Goal: Task Accomplishment & Management: Complete application form

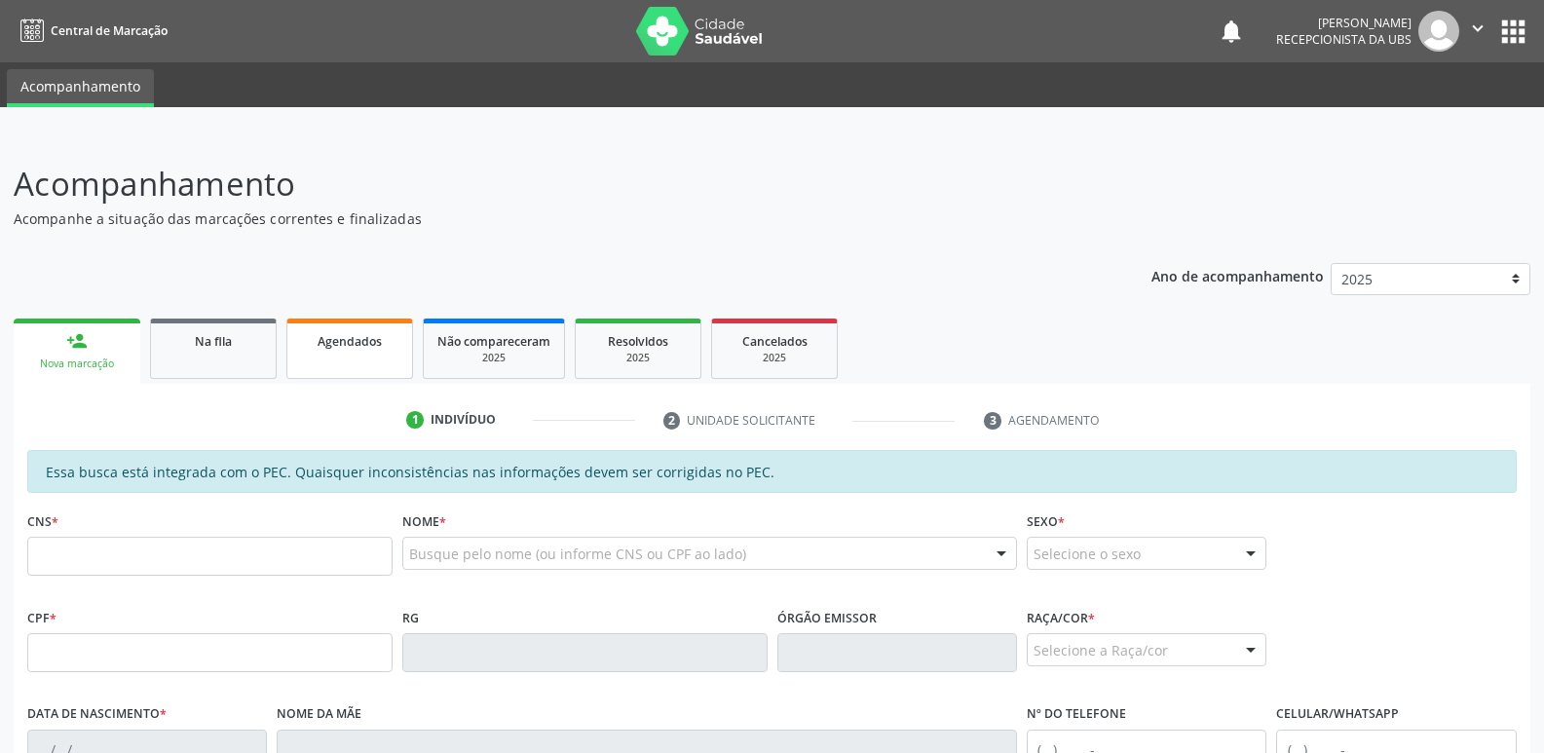
click at [369, 354] on link "Agendados" at bounding box center [349, 349] width 127 height 60
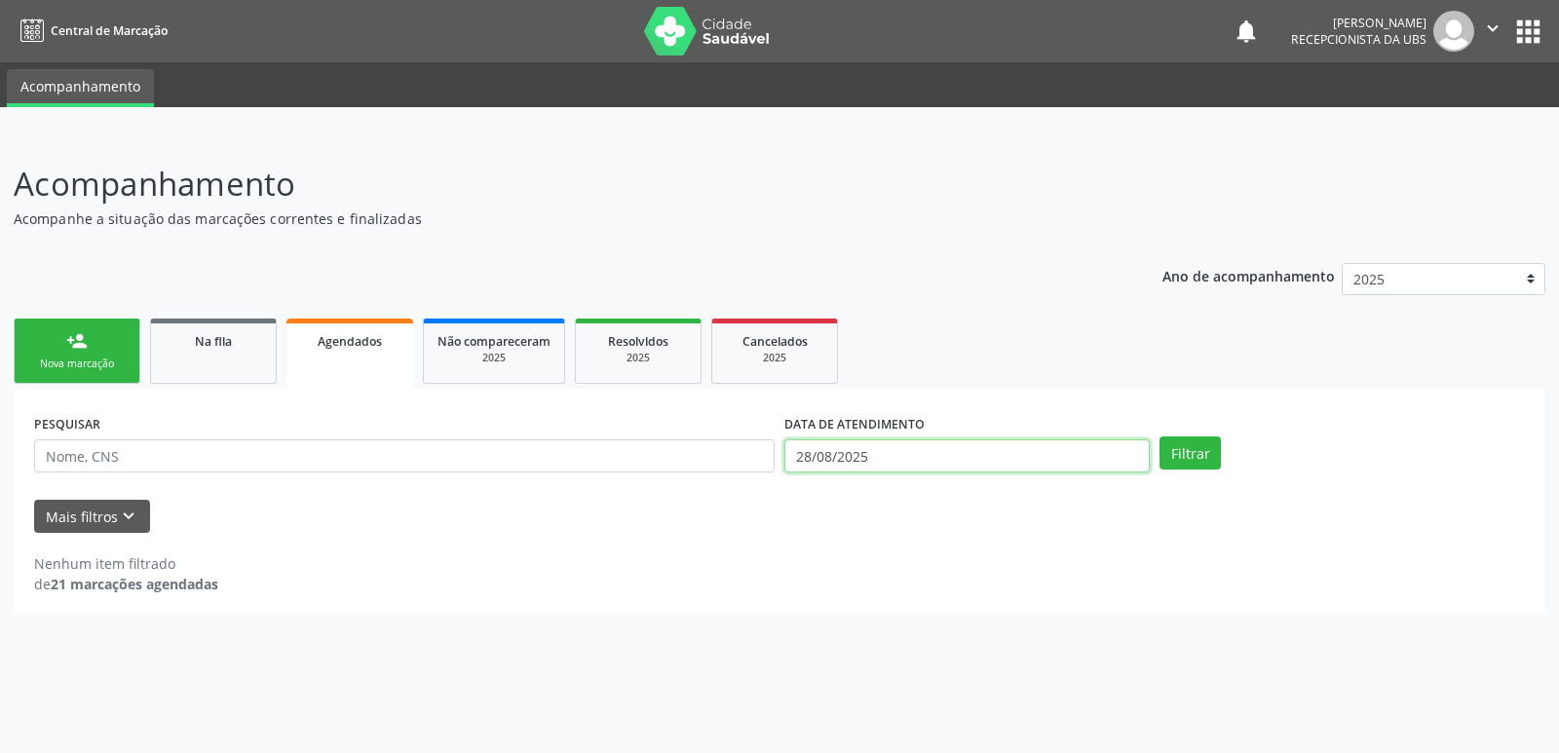
click at [966, 452] on input "28/08/2025" at bounding box center [966, 455] width 365 height 33
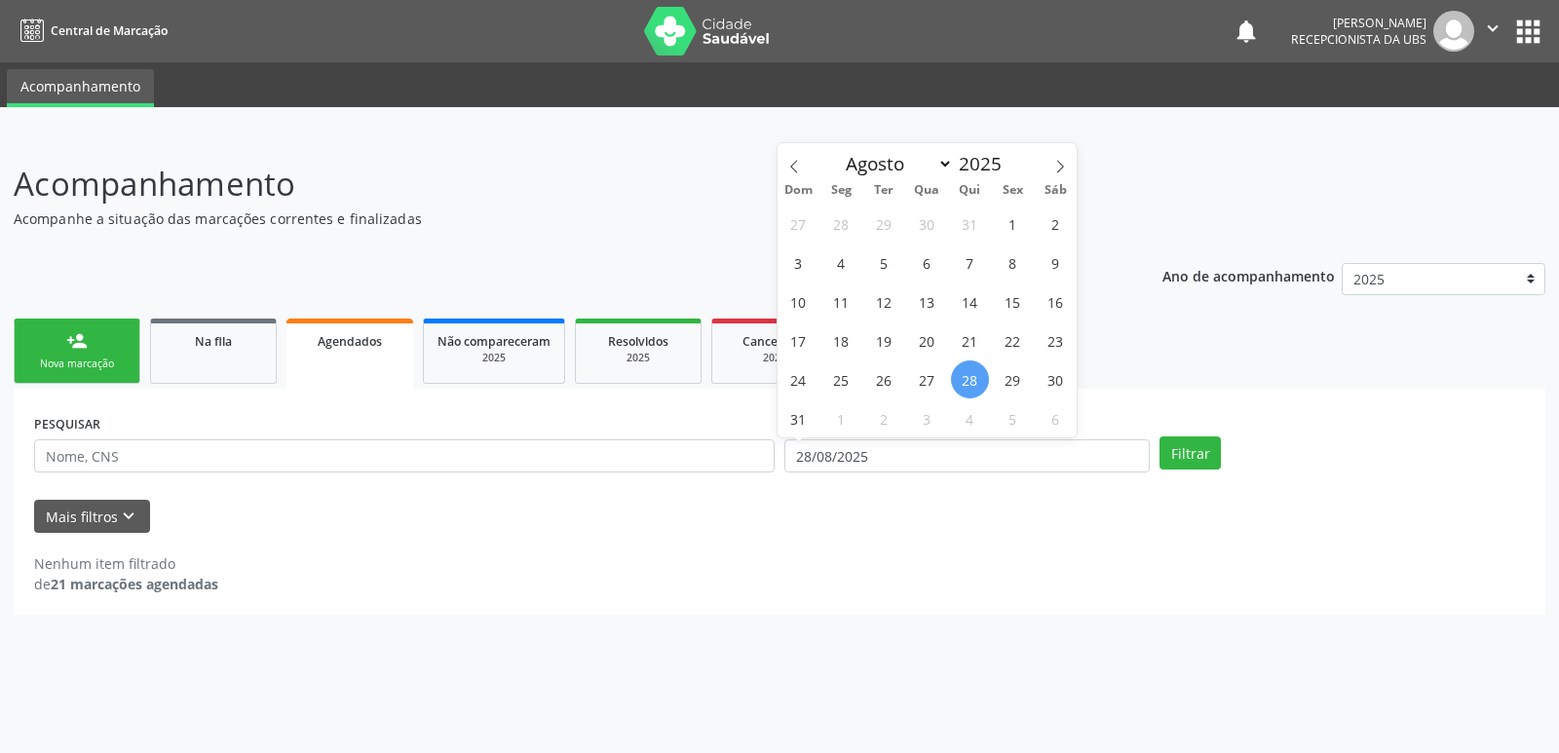
click at [971, 381] on span "28" at bounding box center [970, 379] width 38 height 38
type input "28/08/2025"
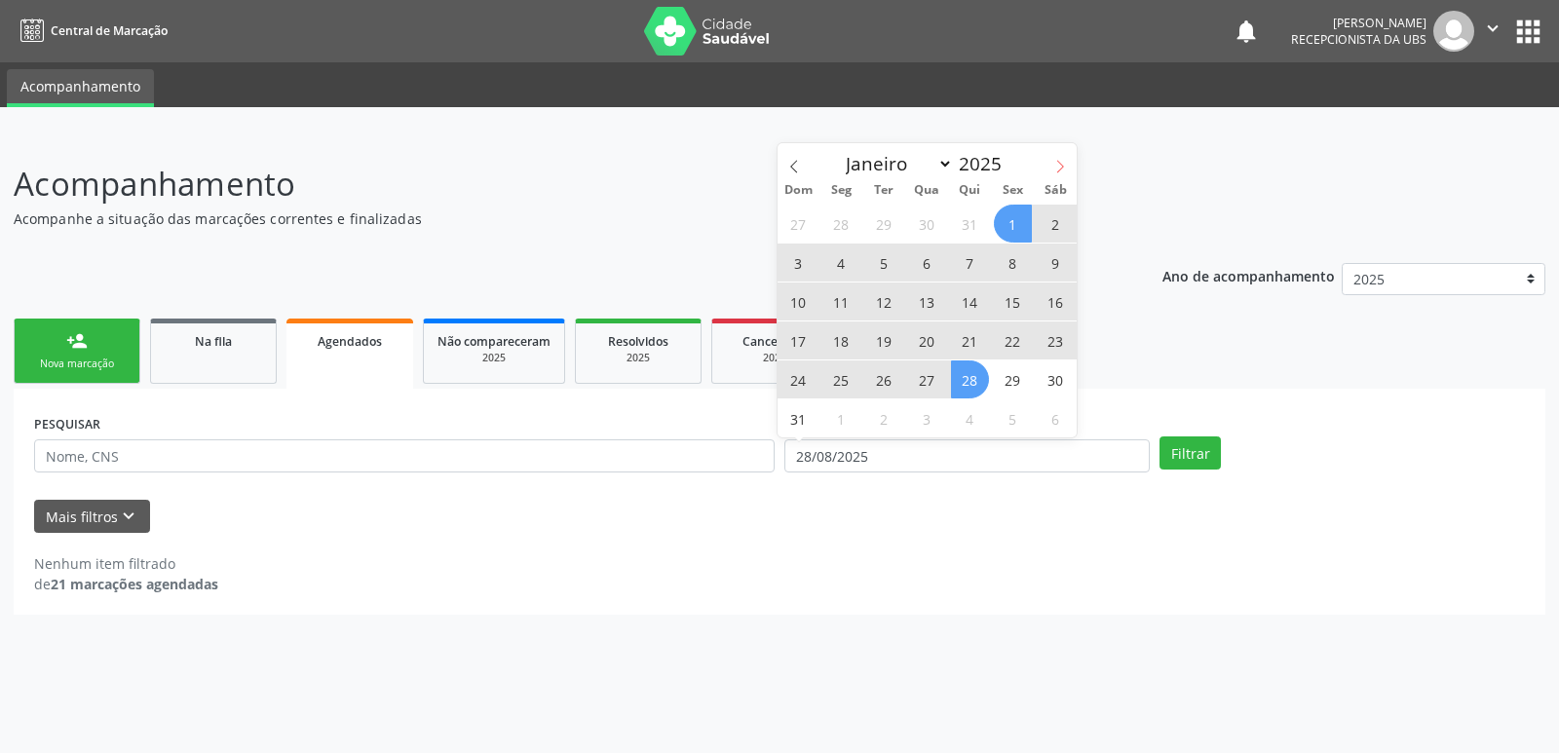
click at [1065, 160] on icon at bounding box center [1060, 167] width 14 height 14
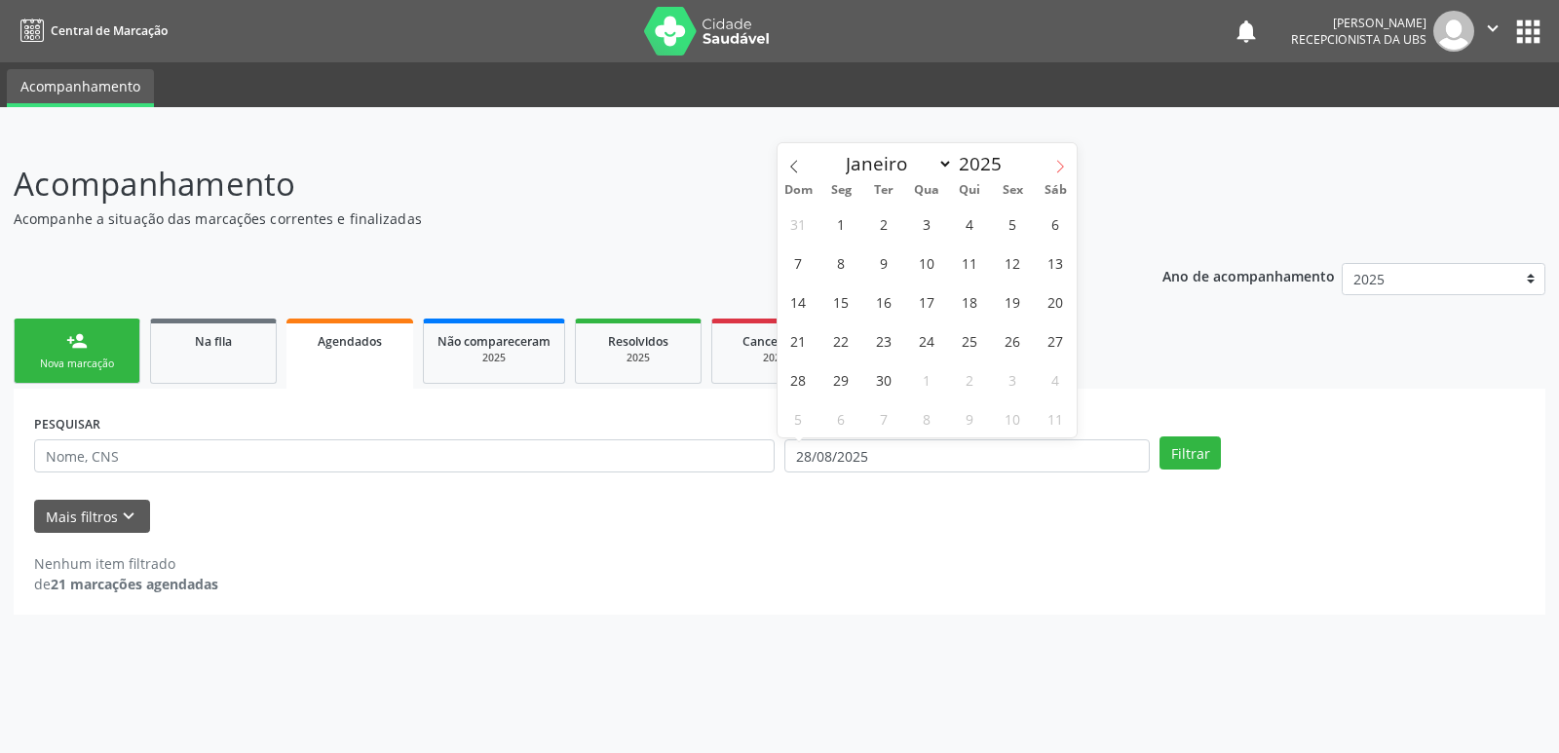
select select "8"
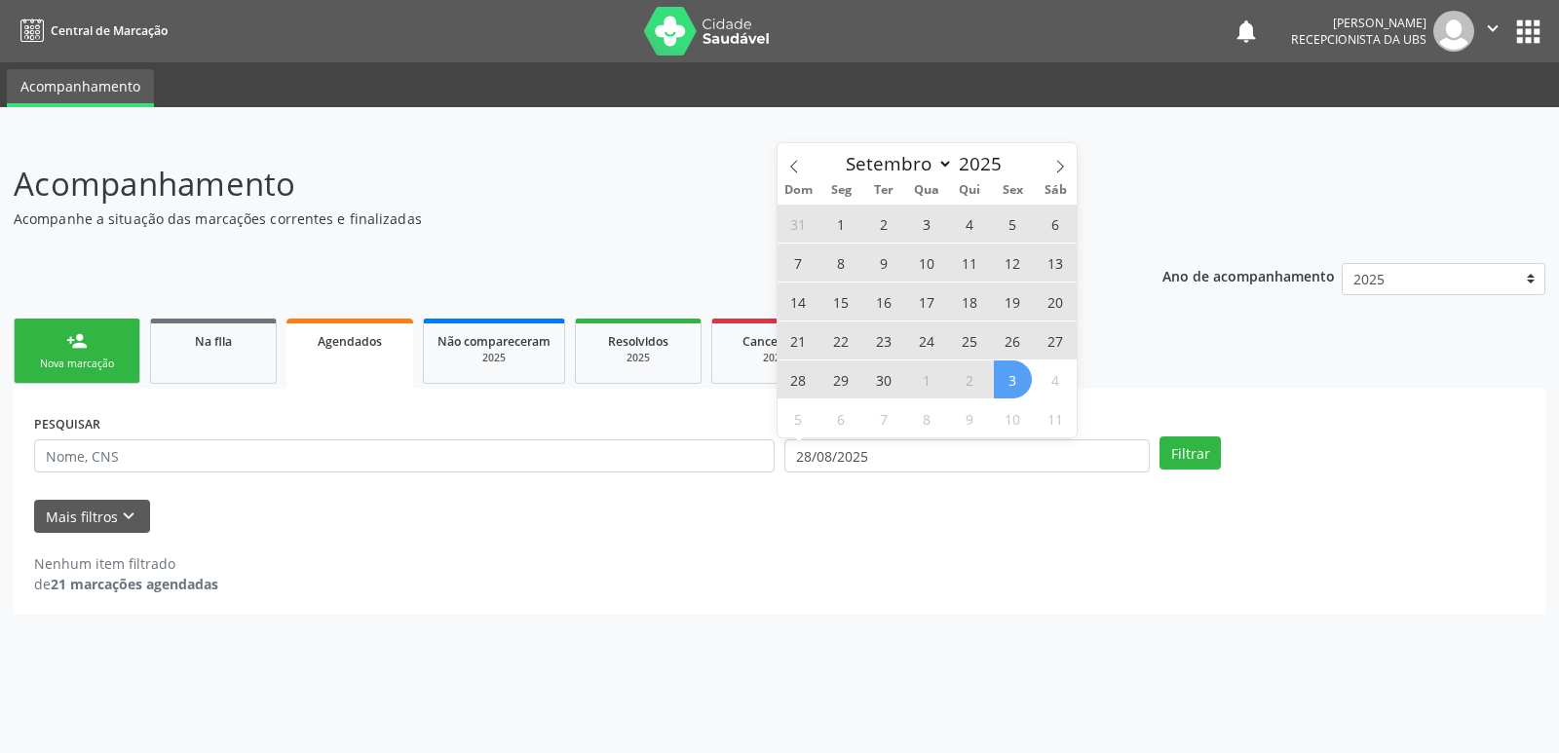
click at [1015, 386] on span "3" at bounding box center [1013, 379] width 38 height 38
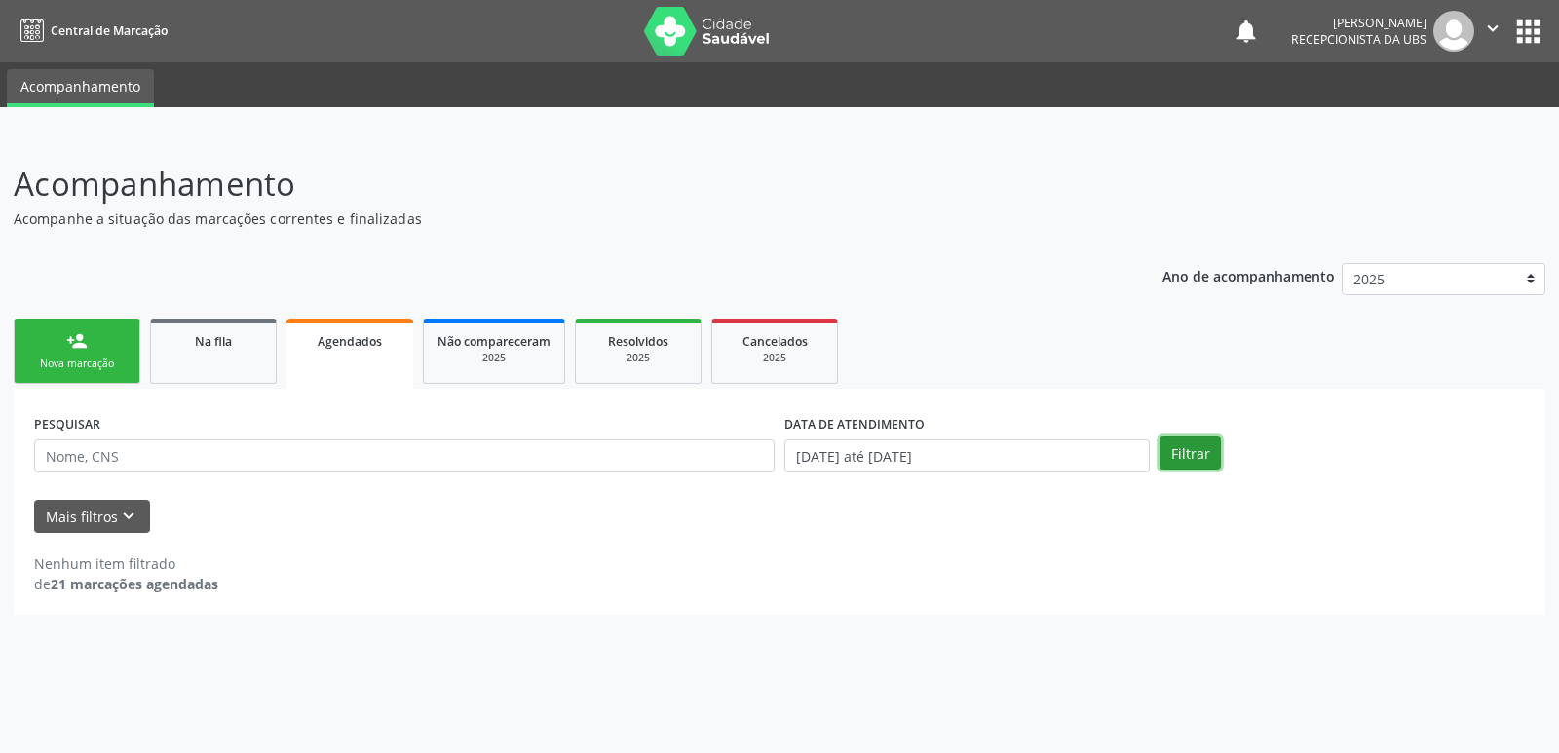
click at [1198, 450] on button "Filtrar" at bounding box center [1189, 452] width 61 height 33
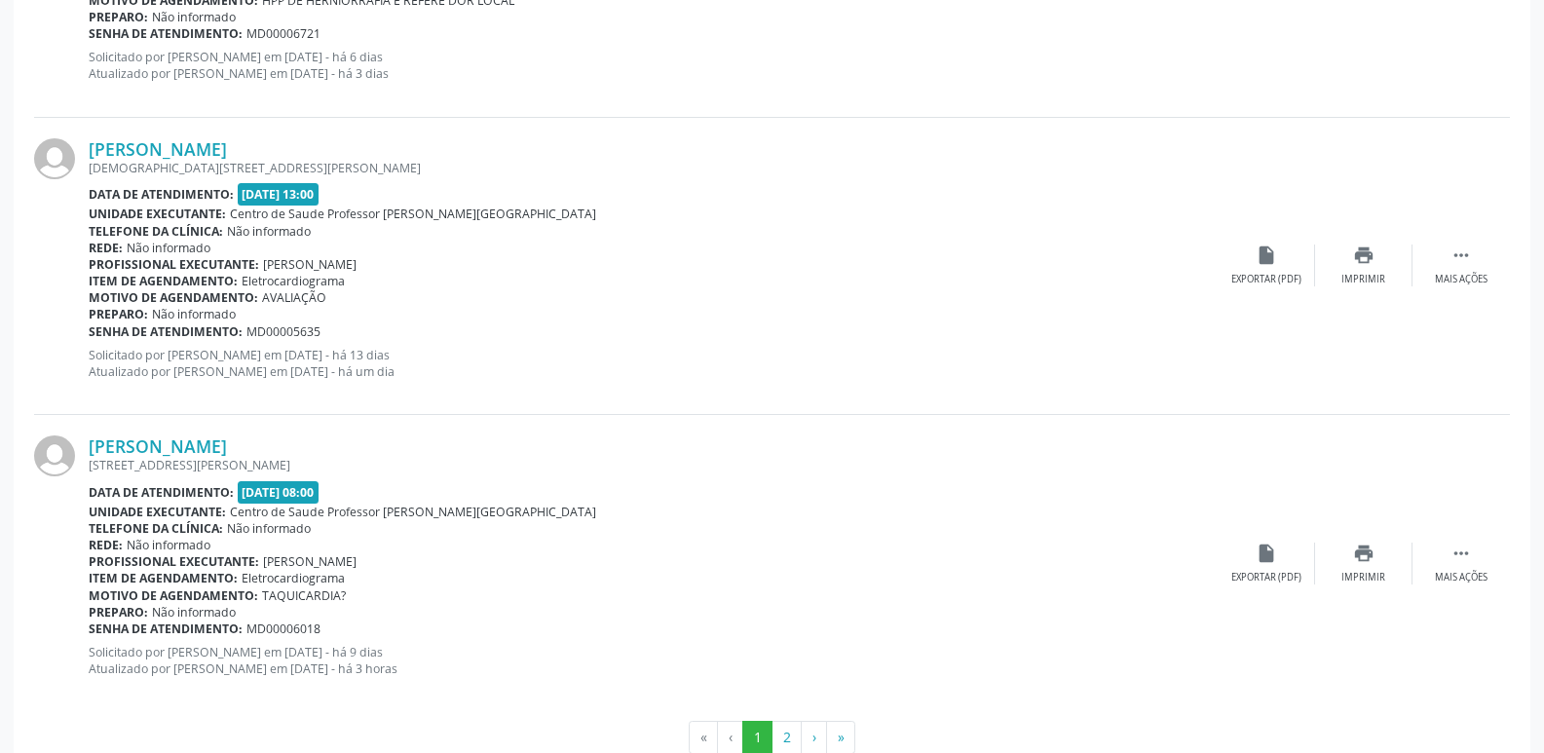
scroll to position [4393, 0]
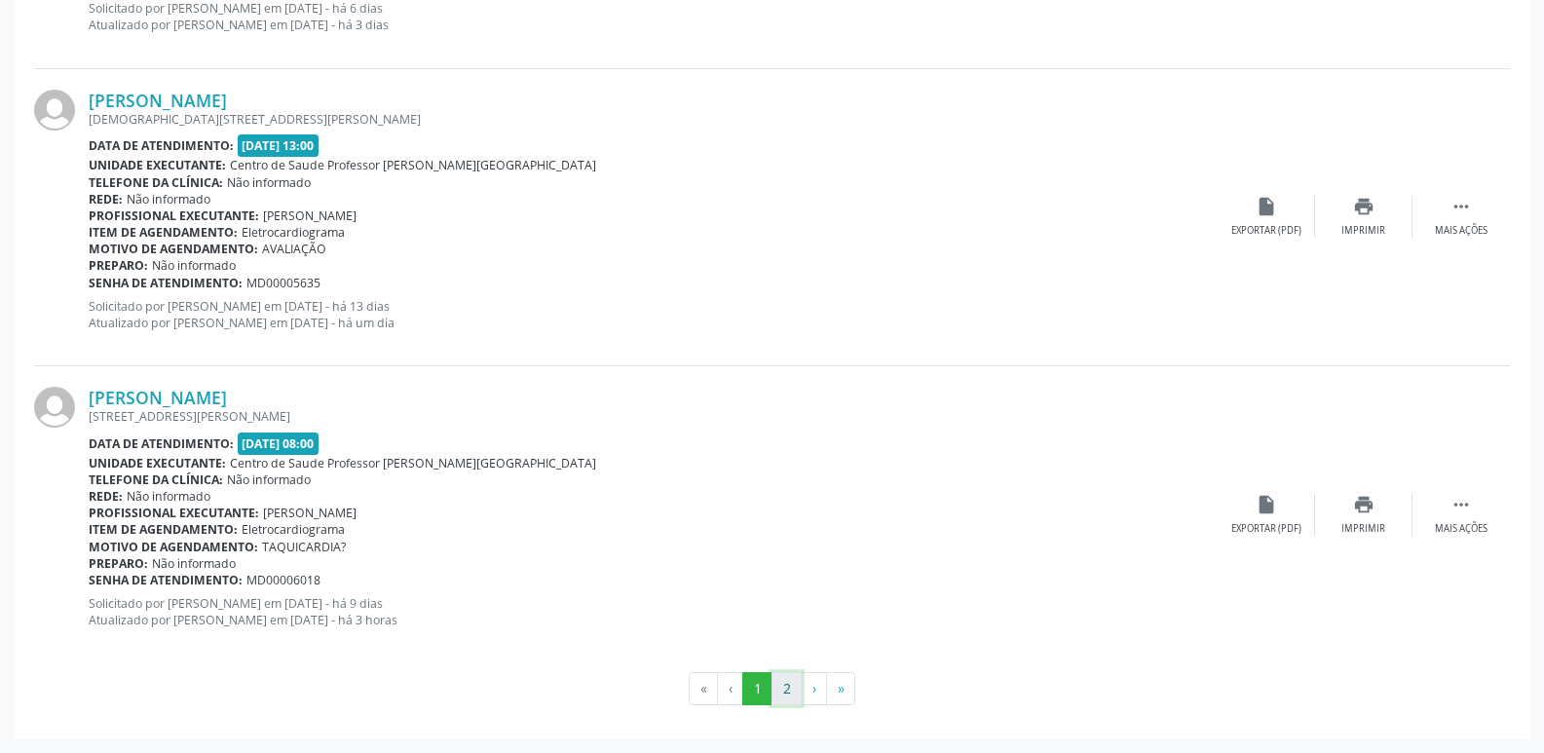
click at [780, 685] on button "2" at bounding box center [787, 688] width 30 height 33
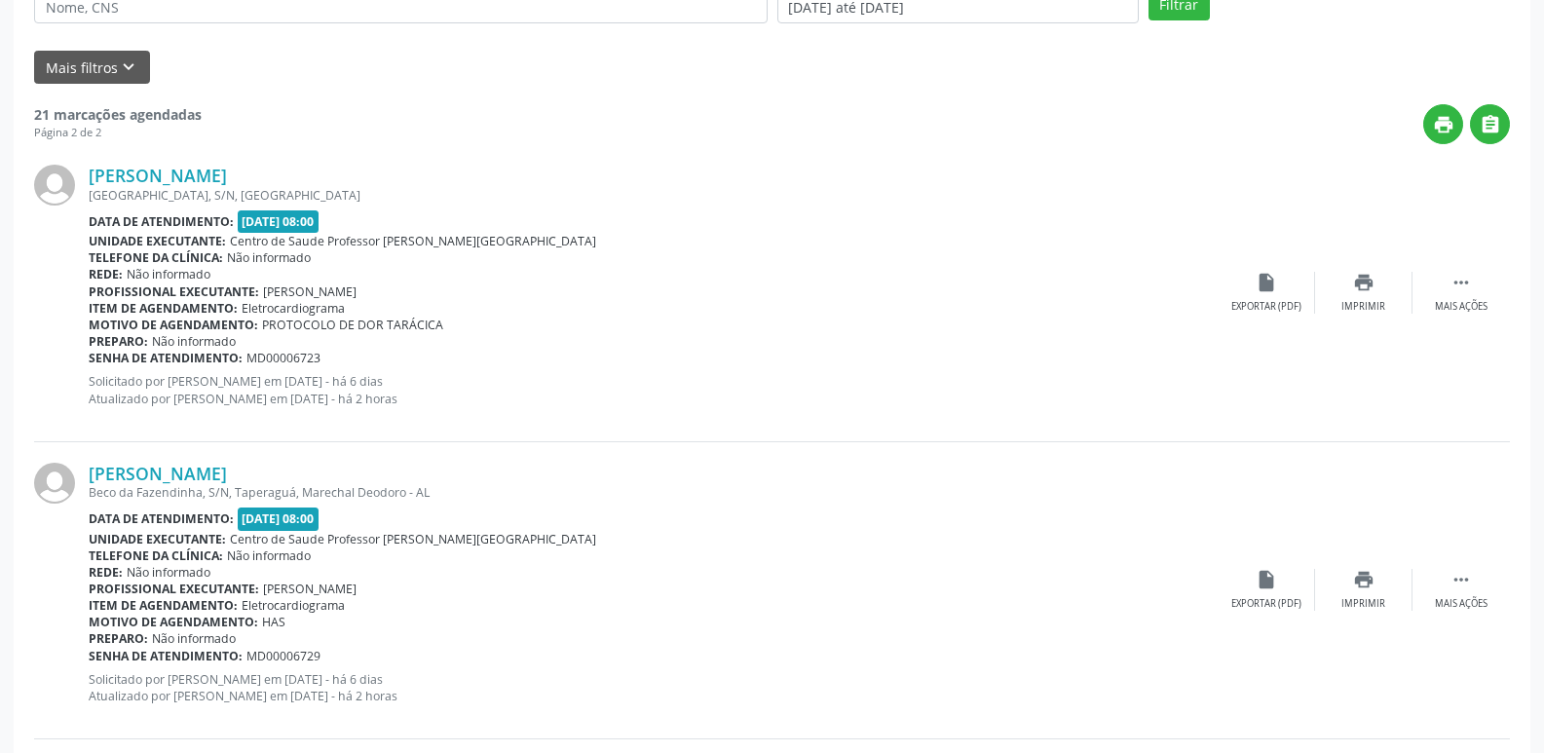
scroll to position [0, 0]
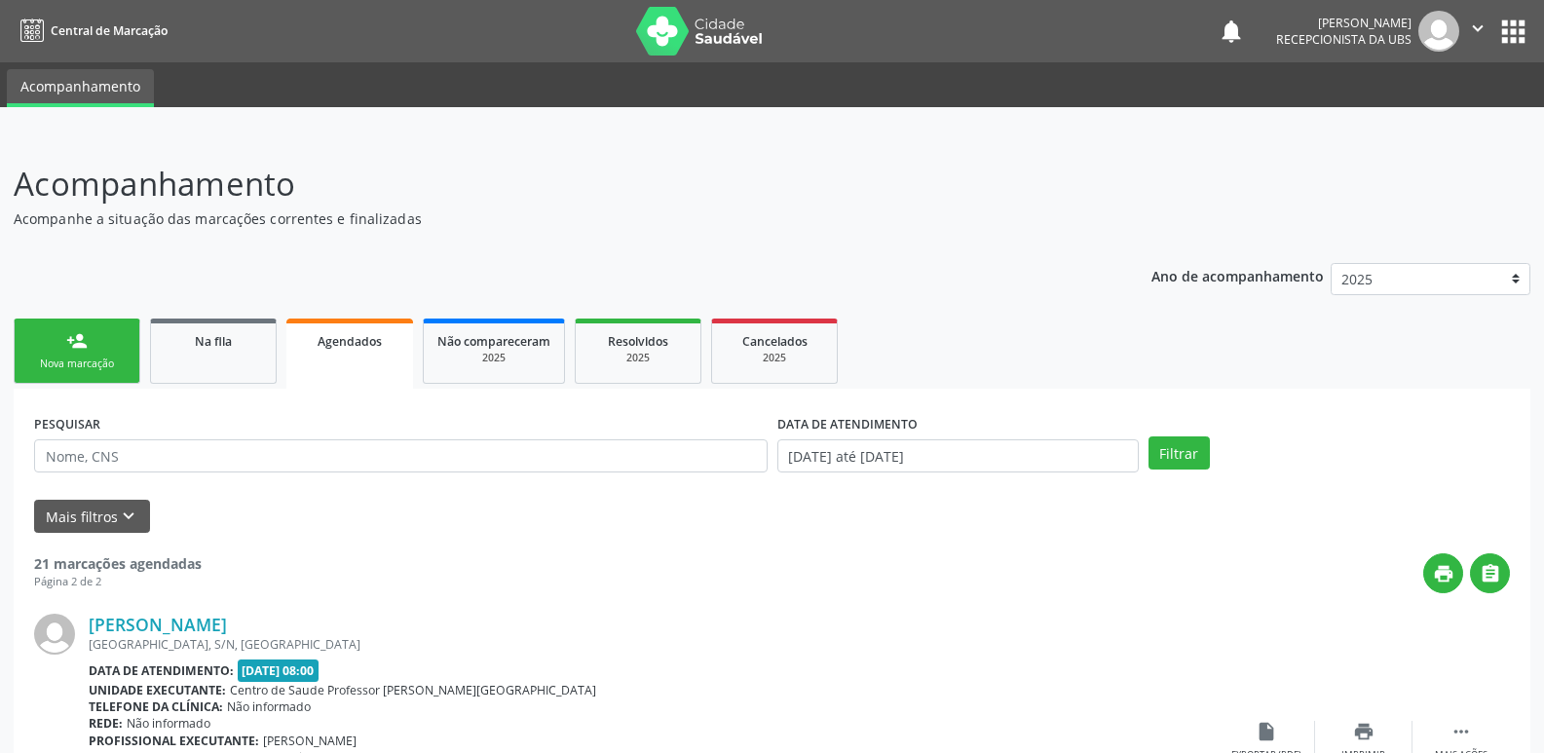
click at [220, 314] on ul "person_add Nova marcação Na fila Agendados Não compareceram 2025 Resolvidos 202…" at bounding box center [772, 351] width 1517 height 75
click at [220, 325] on link "Na fila" at bounding box center [213, 351] width 127 height 65
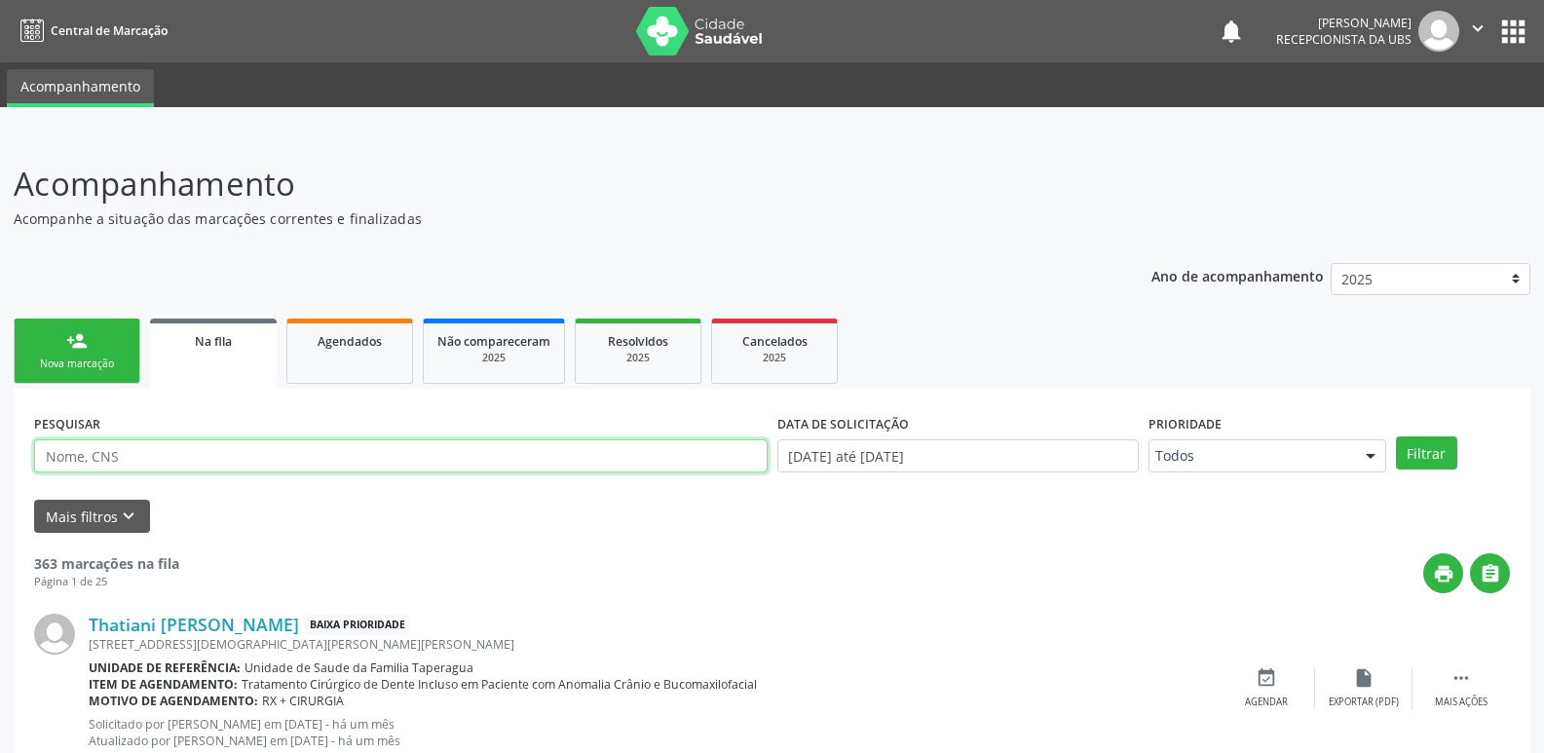
click at [195, 462] on input "text" at bounding box center [401, 455] width 734 height 33
paste input "701003835768290"
type input "701003835768290"
click at [1396, 436] on button "Filtrar" at bounding box center [1426, 452] width 61 height 33
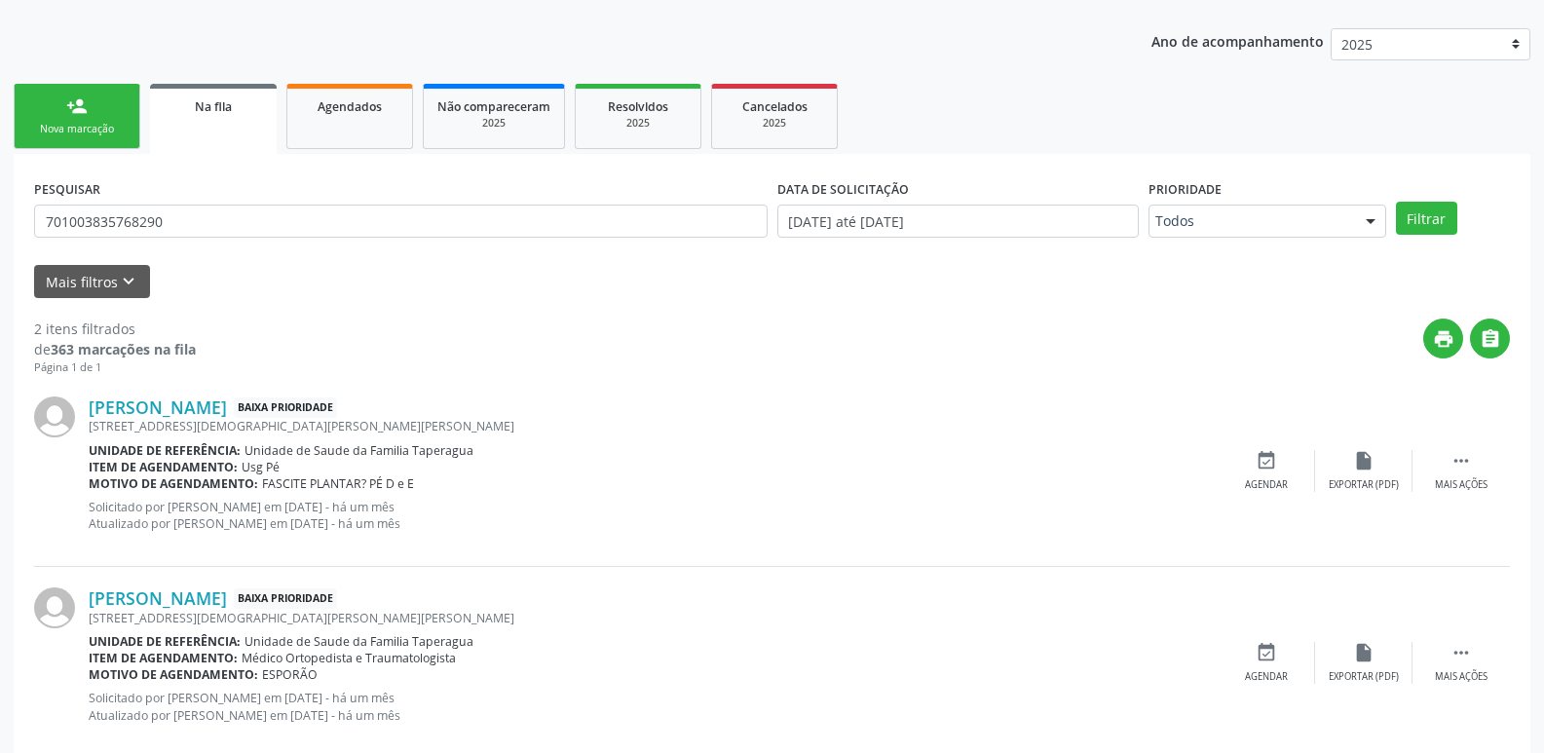
scroll to position [274, 0]
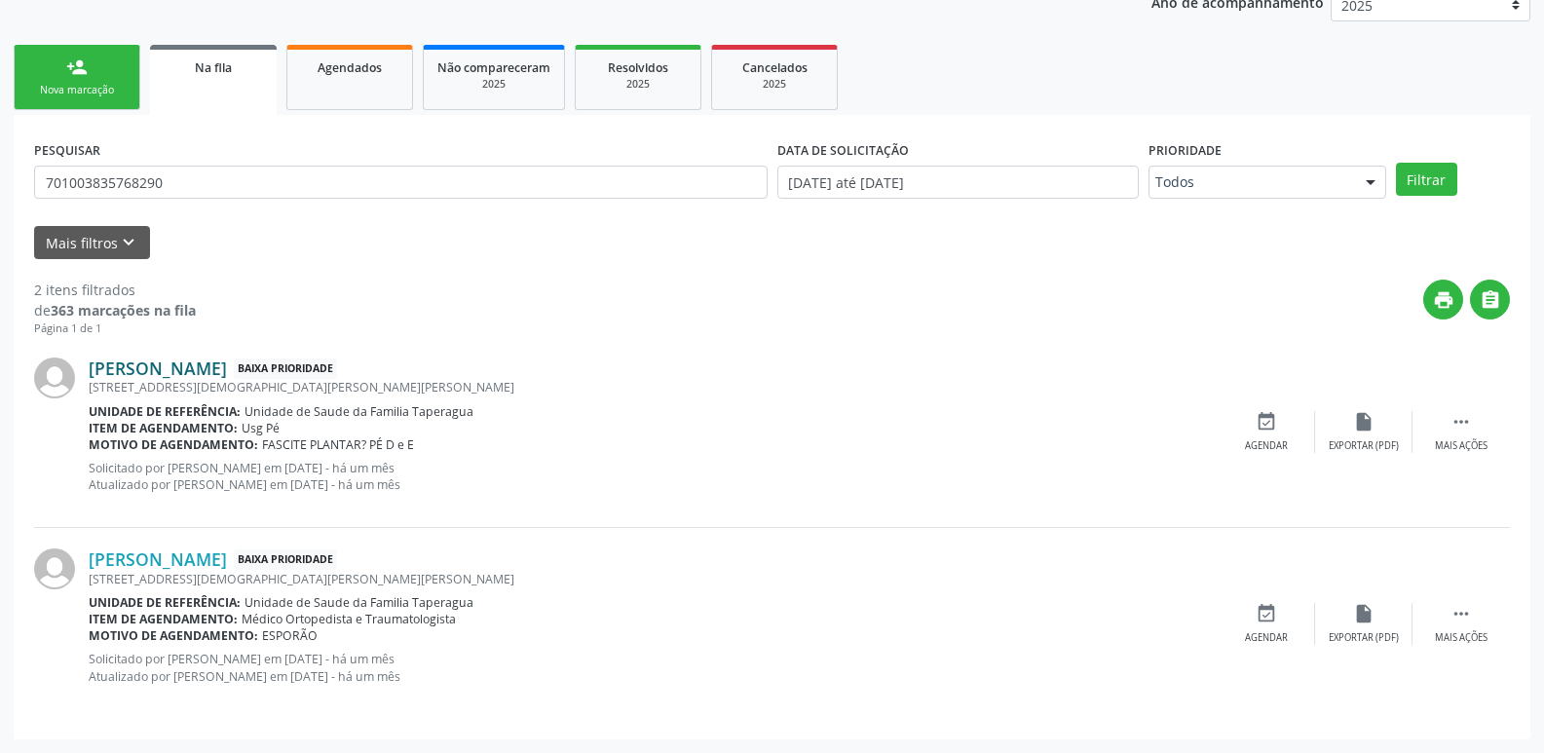
click at [227, 361] on link "Ariana Fernanda dos Santos Silva" at bounding box center [158, 368] width 138 height 21
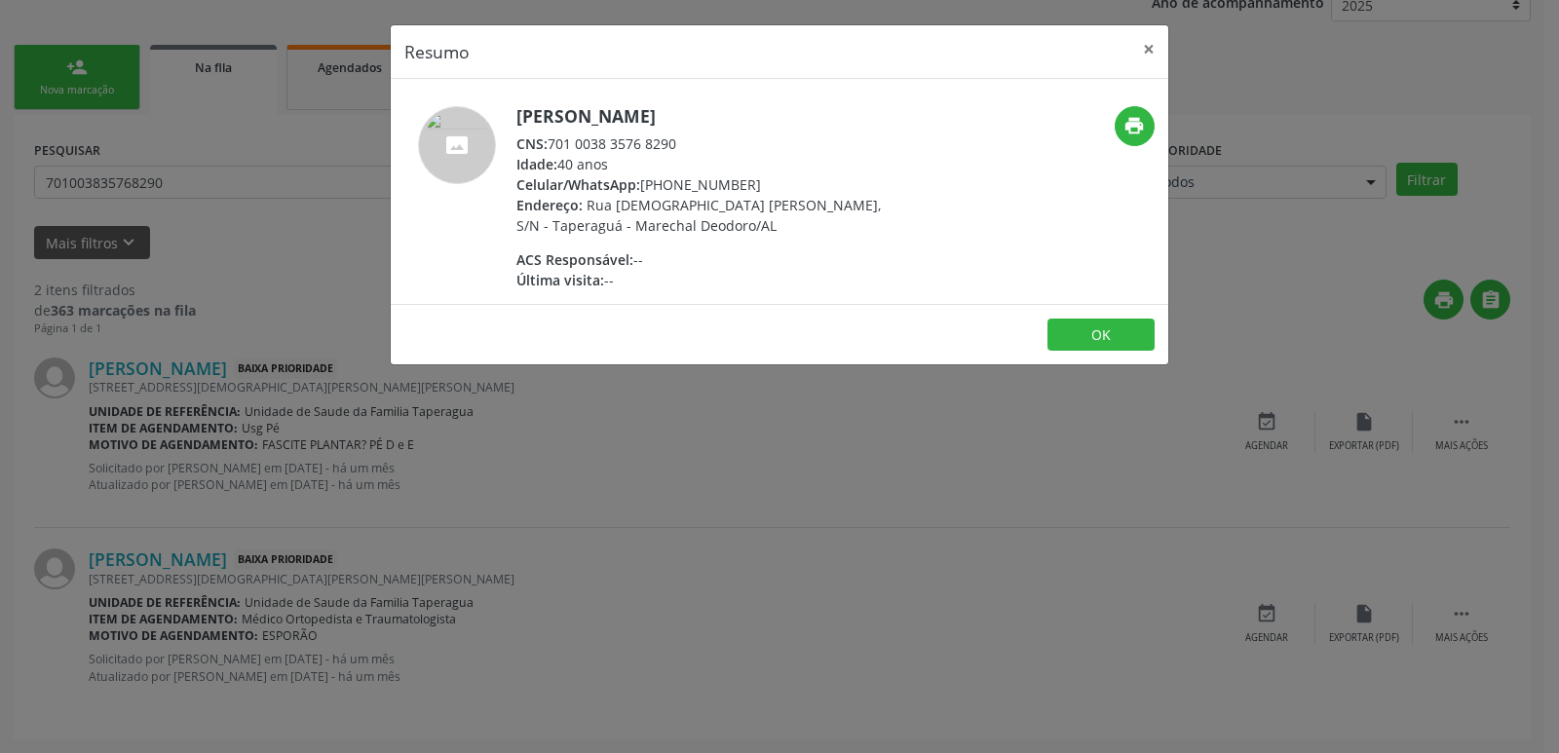
click at [855, 554] on div "Resumo × Ariana Fernanda dos Santos Silva CNS: 701 0038 3576 8290 Idade: 40 ano…" at bounding box center [779, 376] width 1559 height 753
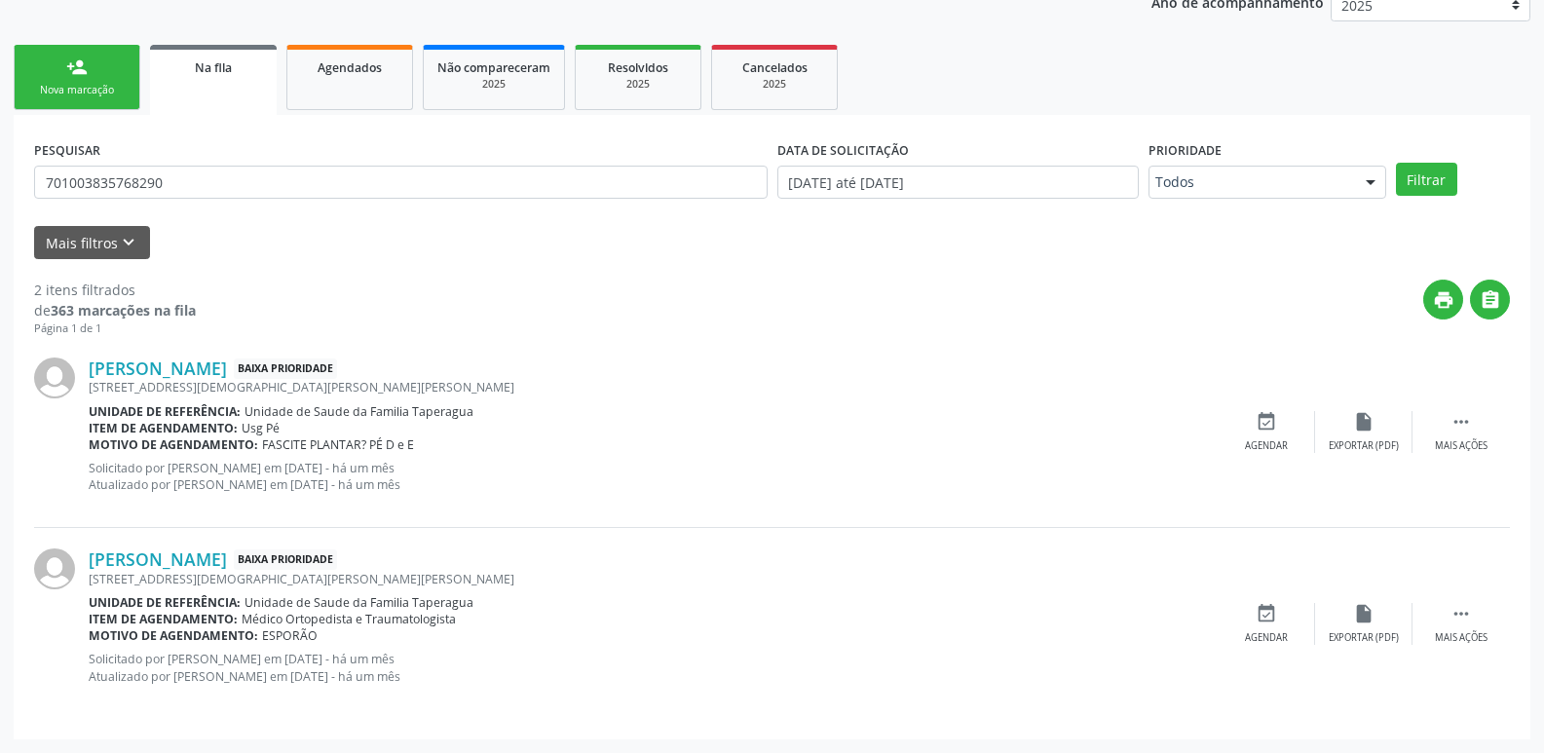
click at [99, 97] on div "Nova marcação" at bounding box center [76, 90] width 97 height 15
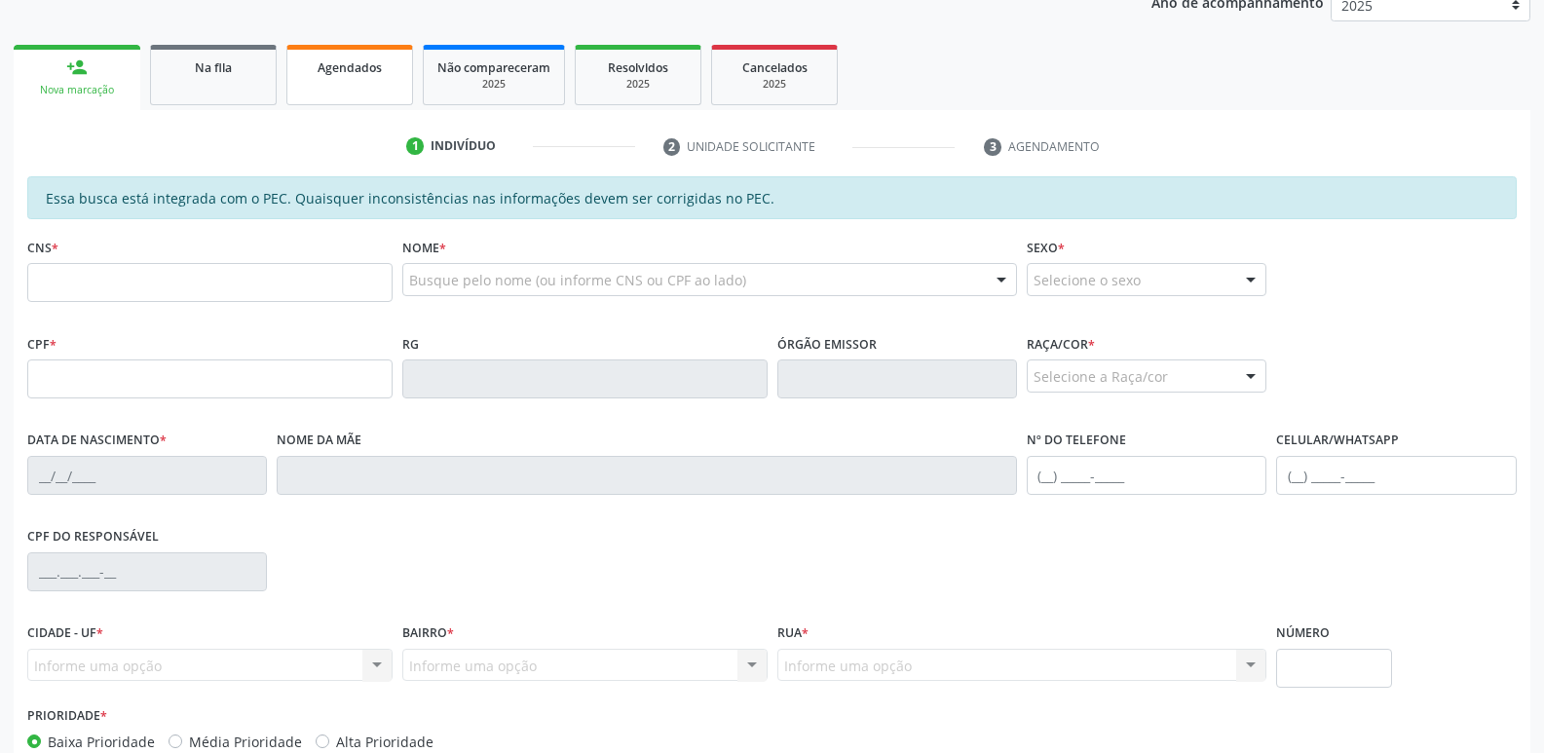
click at [365, 51] on link "Agendados" at bounding box center [349, 75] width 127 height 60
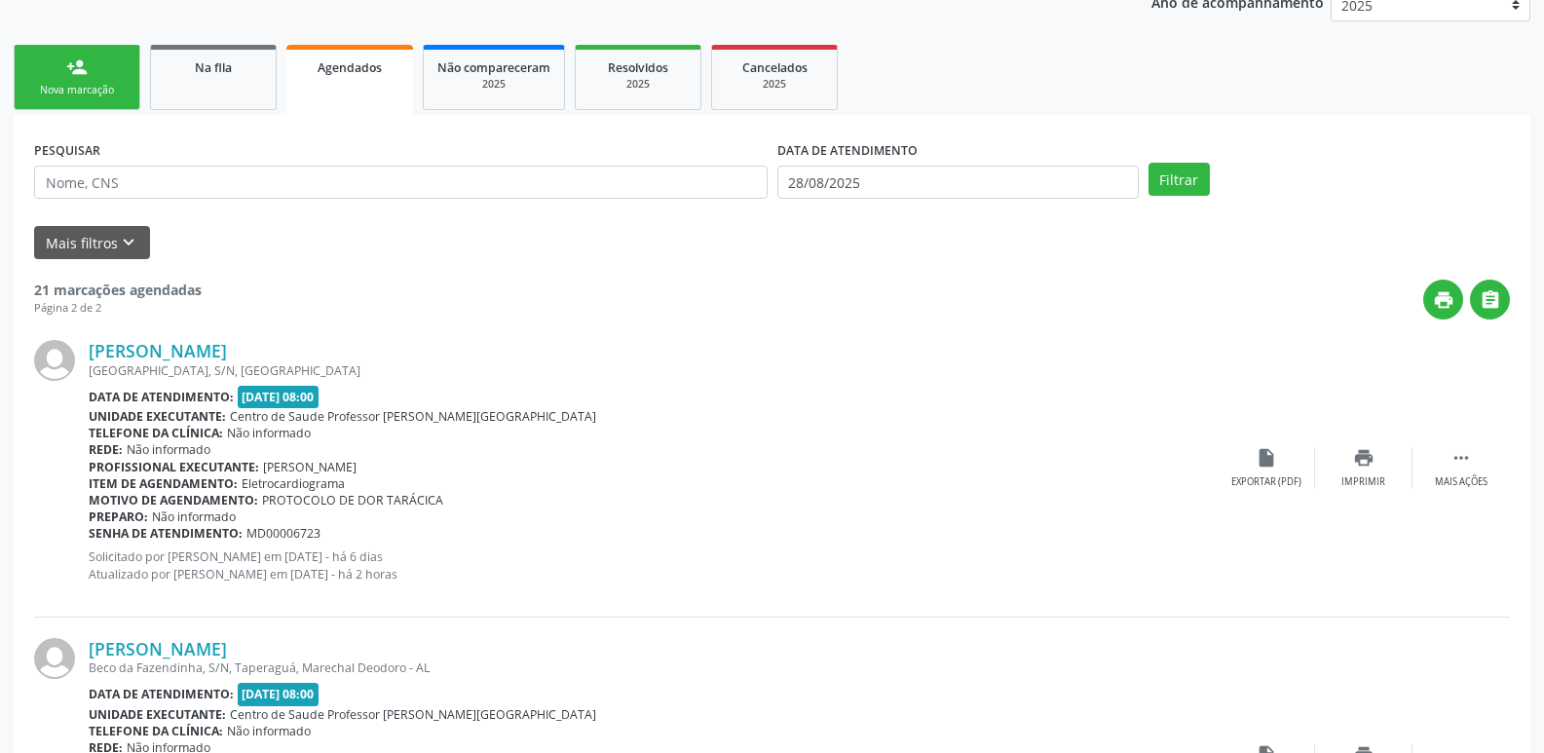
scroll to position [0, 0]
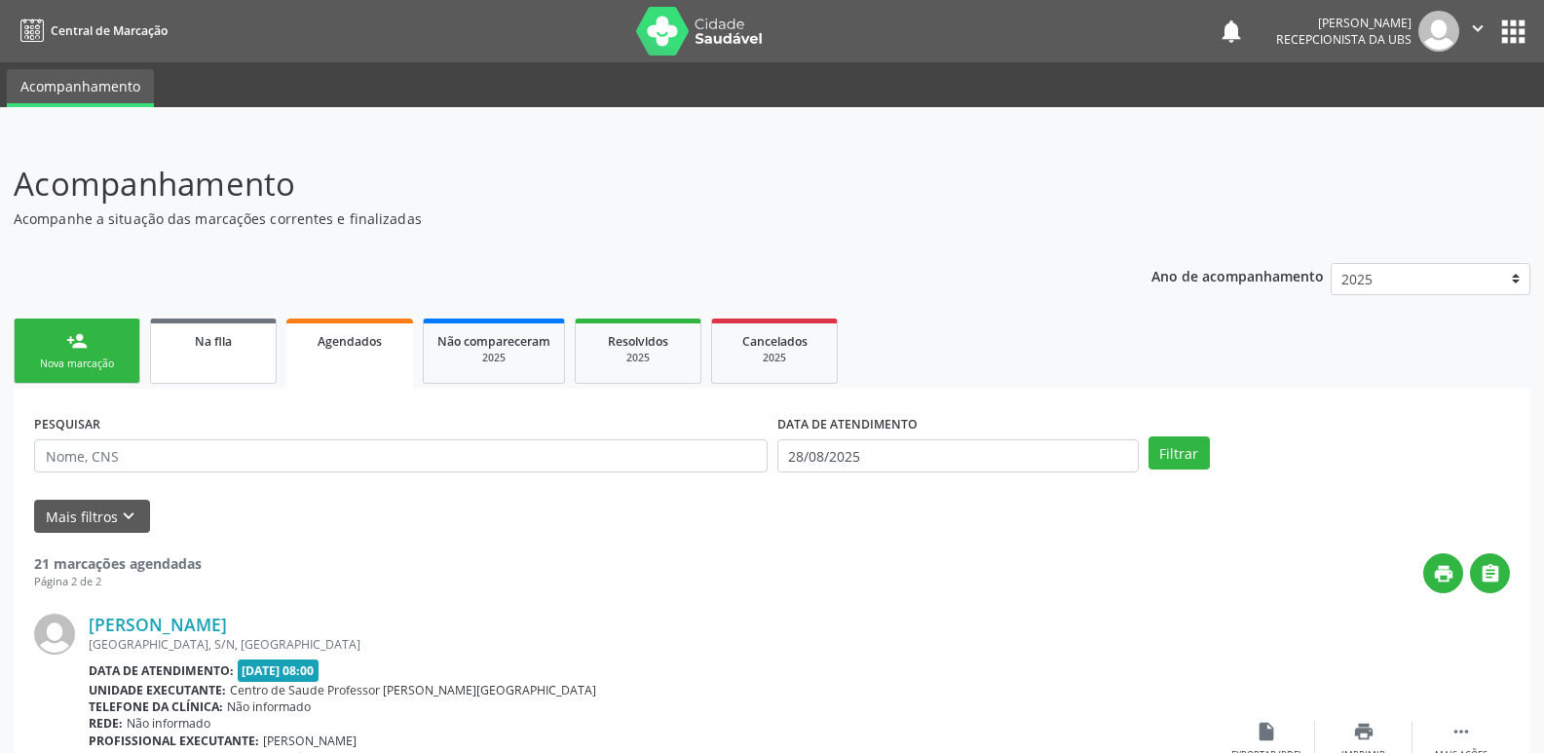
click at [208, 356] on link "Na fila" at bounding box center [213, 351] width 127 height 65
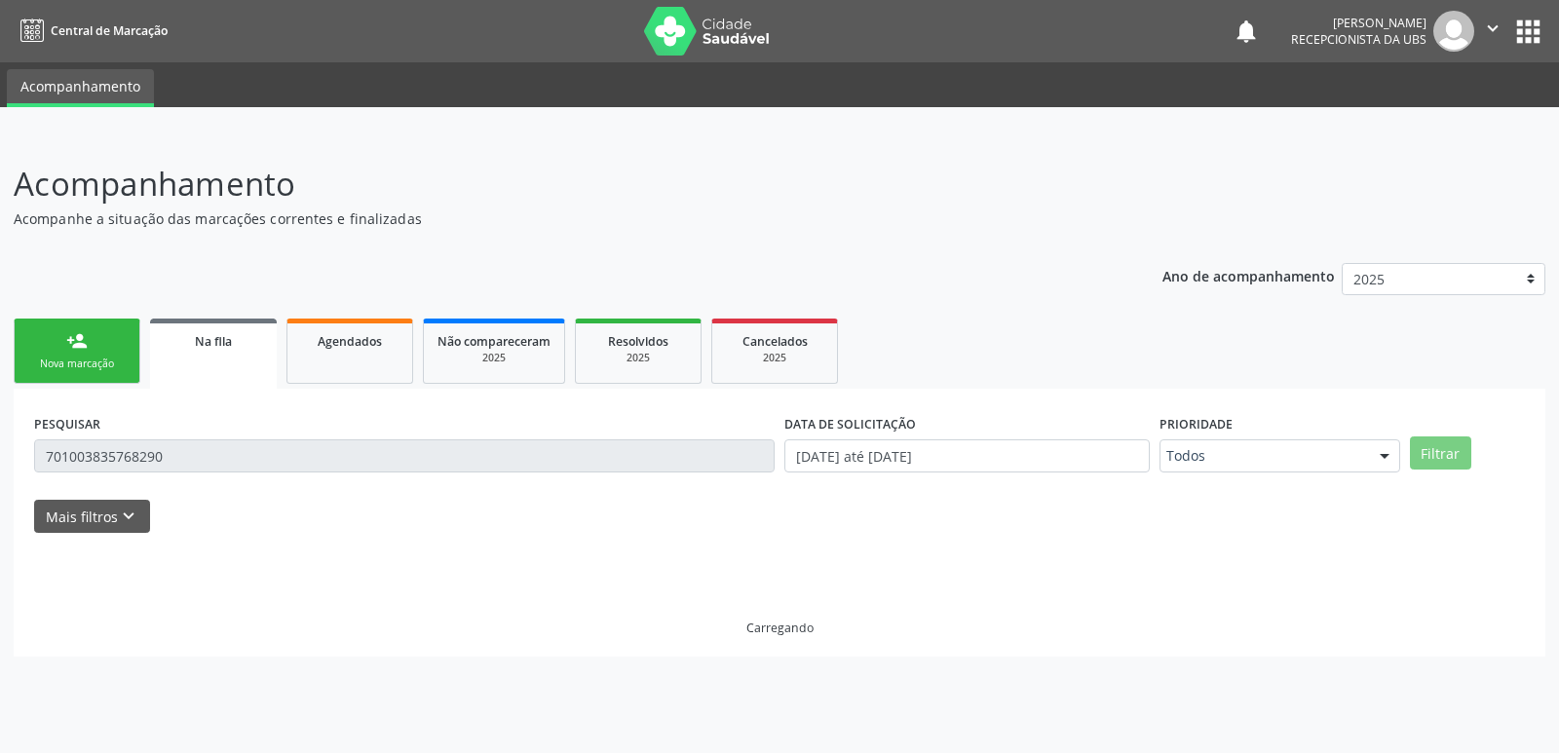
click at [103, 361] on div "Nova marcação" at bounding box center [76, 364] width 97 height 15
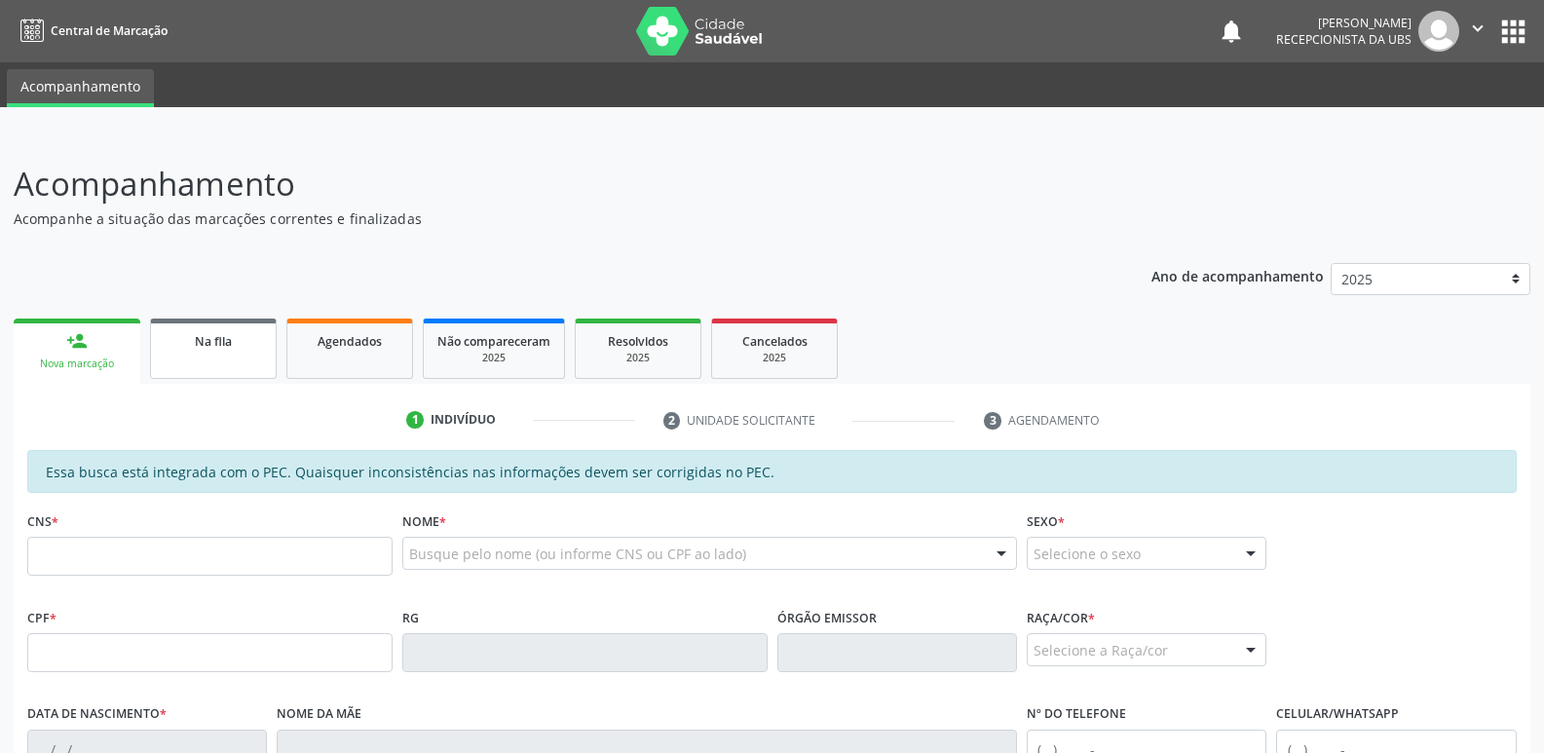
click at [249, 335] on div "Na fila" at bounding box center [213, 340] width 97 height 20
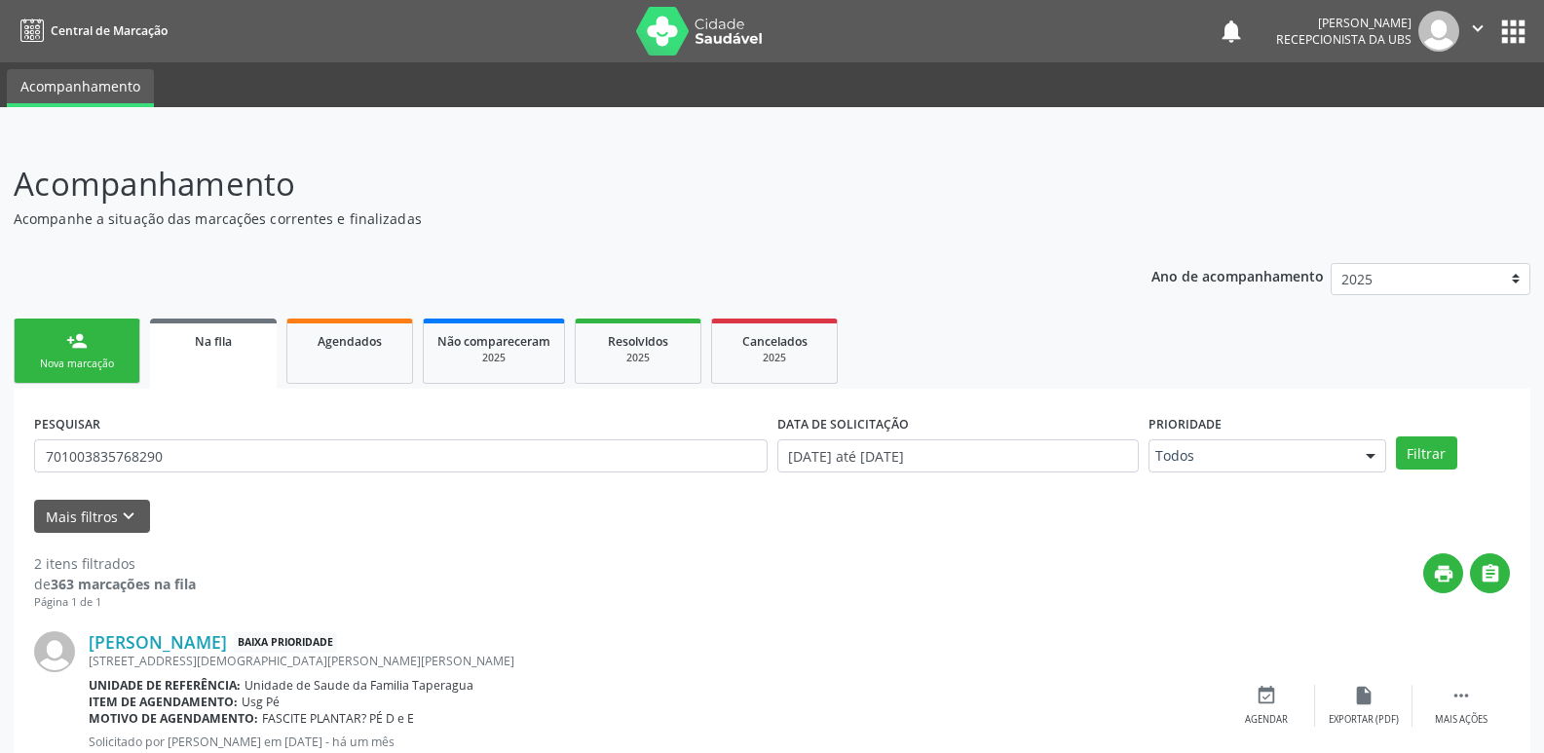
click at [317, 451] on input "701003835768290" at bounding box center [401, 455] width 734 height 33
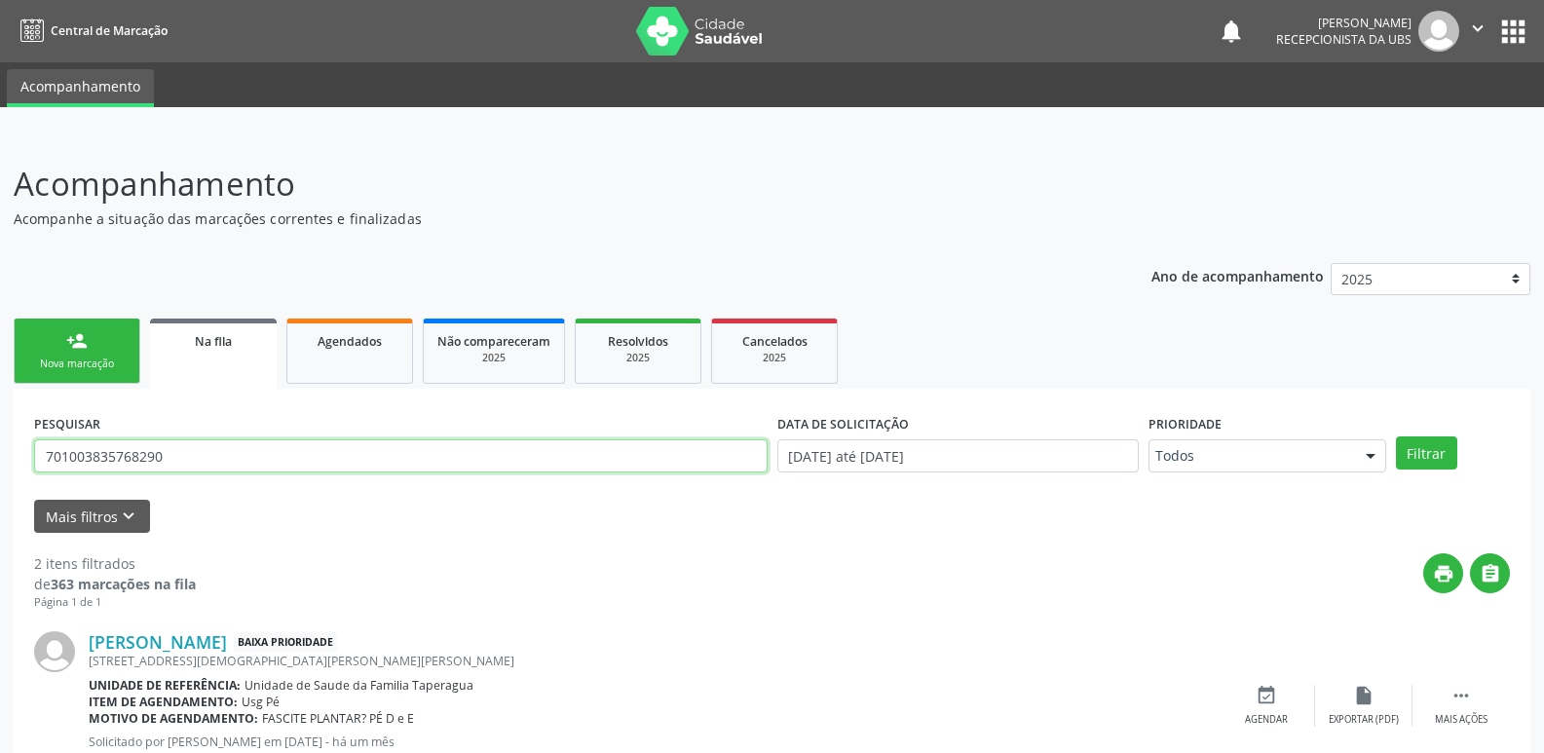
click at [317, 451] on input "701003835768290" at bounding box center [401, 455] width 734 height 33
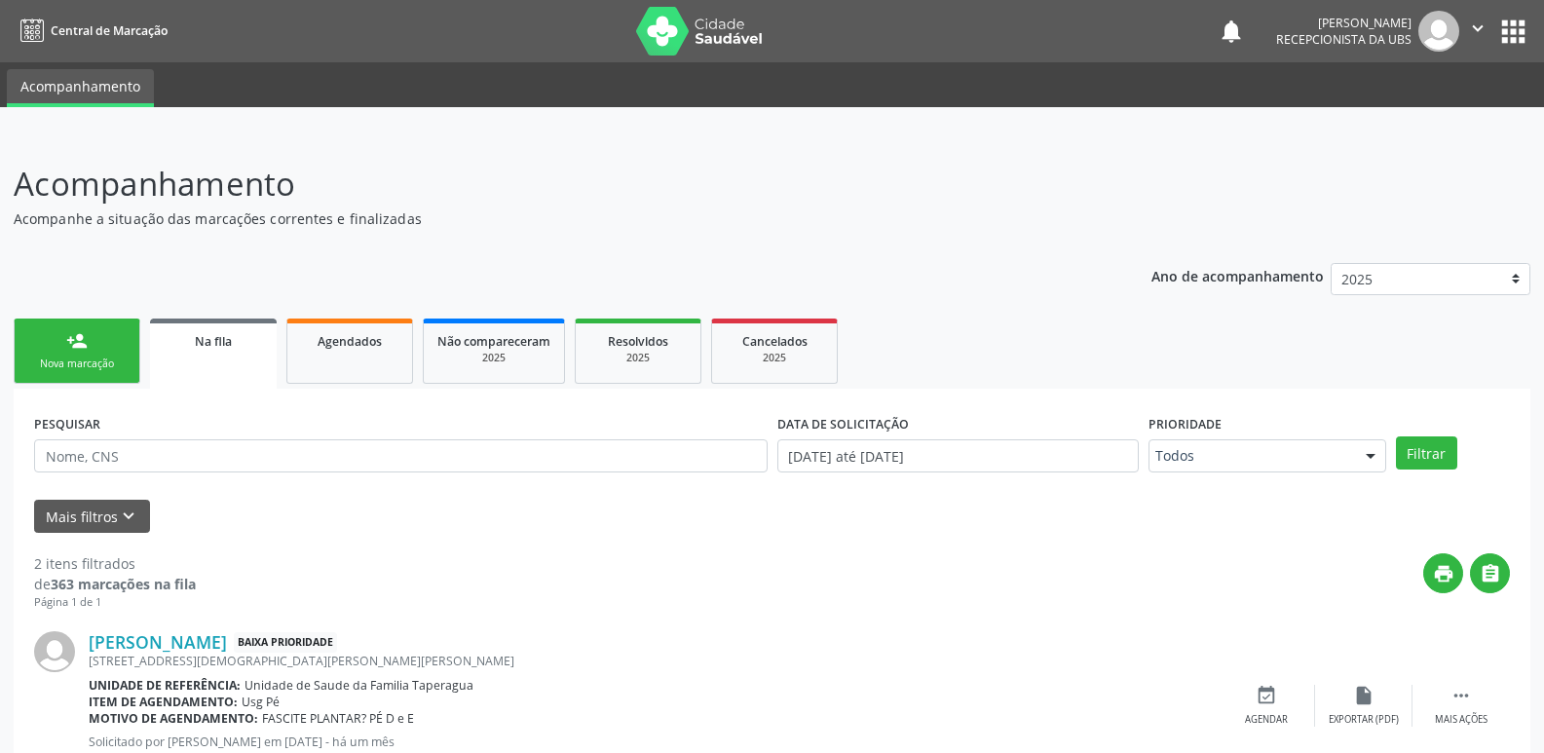
click at [605, 534] on div "2 itens filtrados de 363 marcações na fila Página 1 de 1 print  Ariana Fernand…" at bounding box center [772, 762] width 1476 height 459
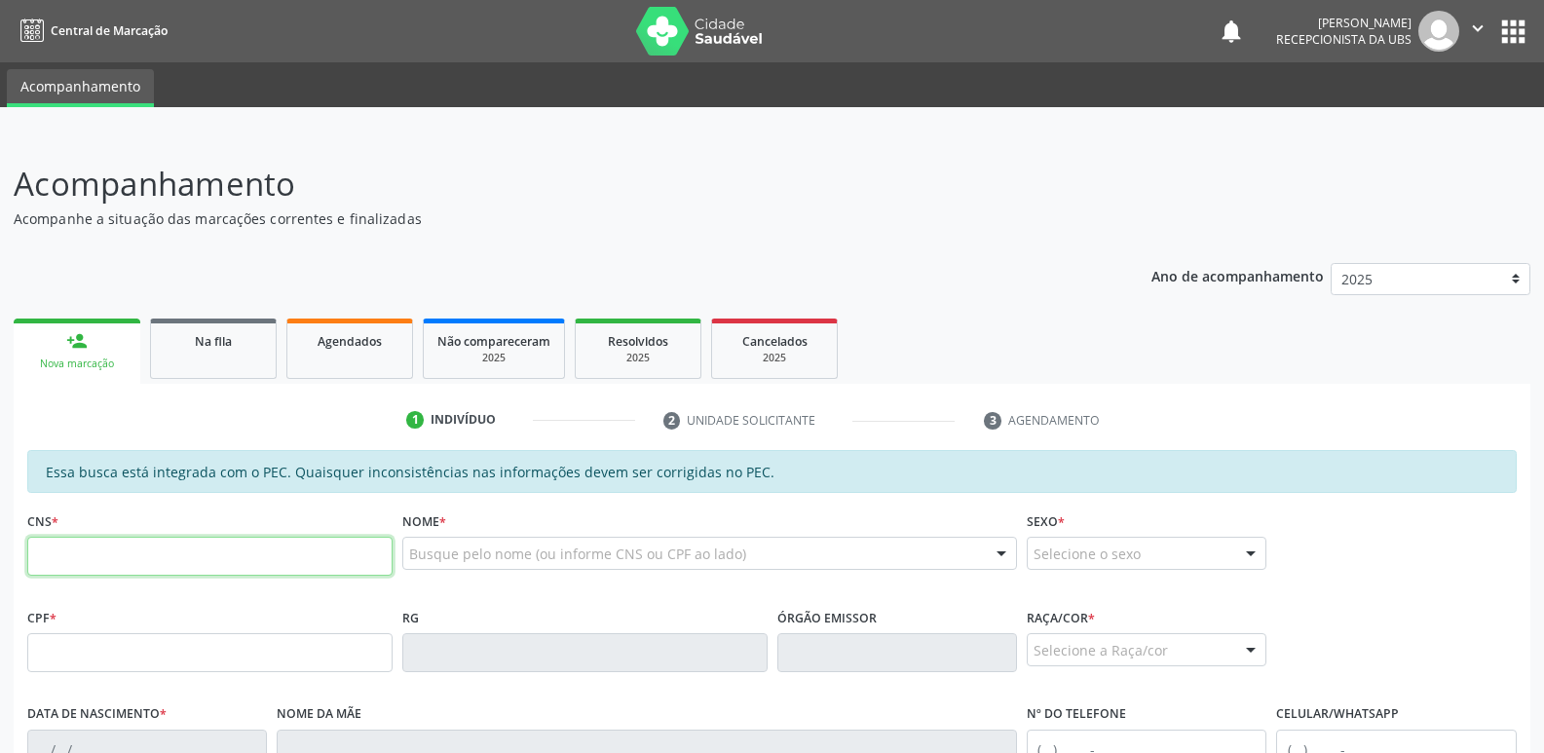
paste input "700 7059 7004 8680"
type input "700 7059 7004 8680"
type input "160.953.494-86"
type input "03/12/2014"
type input "Monicleide Silva dos Santos"
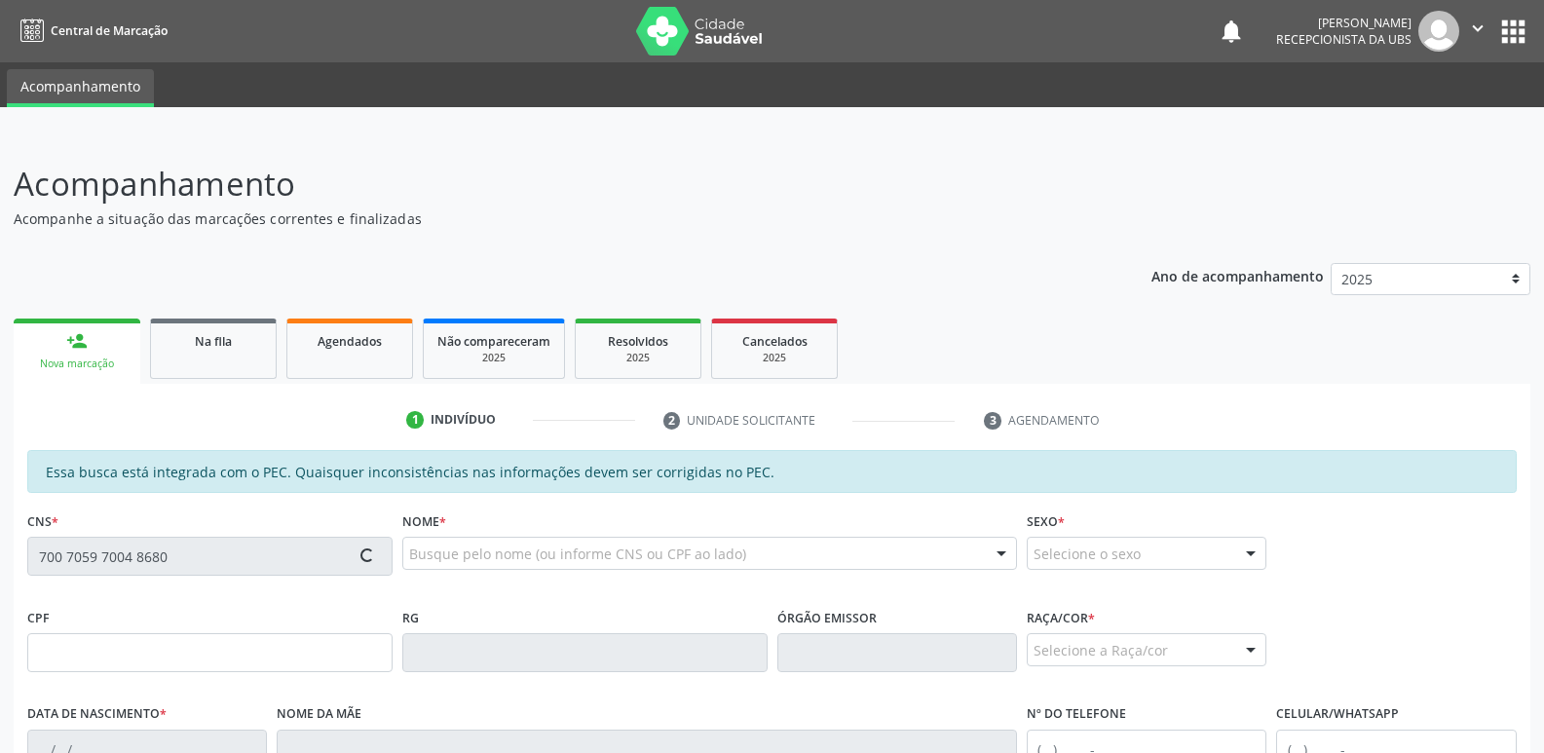
type input "(82) 99403-4297"
type input "S/N"
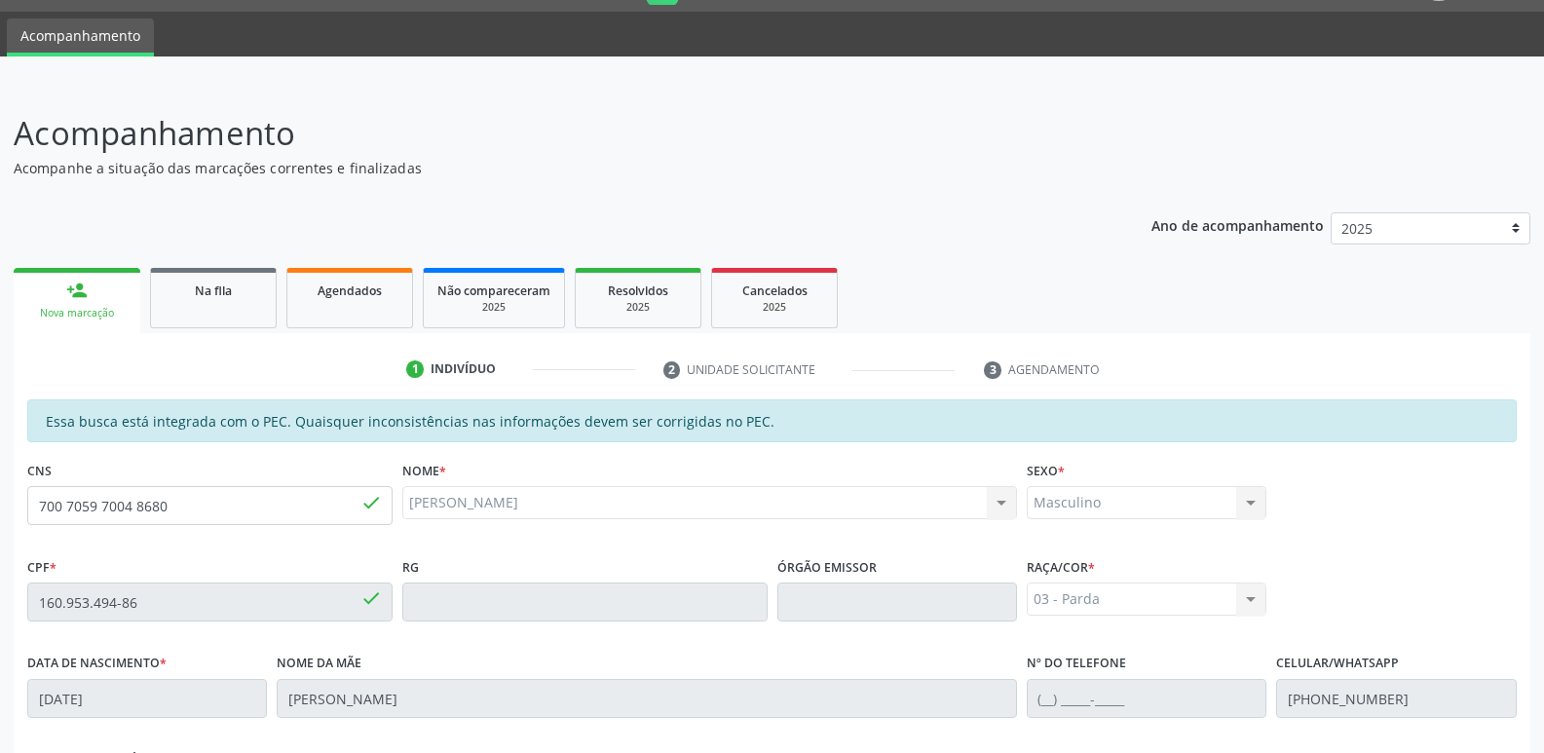
scroll to position [387, 0]
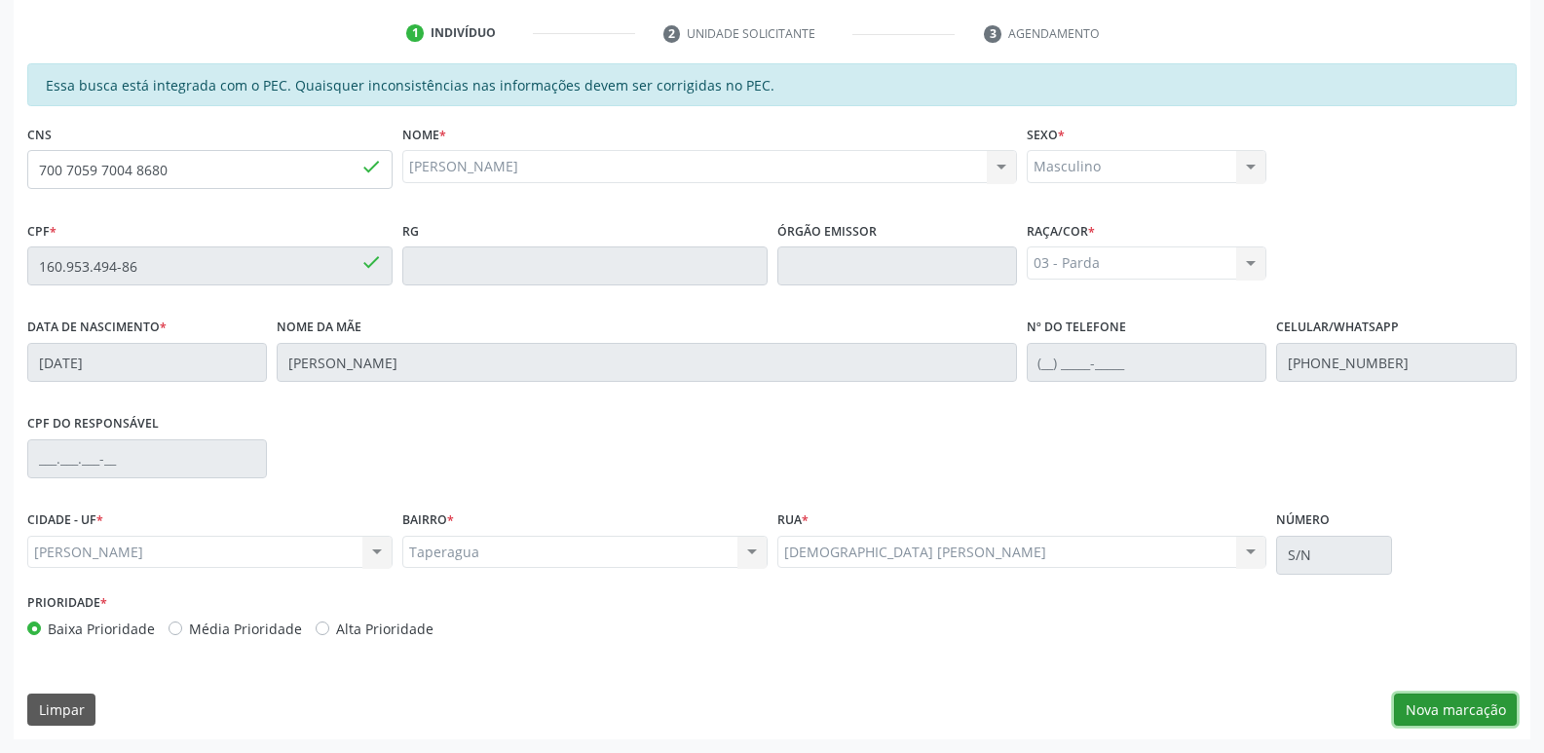
click at [1463, 699] on button "Nova marcação" at bounding box center [1455, 710] width 123 height 33
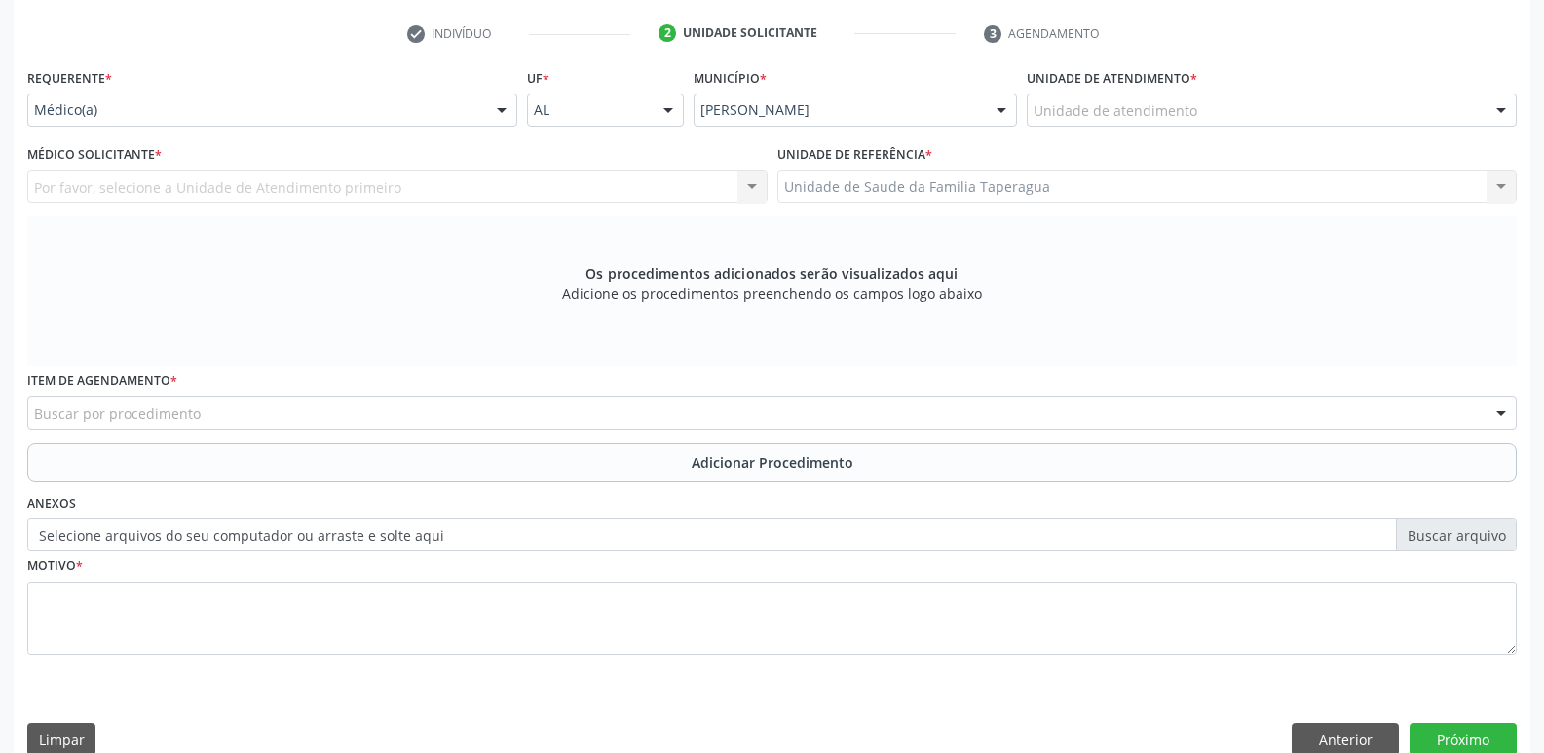
click at [1204, 100] on div "Unidade de atendimento" at bounding box center [1272, 110] width 490 height 33
type input "N"
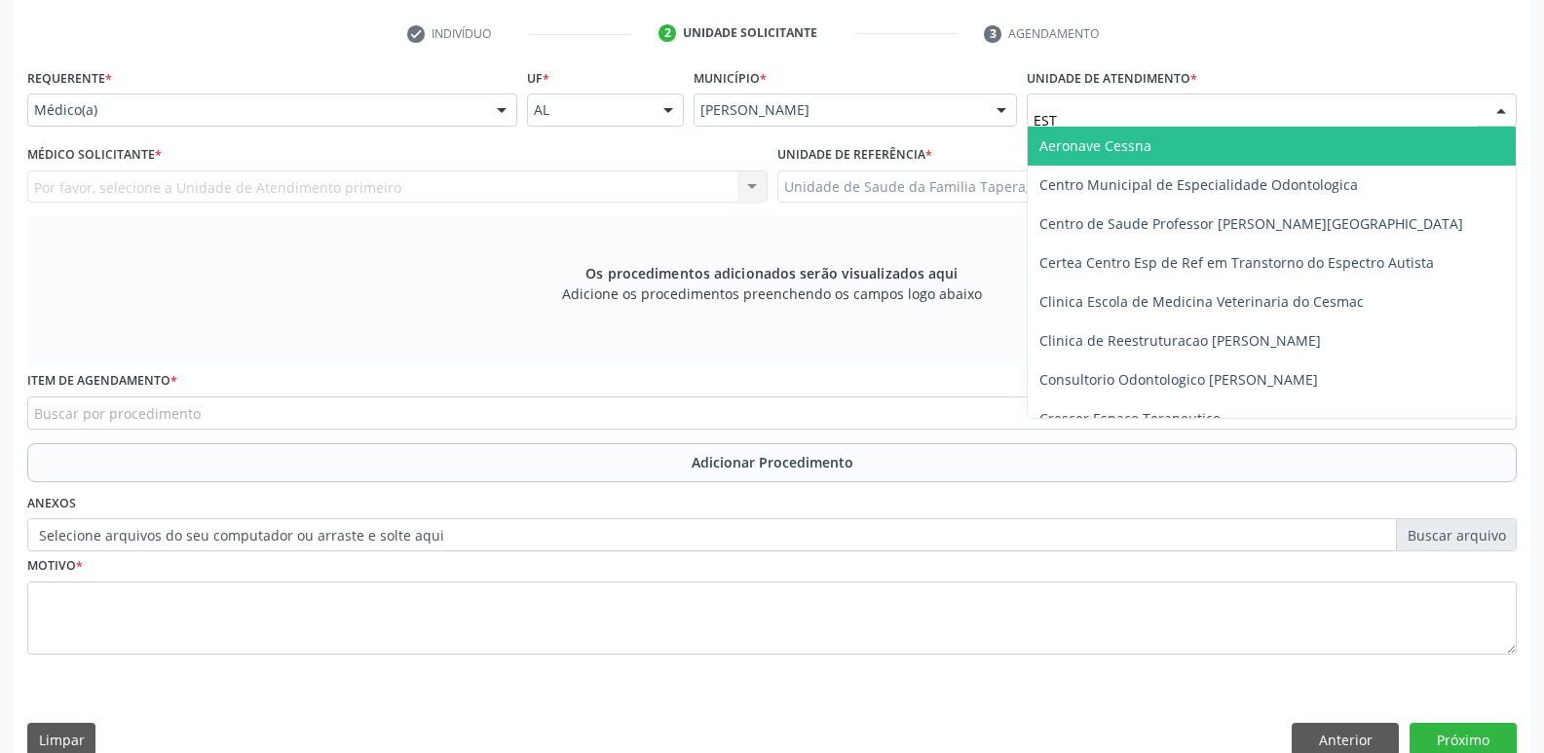
type input "ESTA"
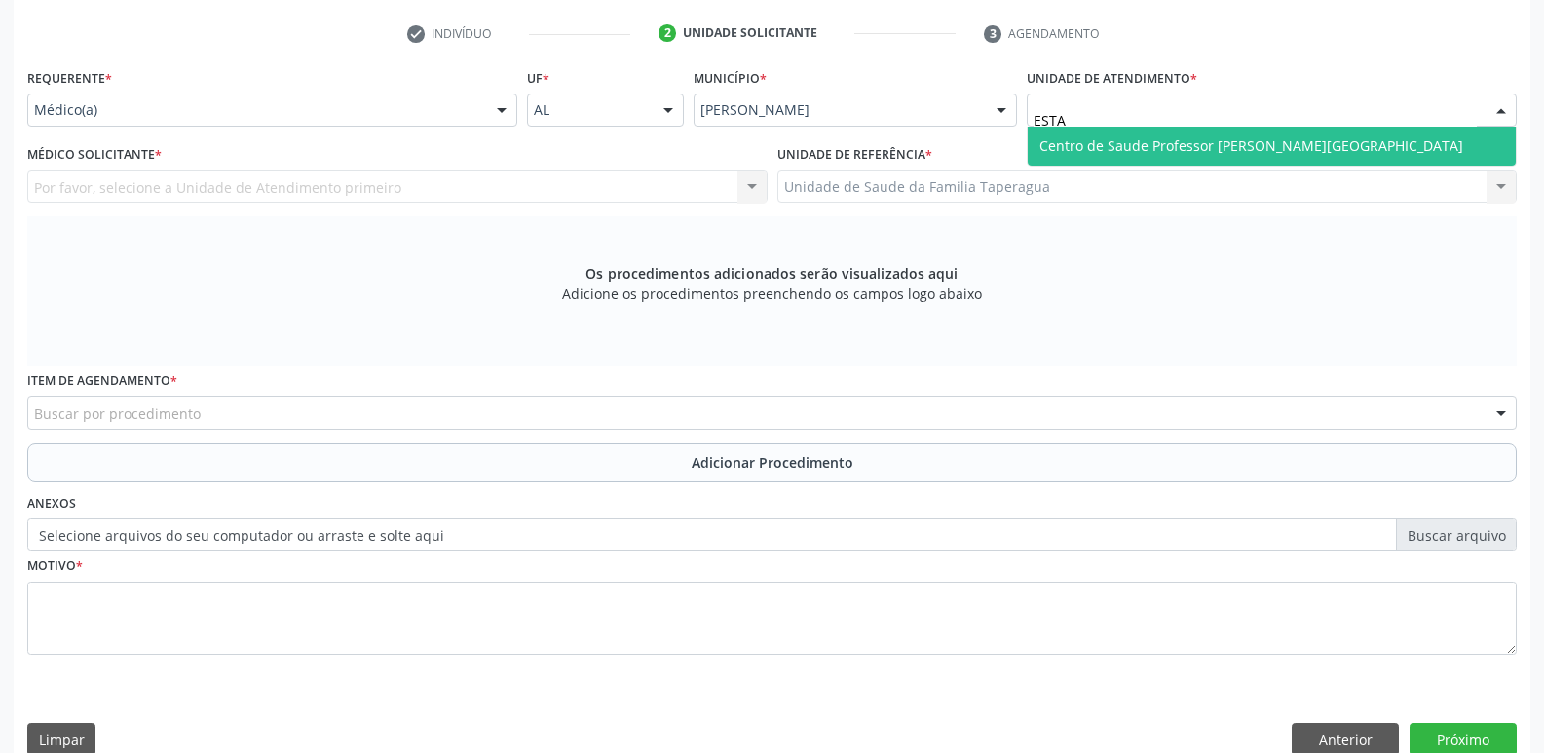
click at [1215, 145] on span "Centro de Saude Professor [PERSON_NAME][GEOGRAPHIC_DATA]" at bounding box center [1251, 145] width 424 height 19
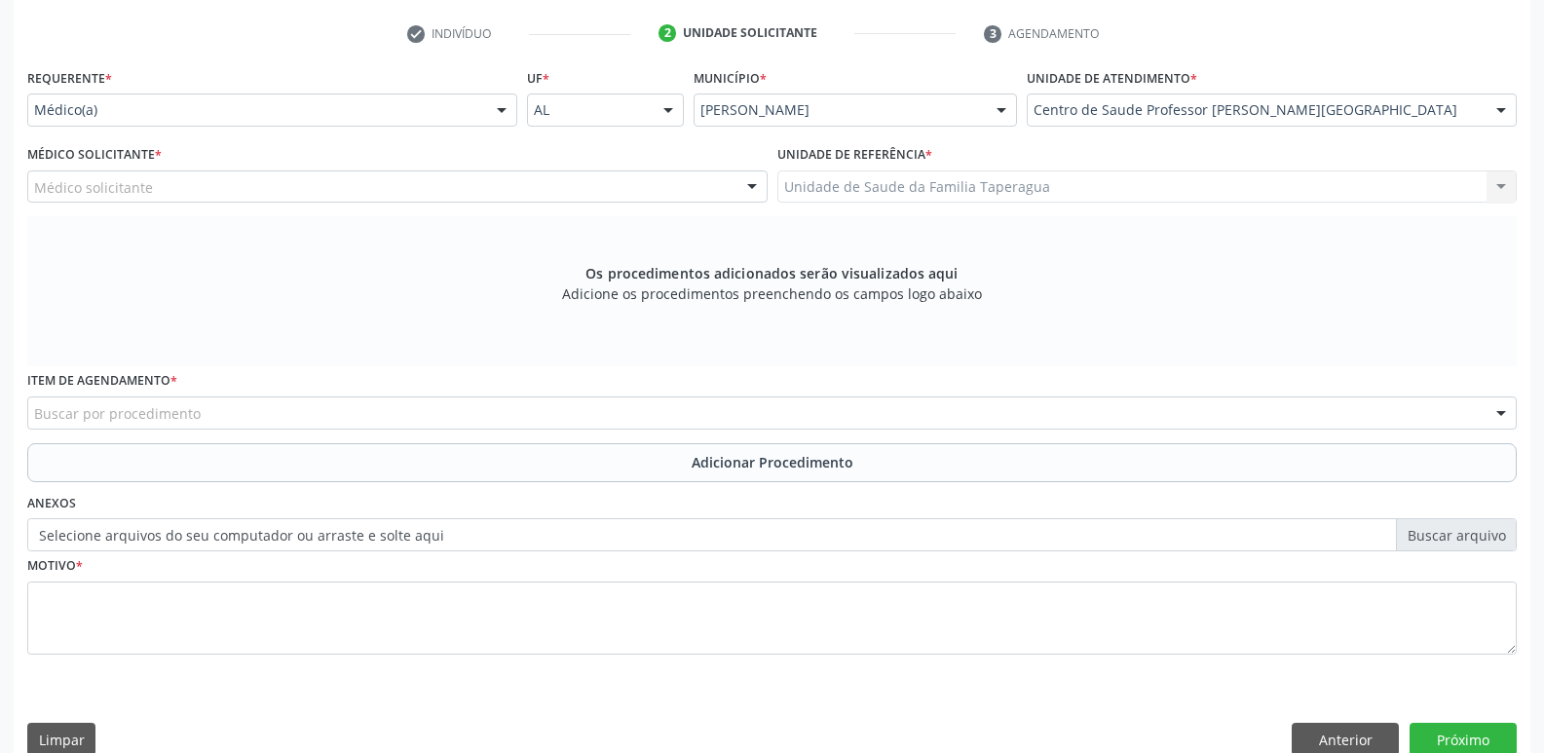
click at [432, 192] on div "Médico solicitante" at bounding box center [397, 186] width 740 height 33
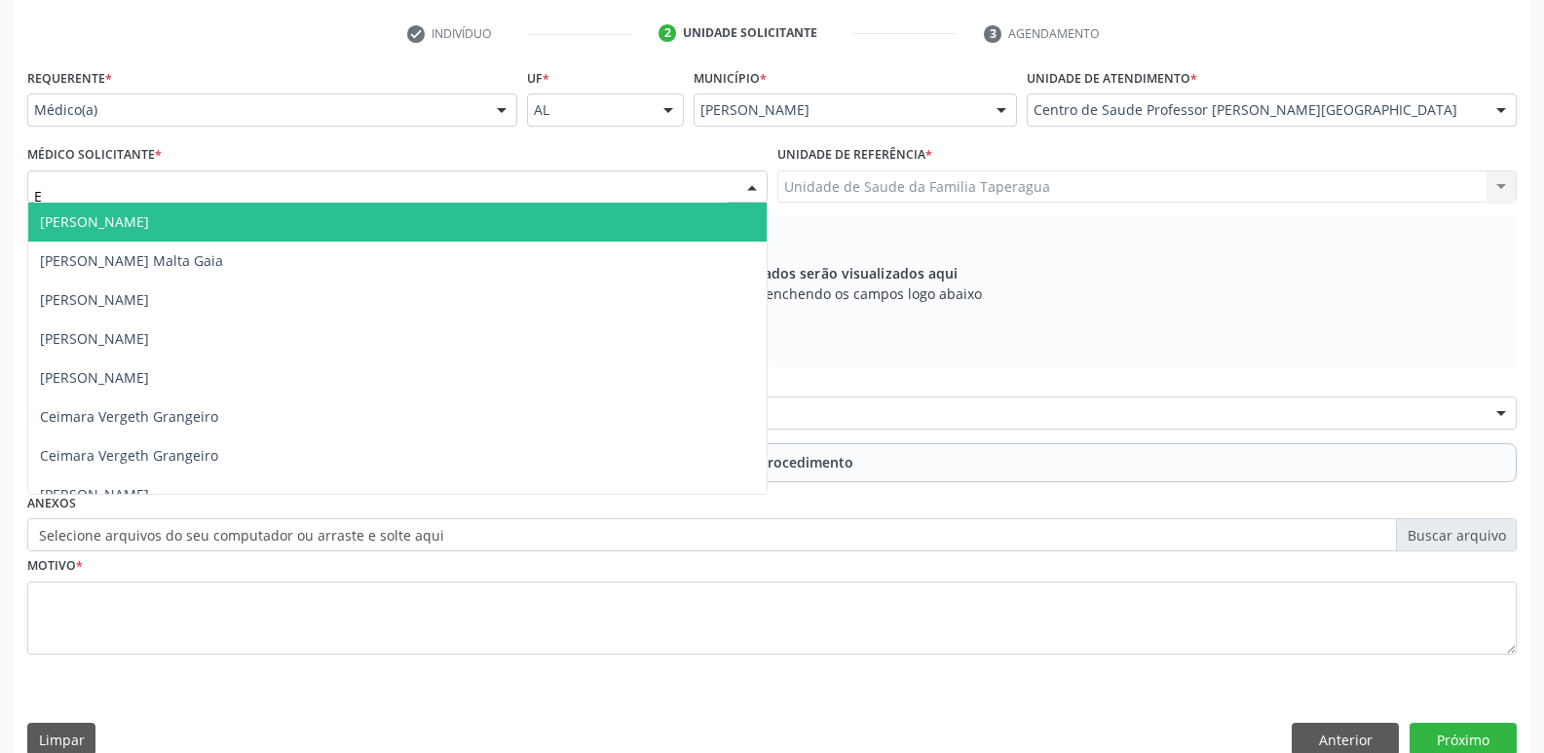
type input "EV"
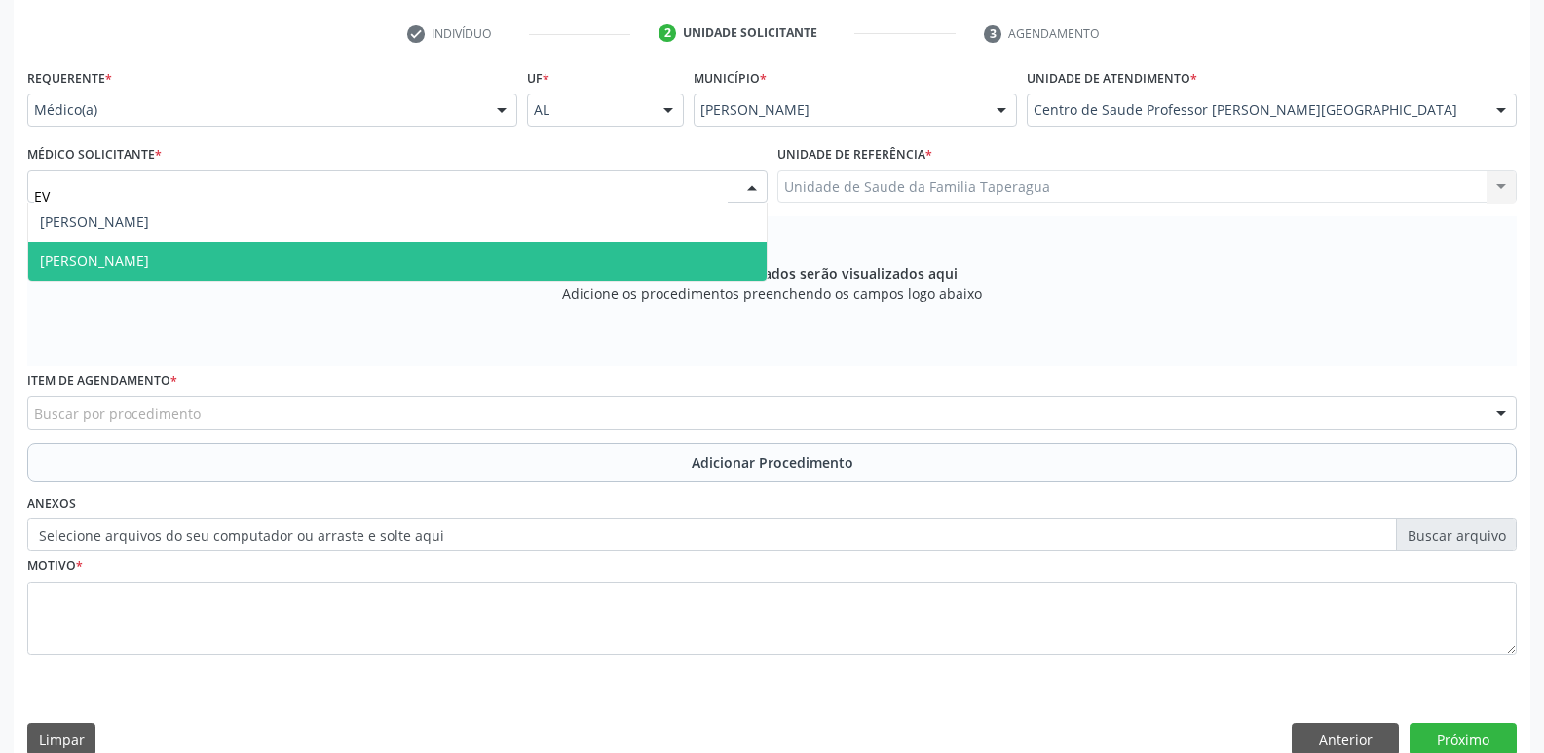
click at [443, 259] on span "Jose Everaldo Souto" at bounding box center [397, 261] width 738 height 39
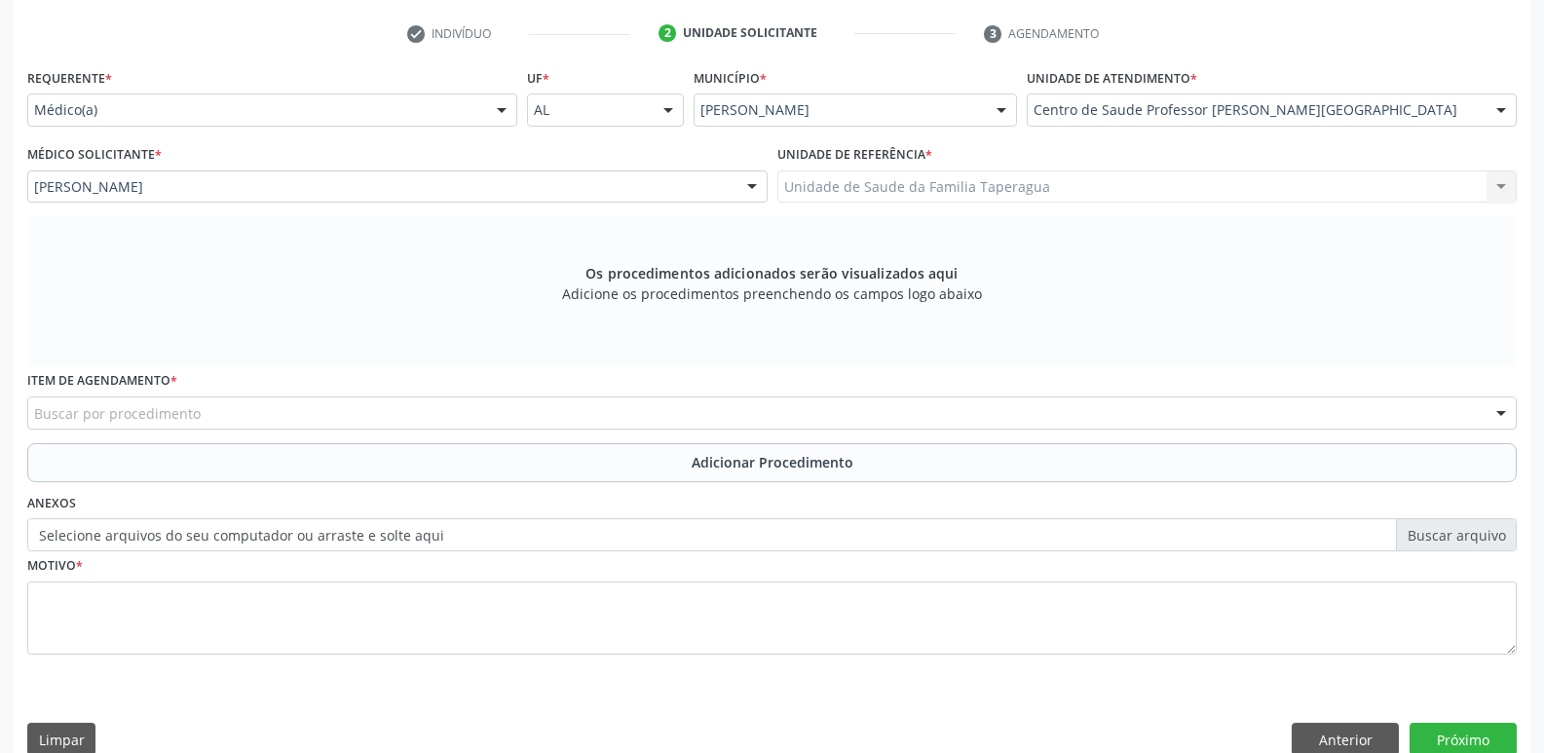
click at [556, 412] on div "Buscar por procedimento" at bounding box center [772, 412] width 1490 height 33
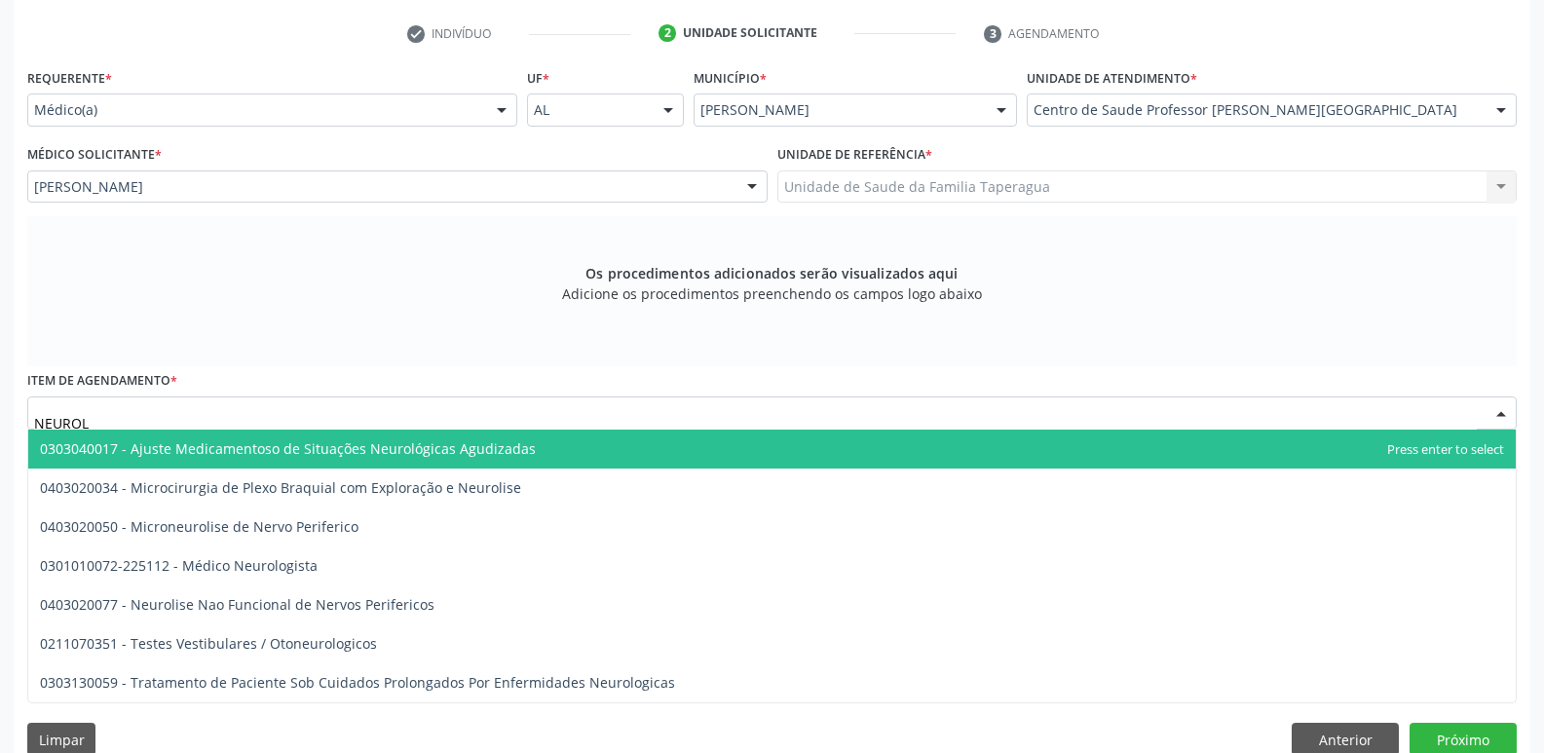
type input "NEUROLO"
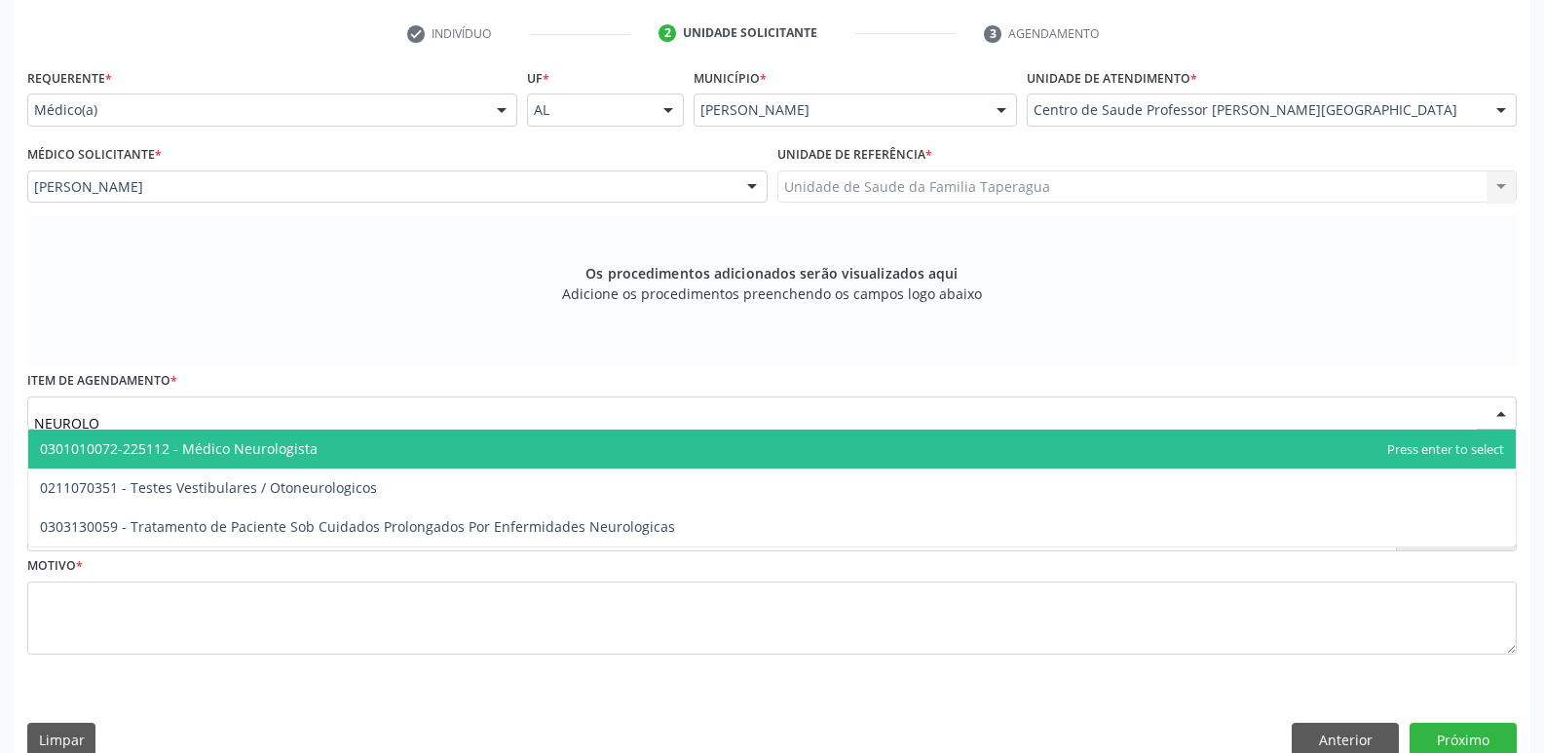
click at [544, 446] on span "0301010072-225112 - Médico Neurologista" at bounding box center [772, 449] width 1488 height 39
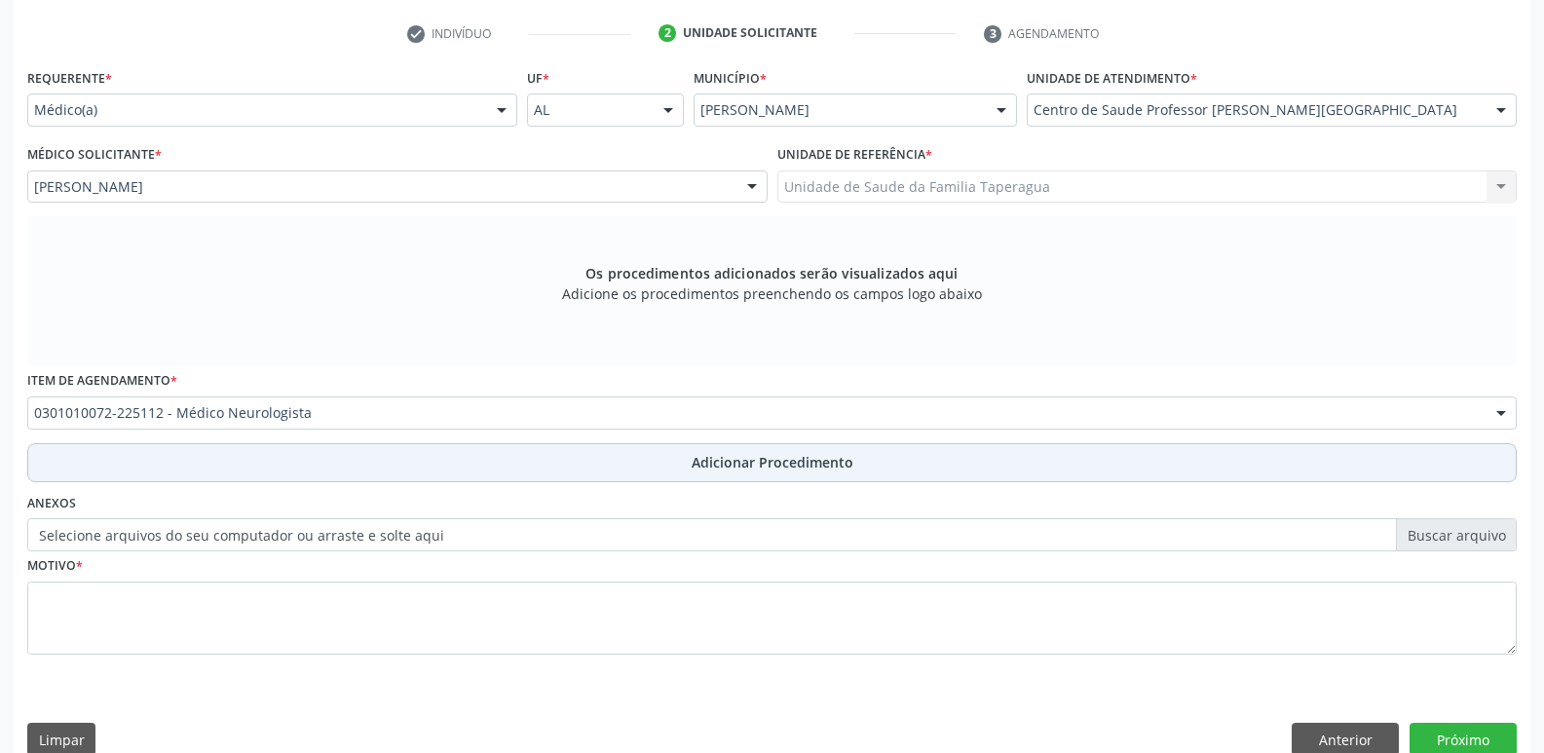
click at [552, 451] on button "Adicionar Procedimento" at bounding box center [772, 462] width 1490 height 39
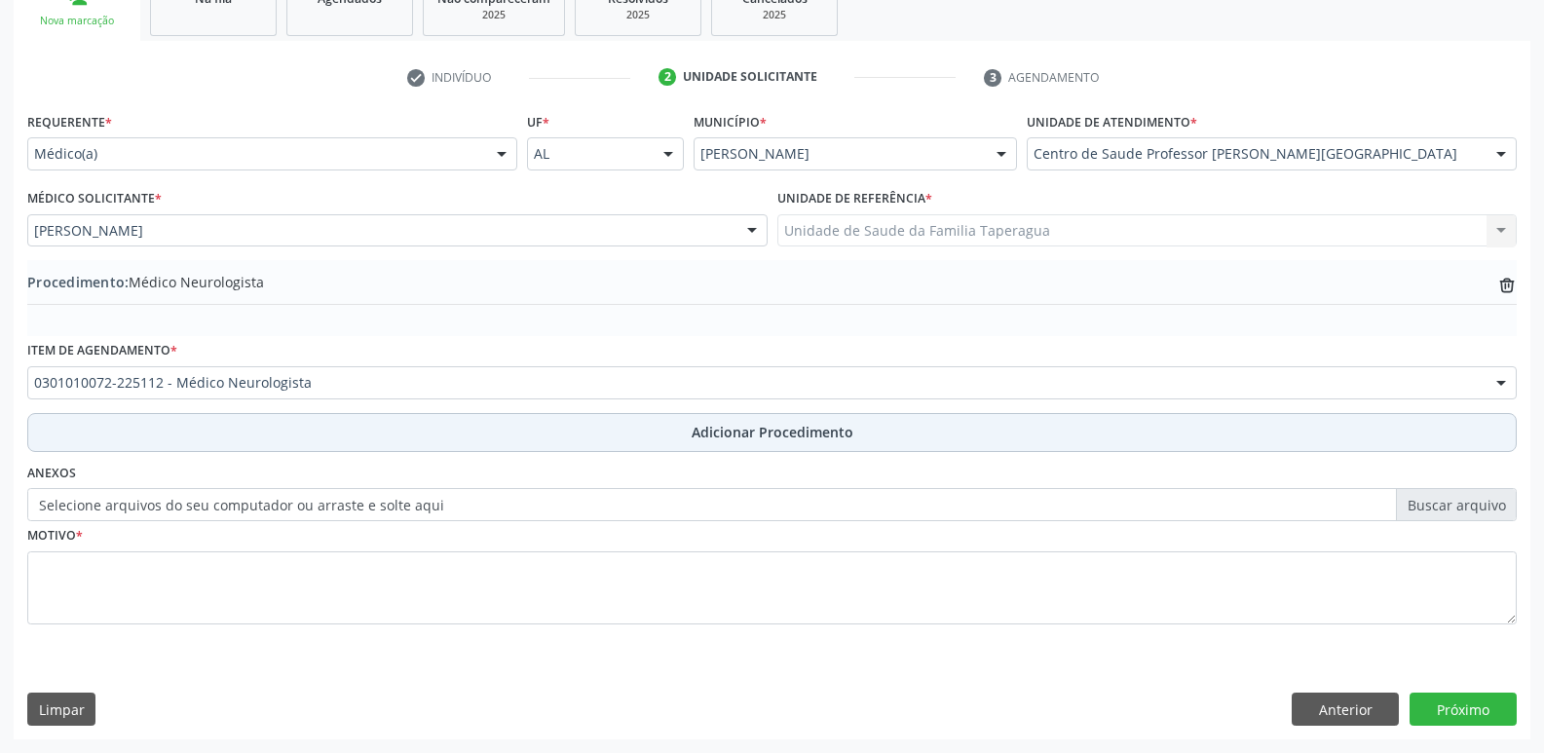
scroll to position [343, 0]
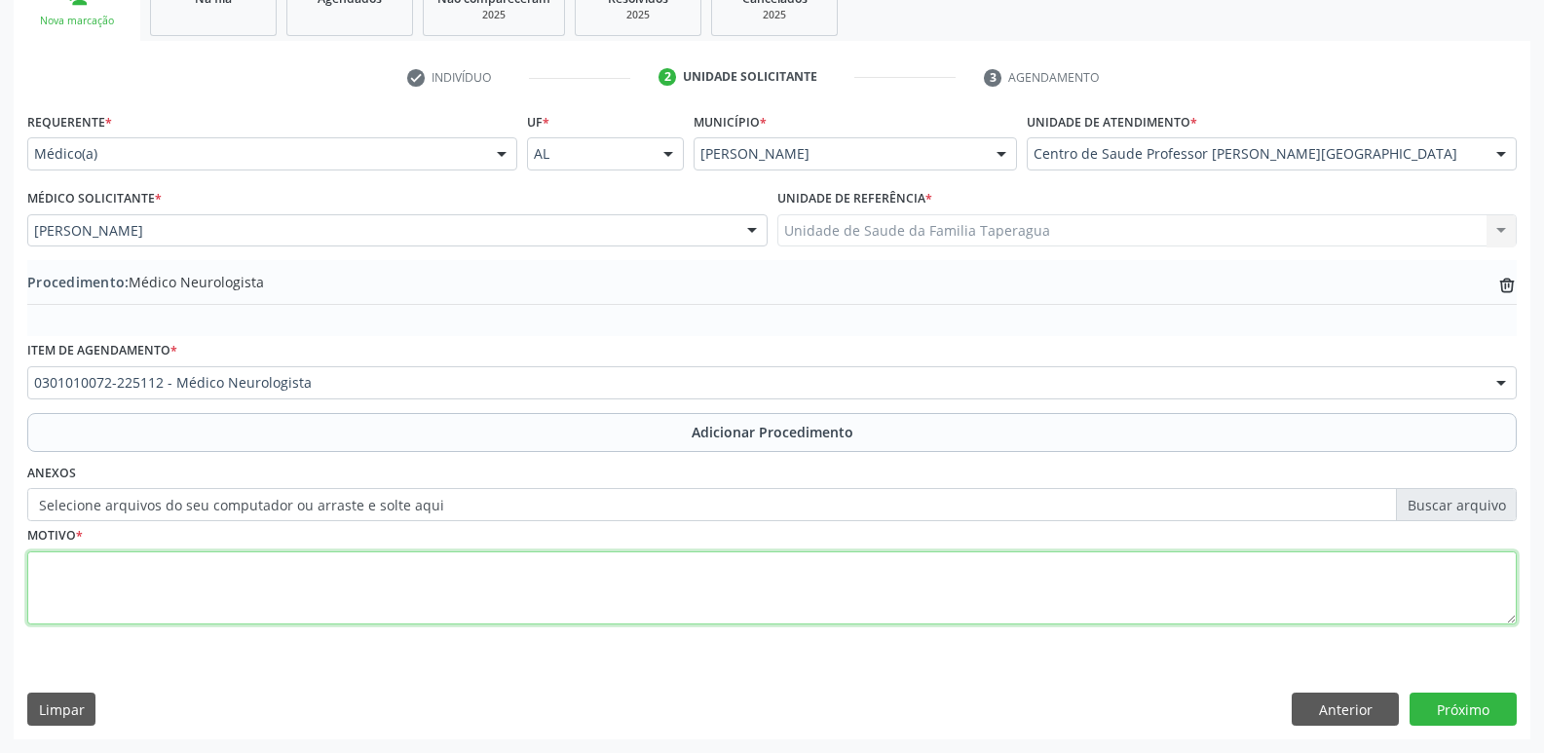
click at [546, 562] on textarea at bounding box center [772, 588] width 1490 height 74
click at [79, 570] on textarea "NEURIPEDIATRA" at bounding box center [772, 588] width 1490 height 74
type textarea "NEUROPEDIATRA"
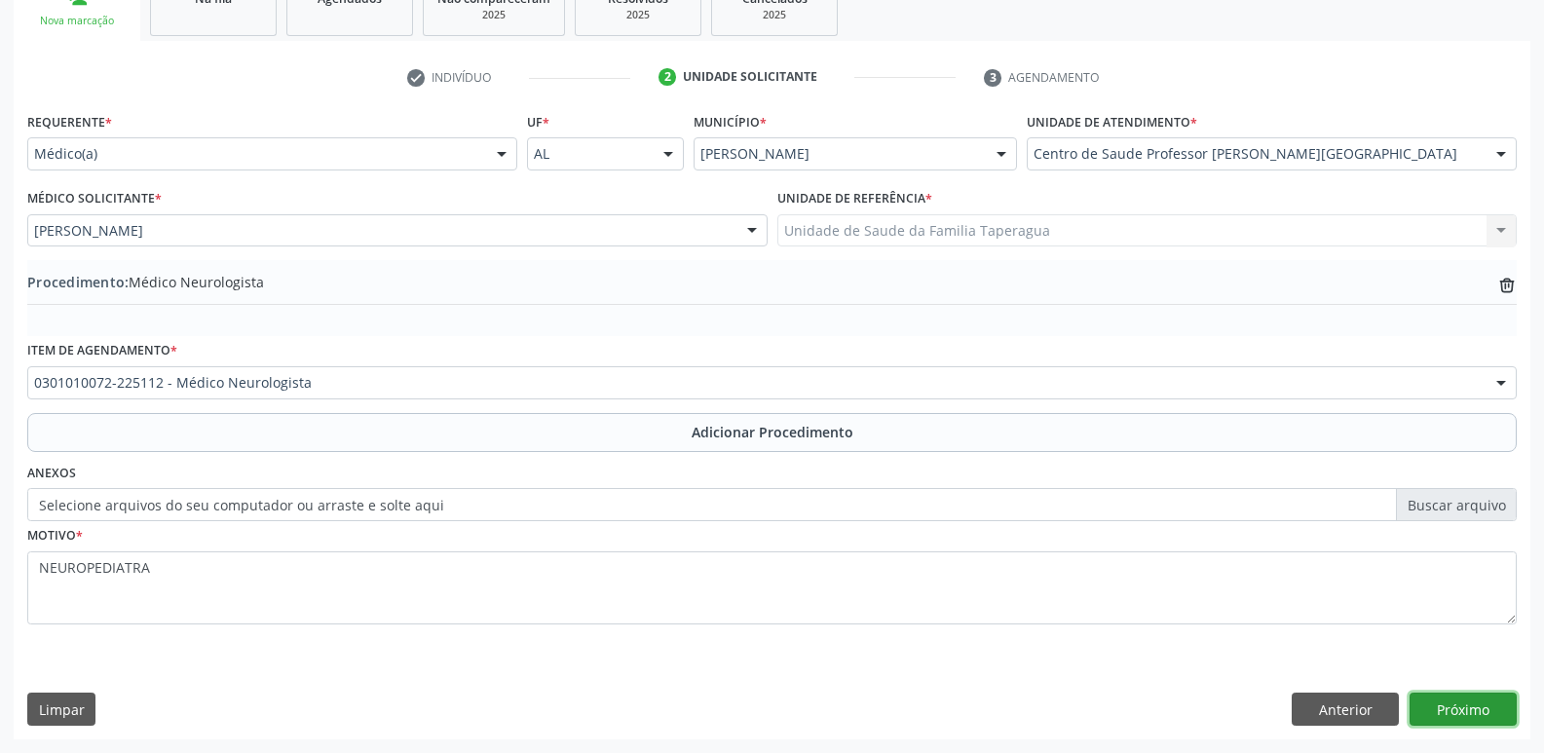
click at [1486, 710] on button "Próximo" at bounding box center [1463, 709] width 107 height 33
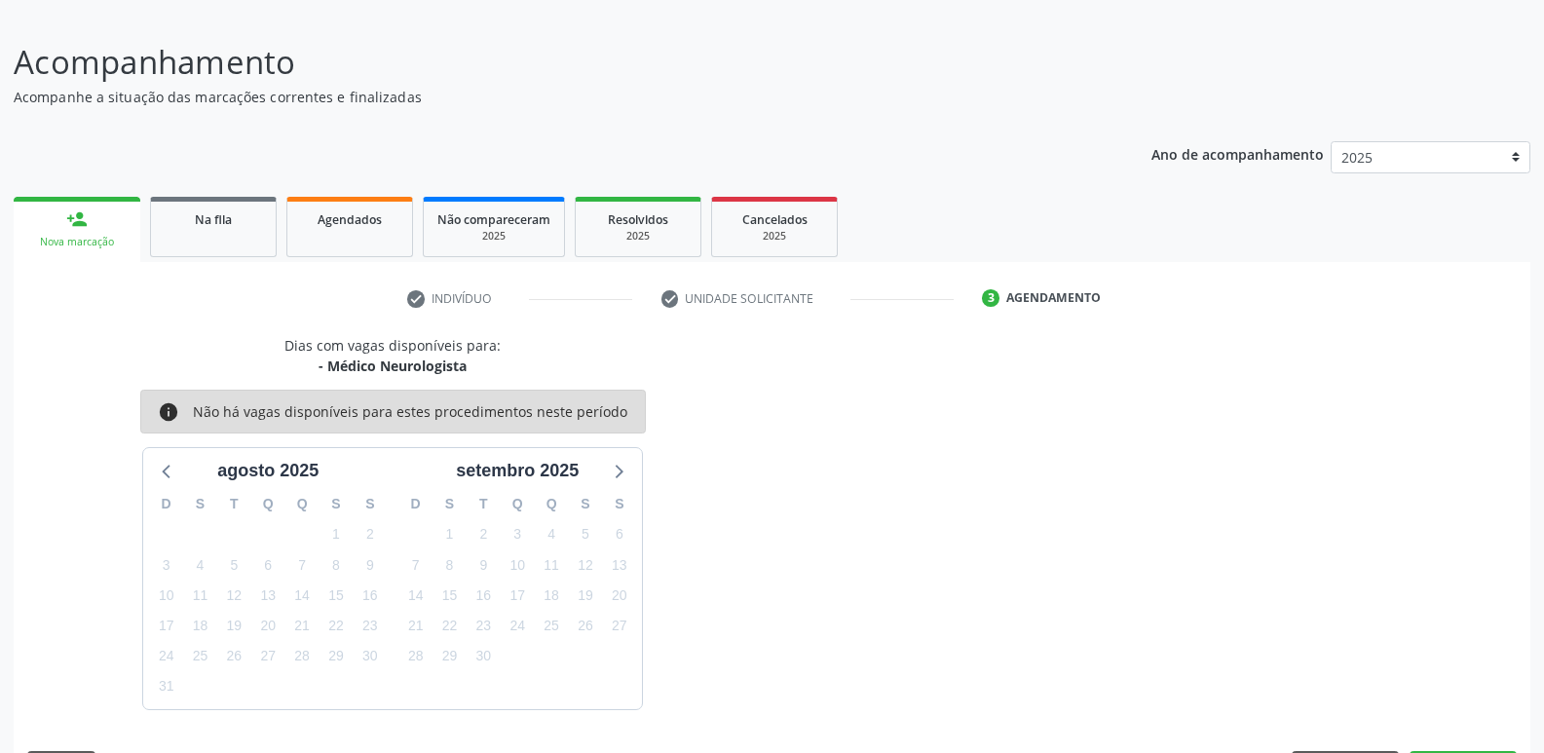
scroll to position [179, 0]
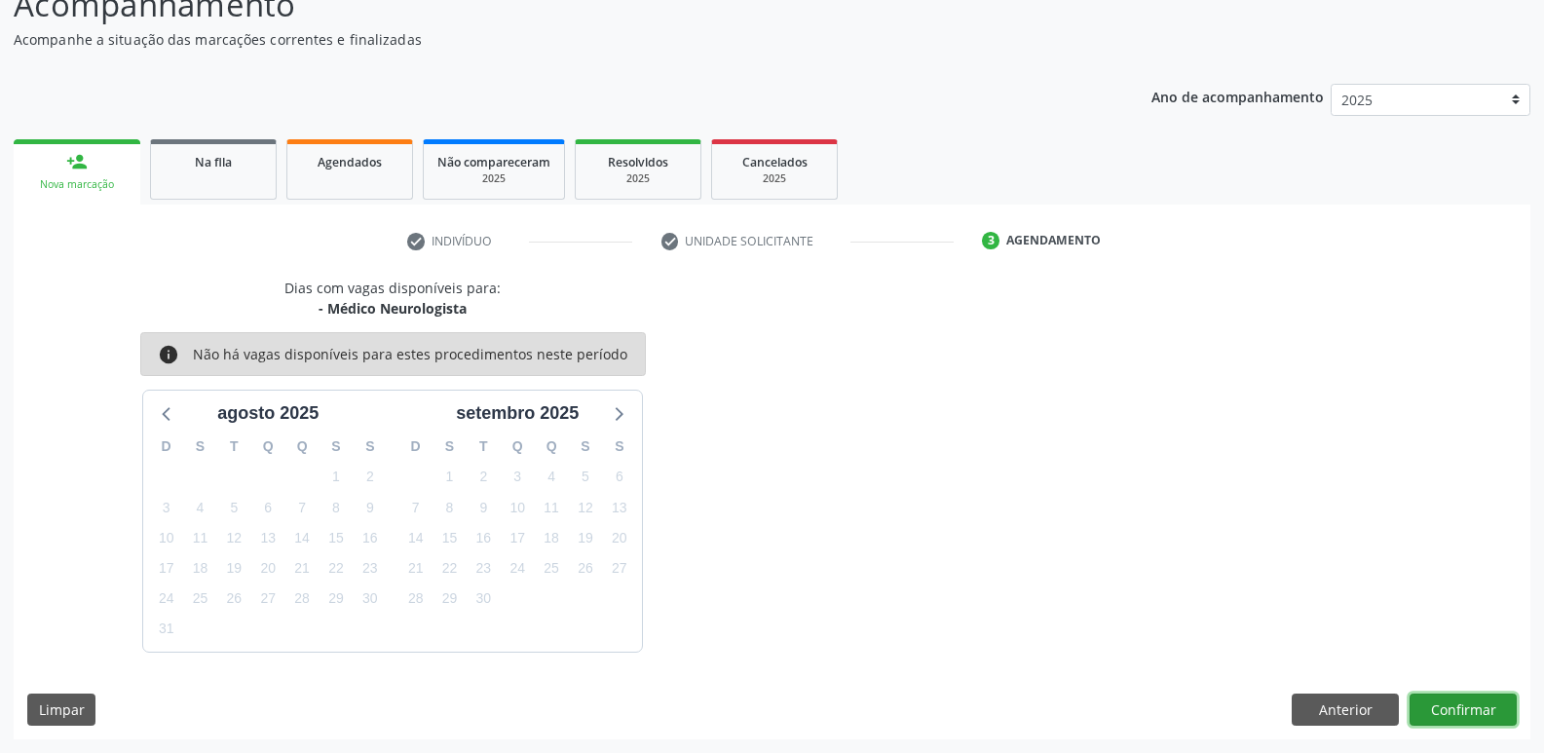
click at [1453, 697] on button "Confirmar" at bounding box center [1463, 710] width 107 height 33
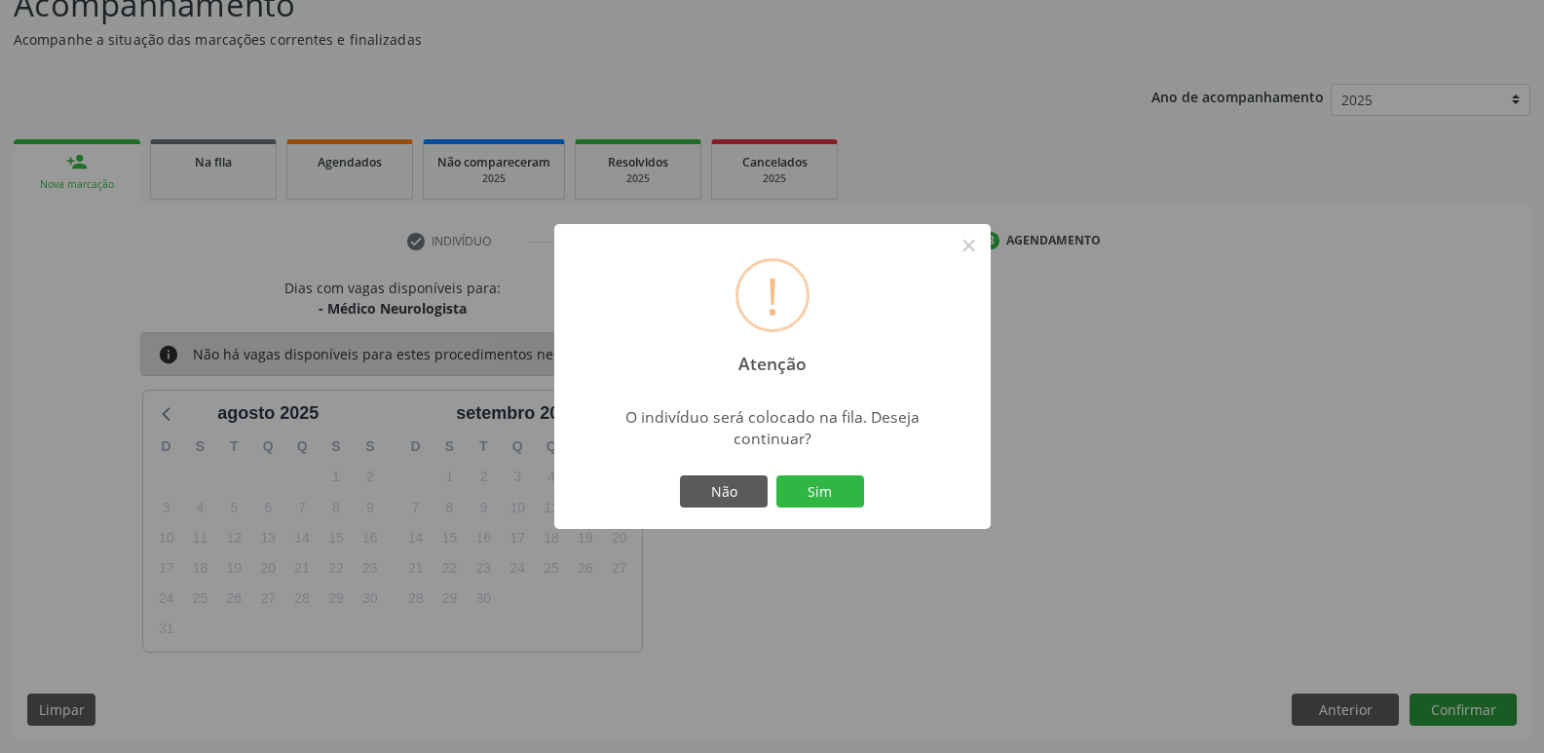
click at [776, 475] on button "Sim" at bounding box center [820, 491] width 88 height 33
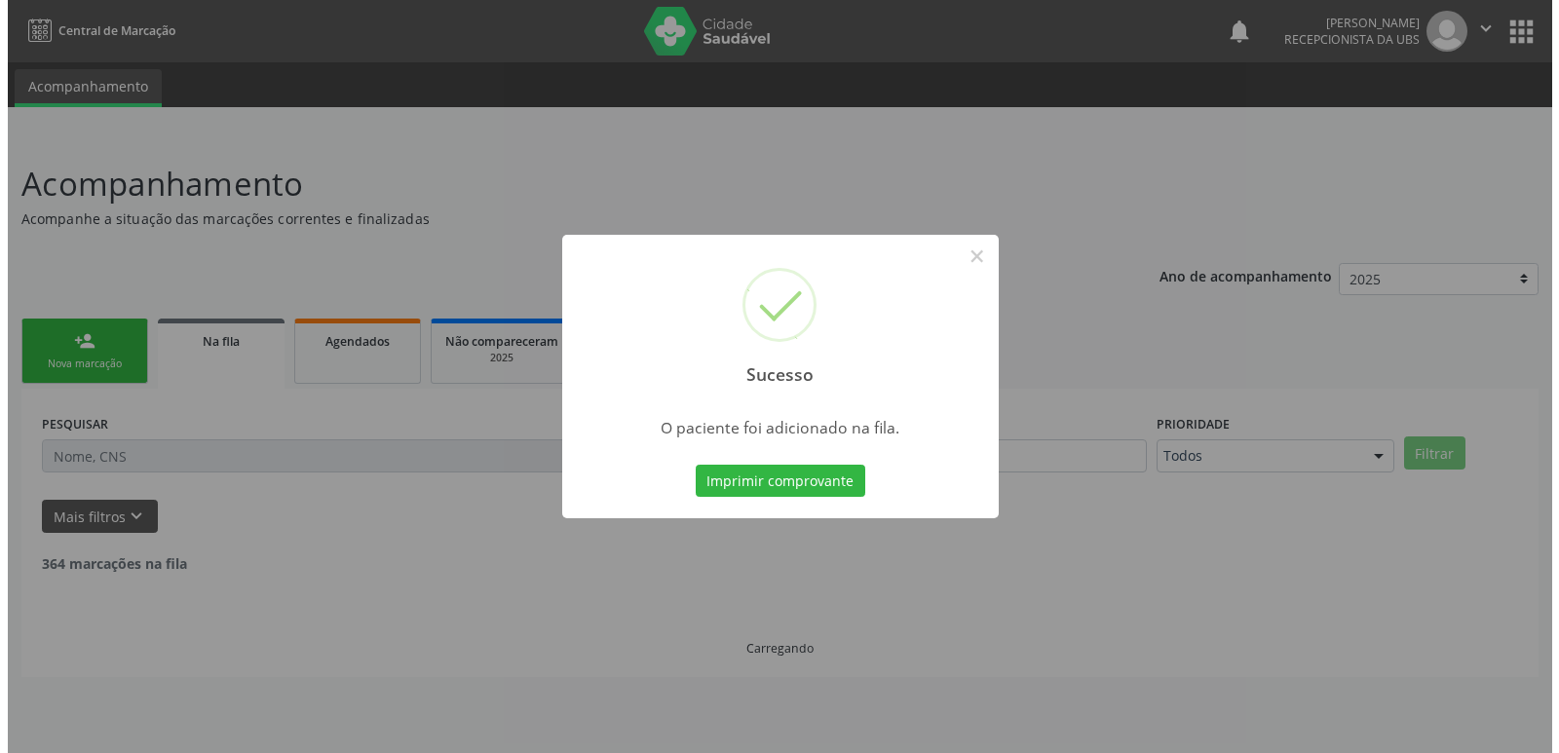
scroll to position [0, 0]
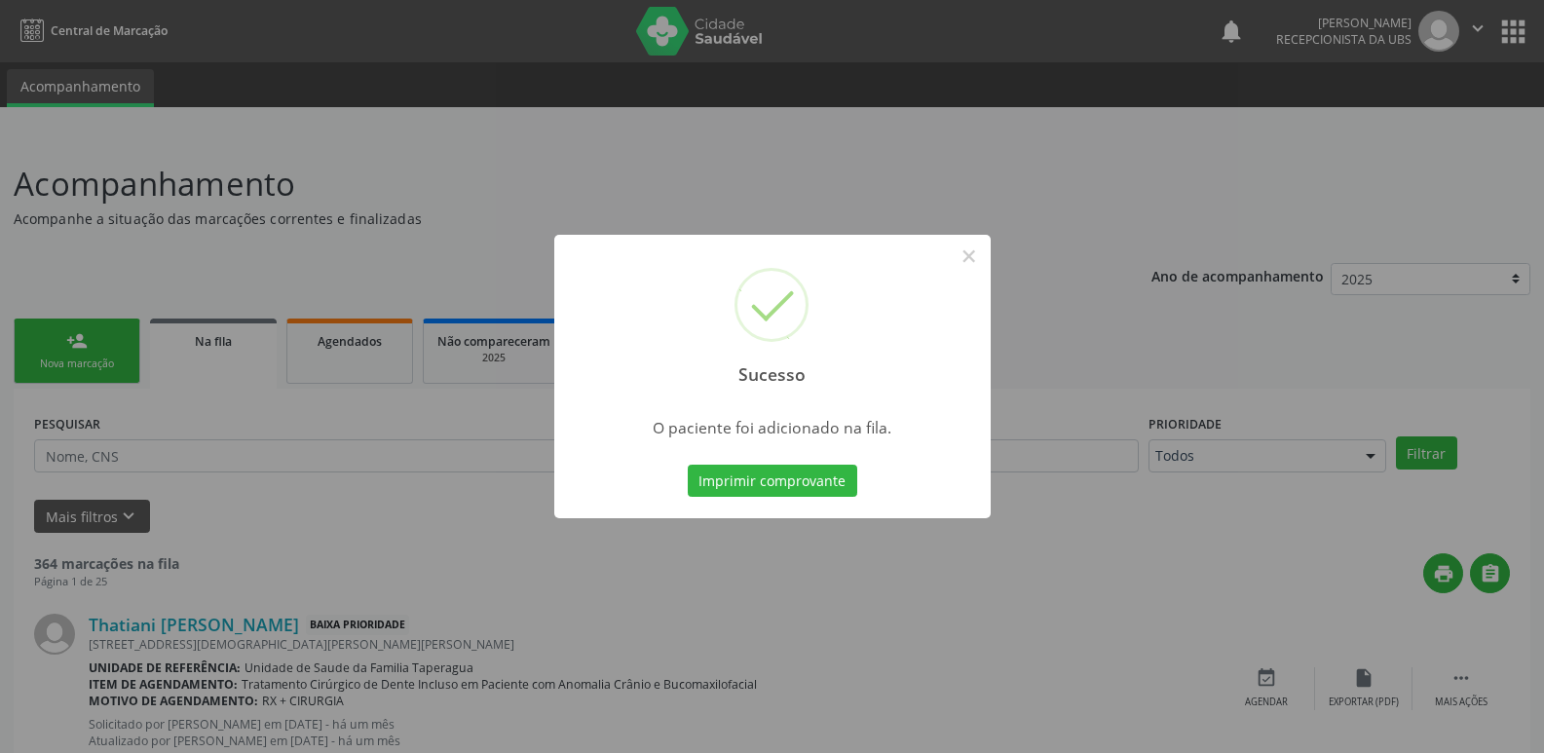
click at [1228, 508] on div "Sucesso × O paciente foi adicionado na fila. Imprimir comprovante Cancel" at bounding box center [772, 376] width 1544 height 753
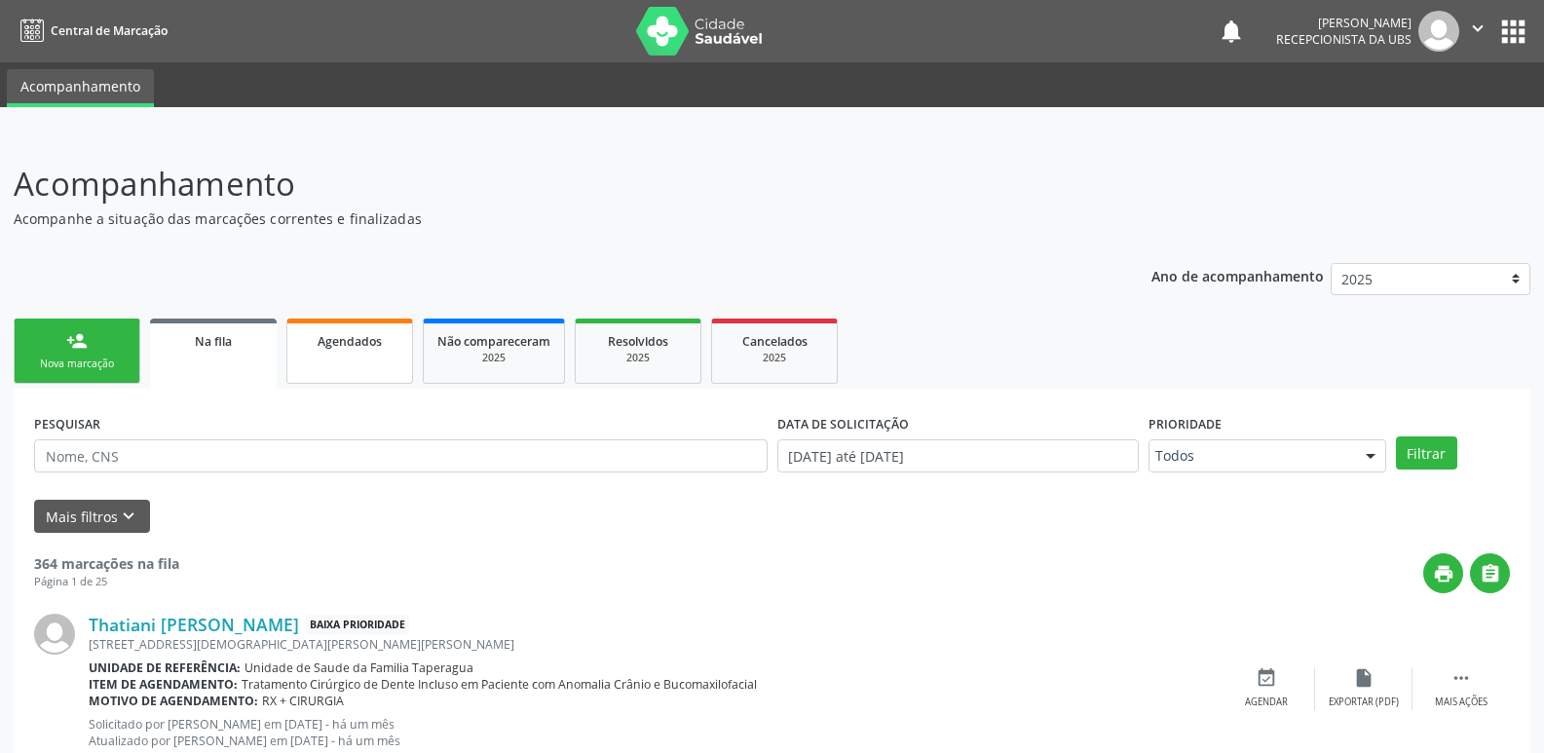
click at [373, 363] on link "Agendados" at bounding box center [349, 351] width 127 height 65
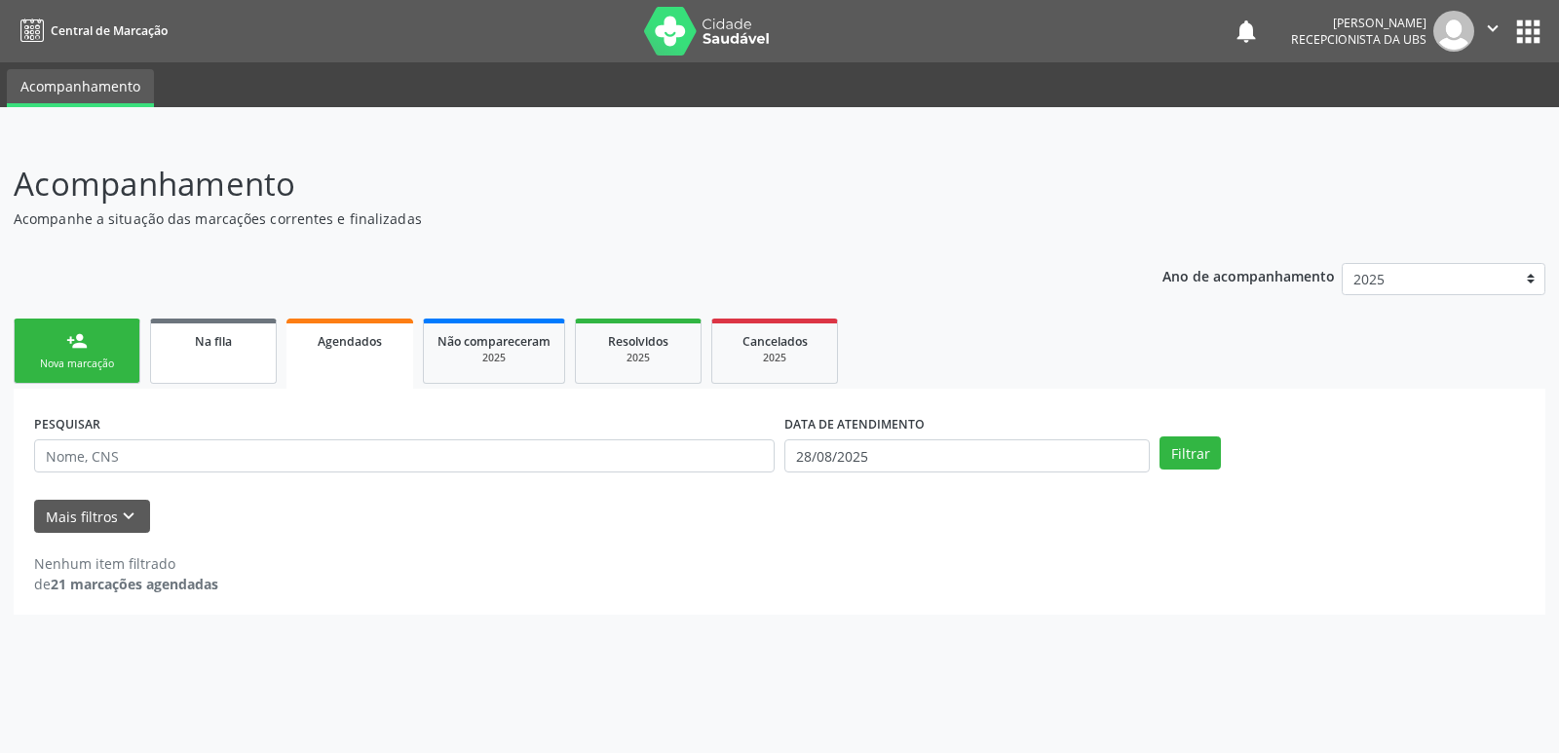
click at [231, 365] on link "Na fila" at bounding box center [213, 351] width 127 height 65
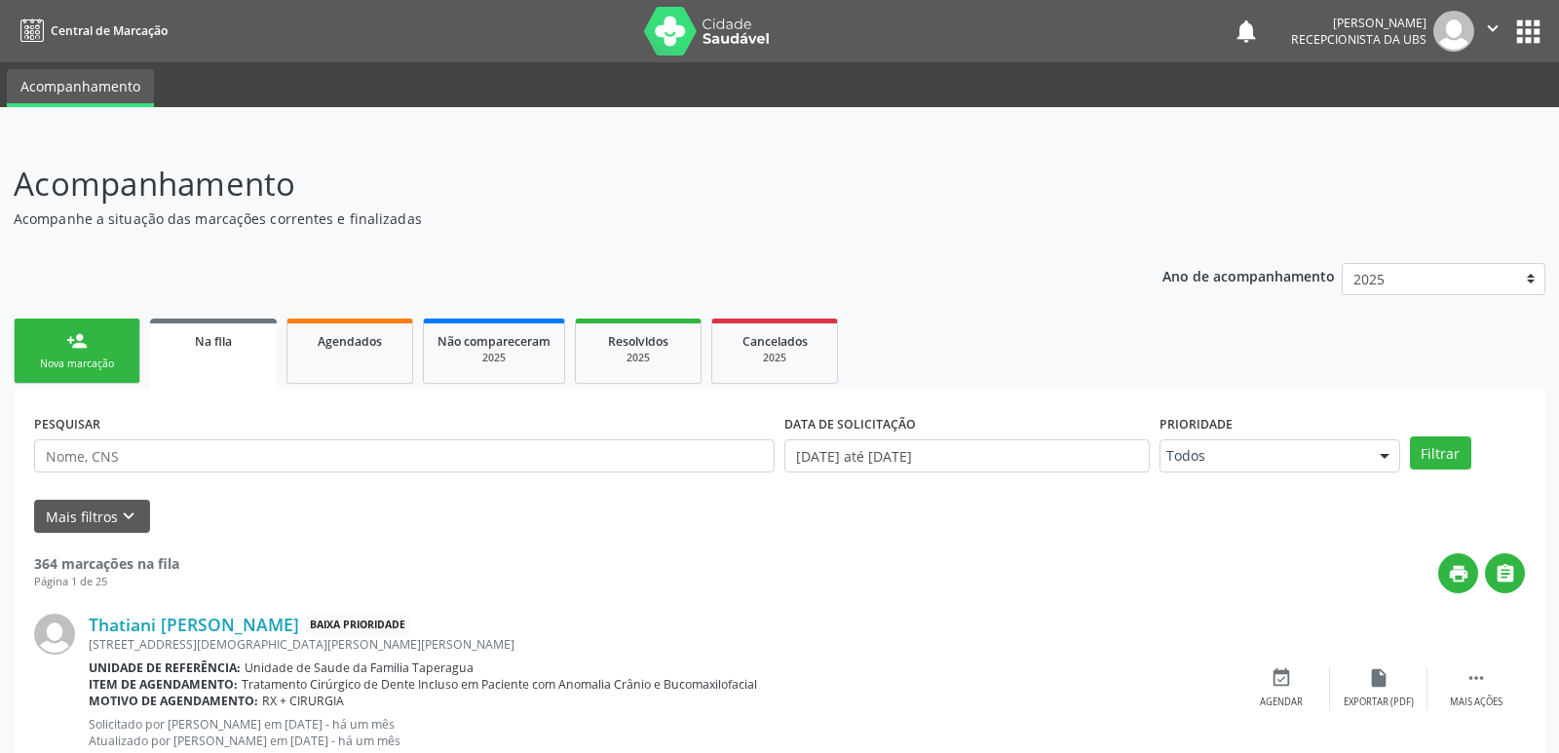
click at [231, 365] on link "Na fila" at bounding box center [213, 354] width 127 height 70
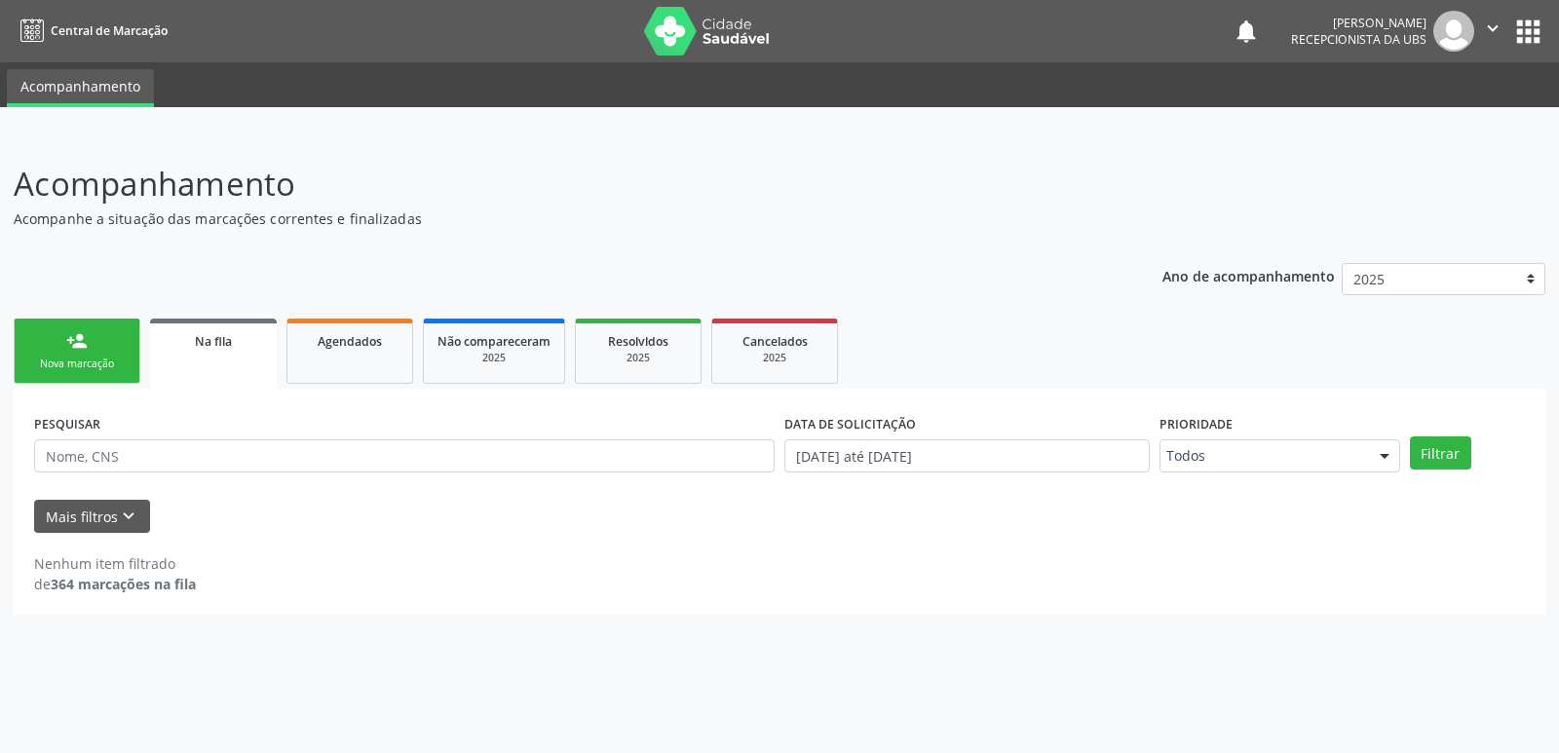
click at [219, 366] on link "Na fila" at bounding box center [213, 354] width 127 height 70
click at [811, 302] on div "Ano de acompanhamento 2025 person_add Nova marcação Na fila Agendados Não compa…" at bounding box center [779, 432] width 1531 height 366
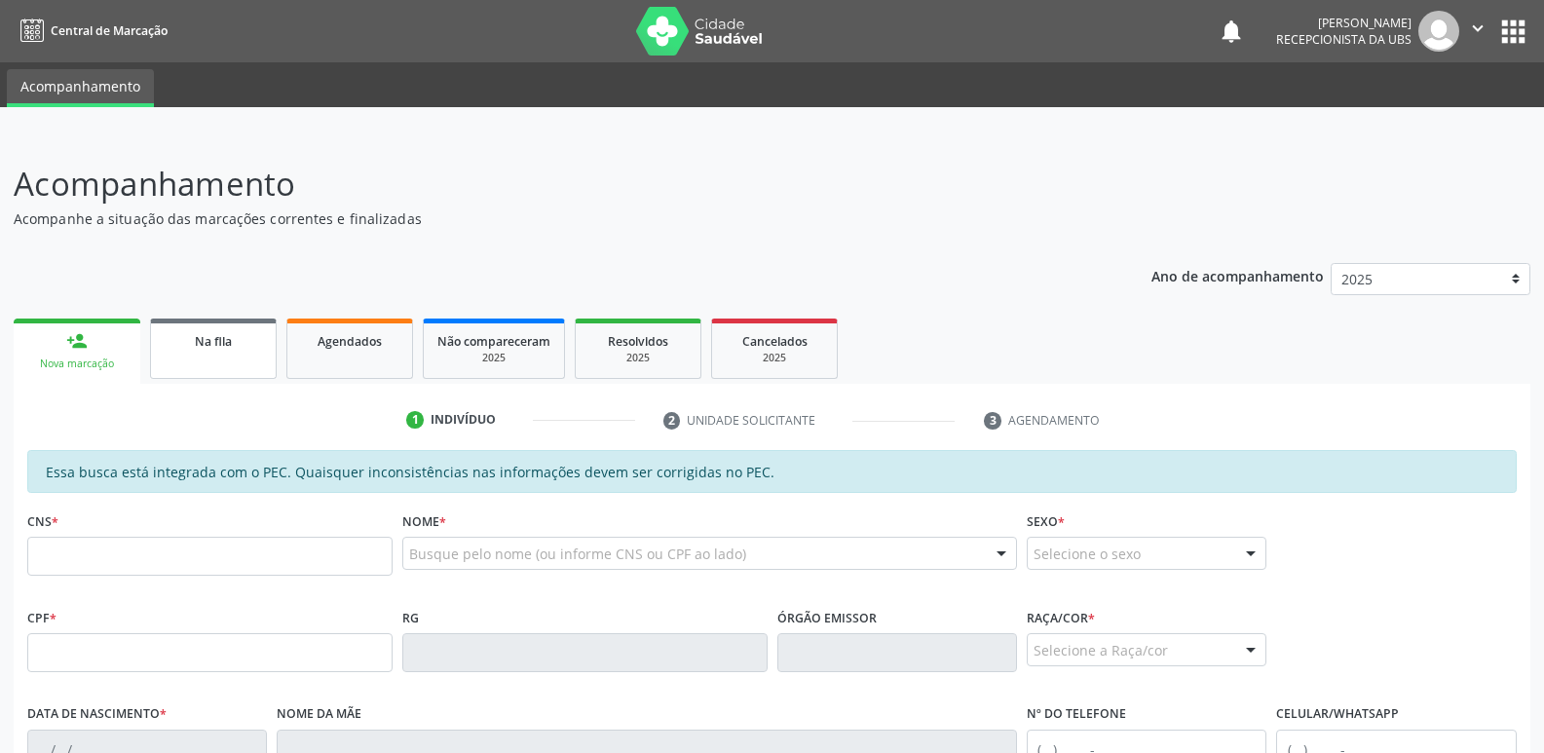
click at [219, 373] on link "Na fila" at bounding box center [213, 349] width 127 height 60
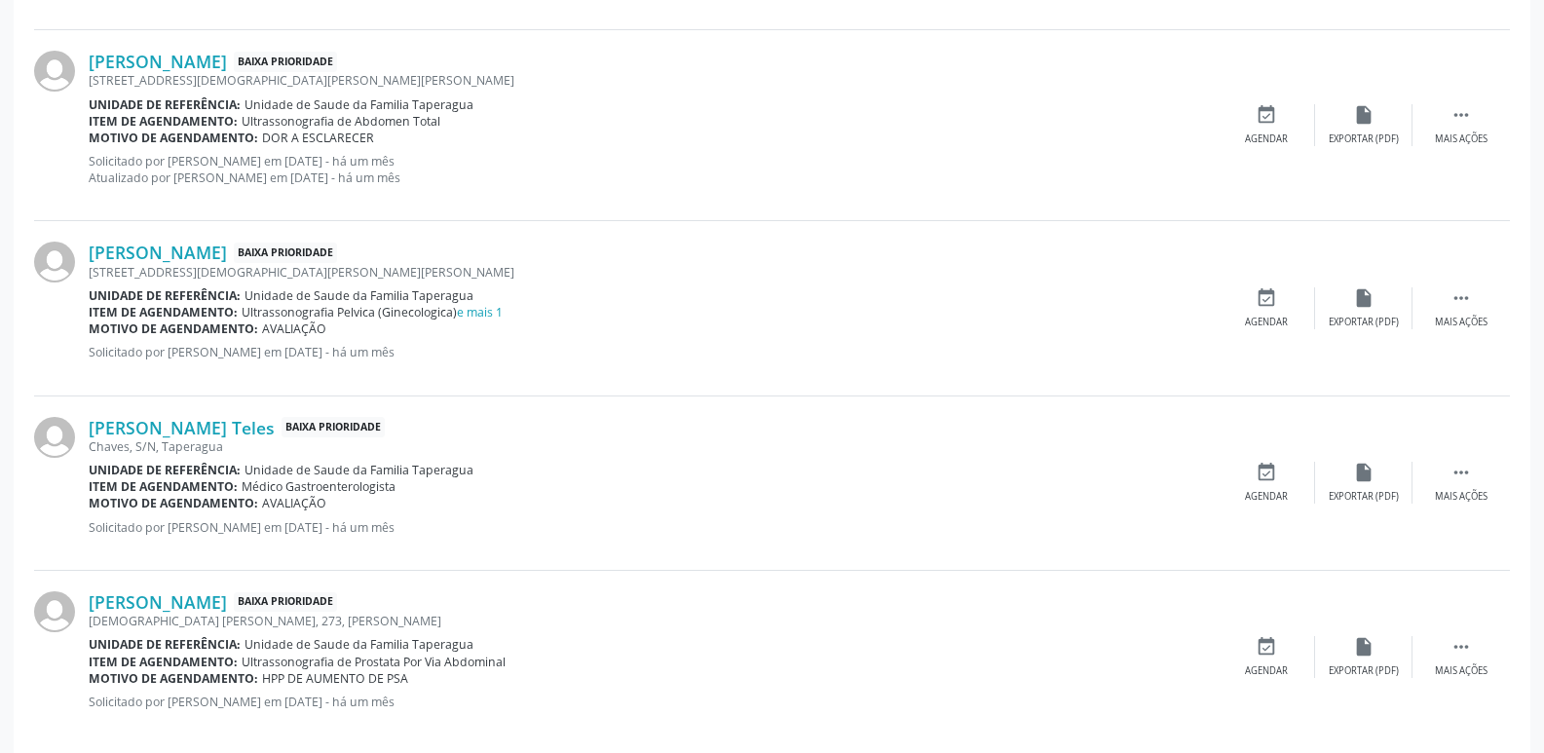
scroll to position [2748, 0]
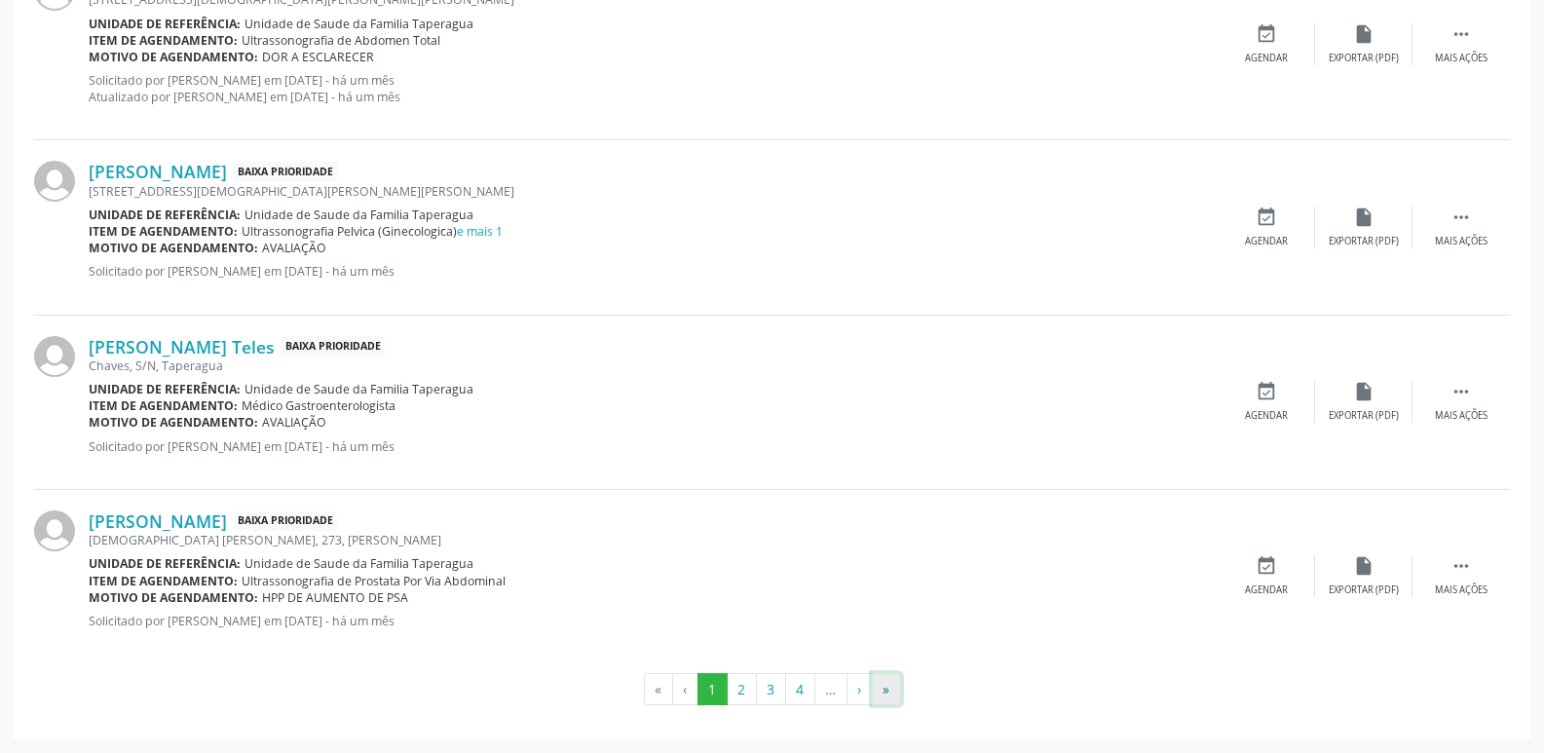
click at [895, 688] on button "»" at bounding box center [886, 689] width 29 height 33
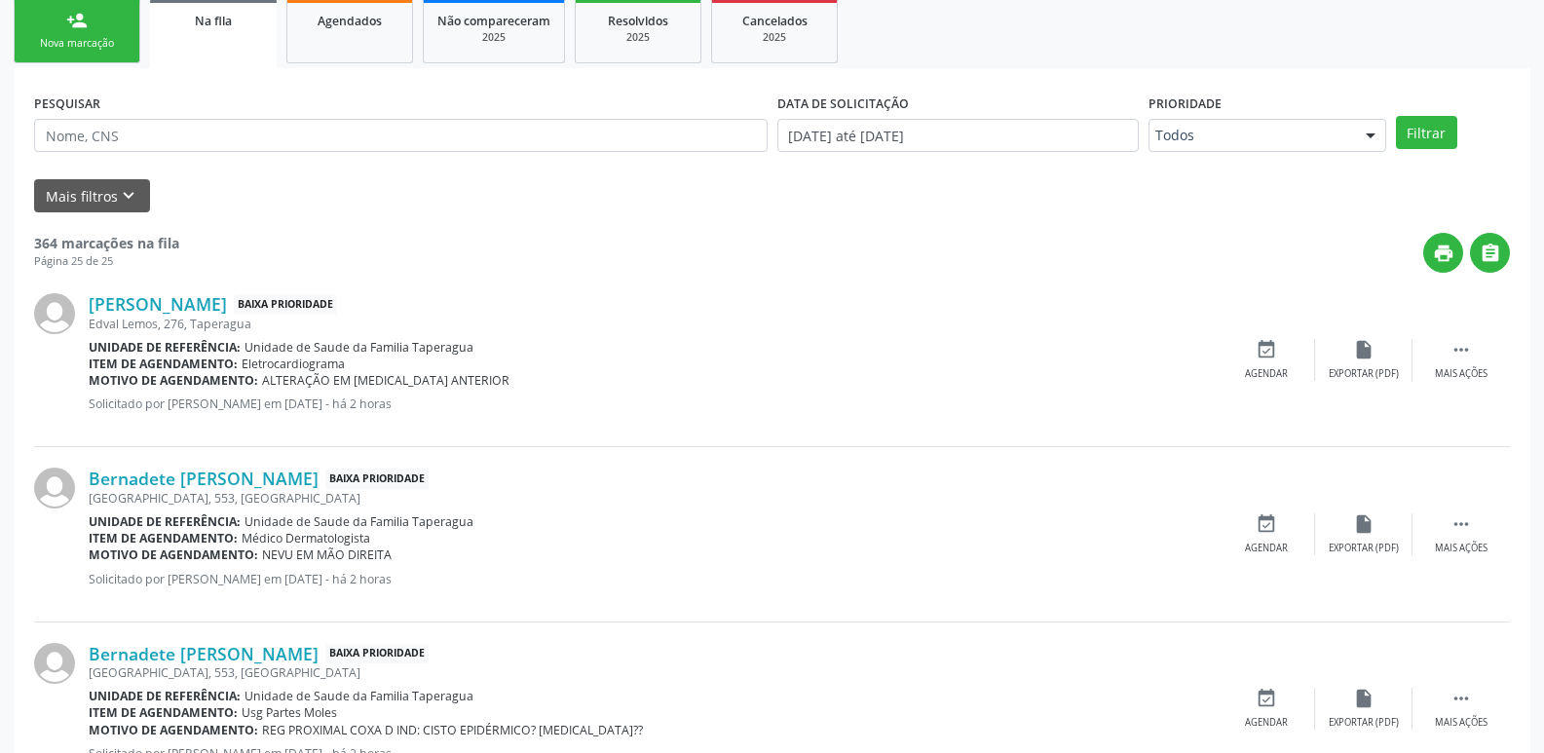
scroll to position [53, 0]
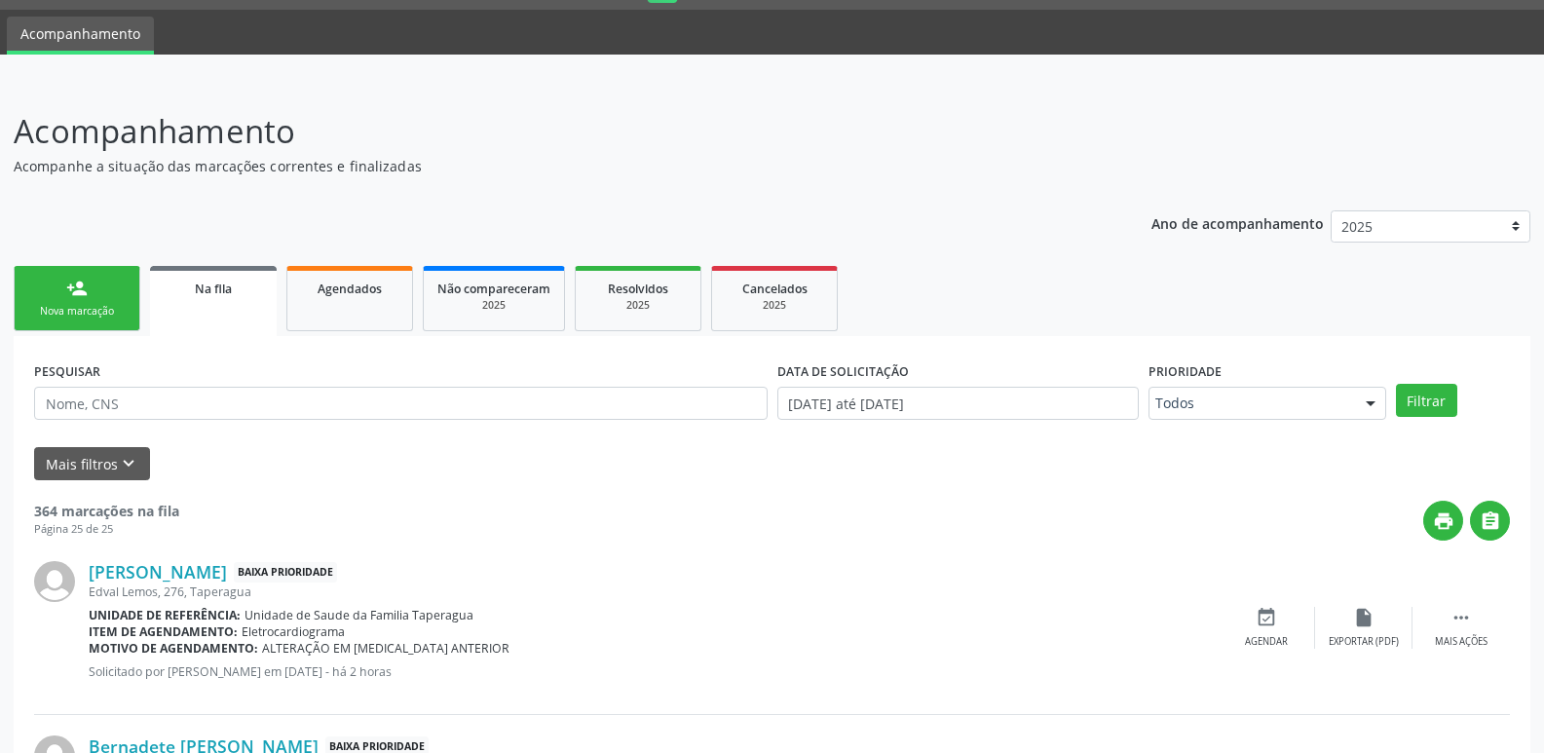
click at [94, 283] on link "person_add Nova marcação" at bounding box center [77, 298] width 127 height 65
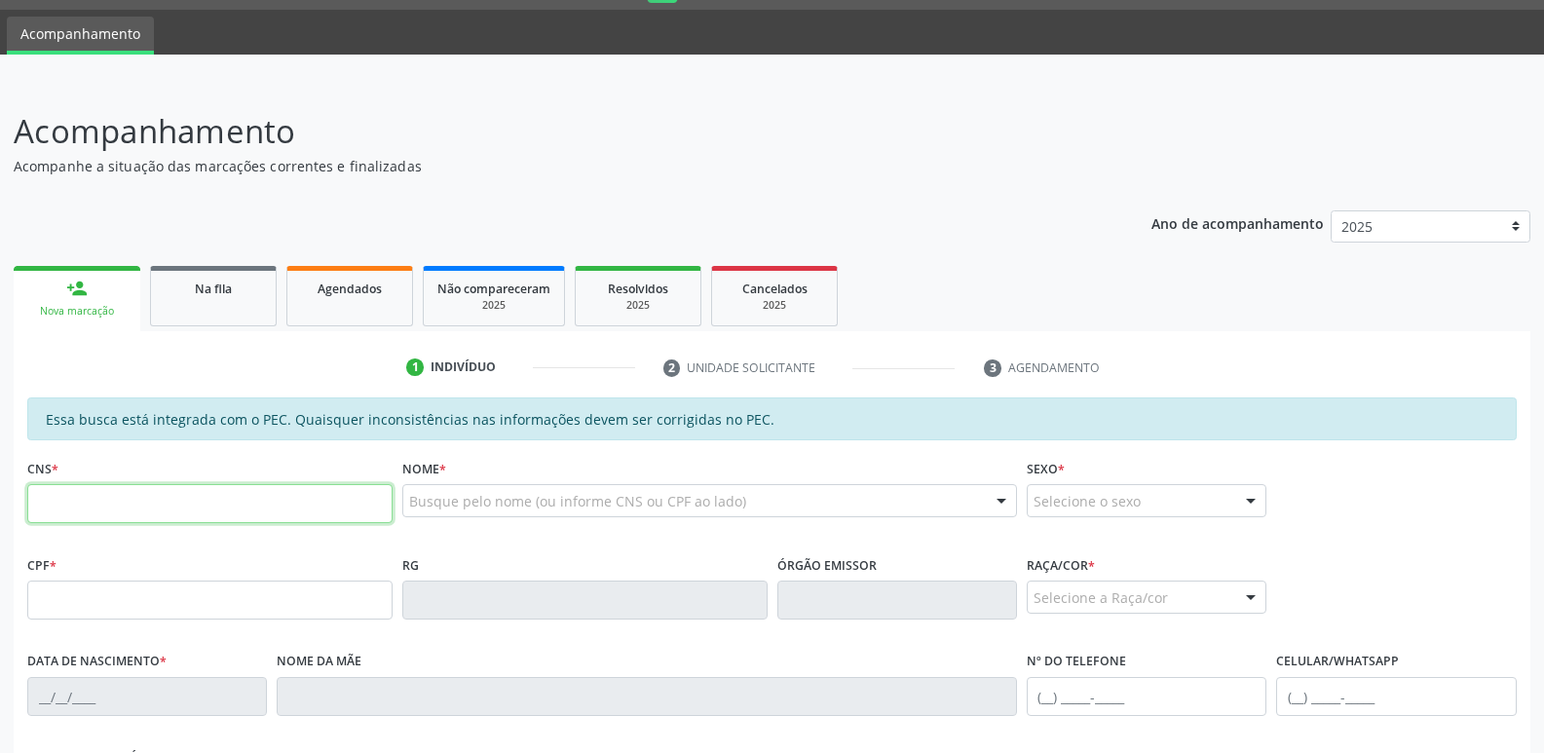
click at [201, 506] on input "text" at bounding box center [209, 503] width 365 height 39
paste input "700 4044 7578 3640"
type input "700 4044 7578 3640"
type input "117.240.444-51"
type input "21/01/1995"
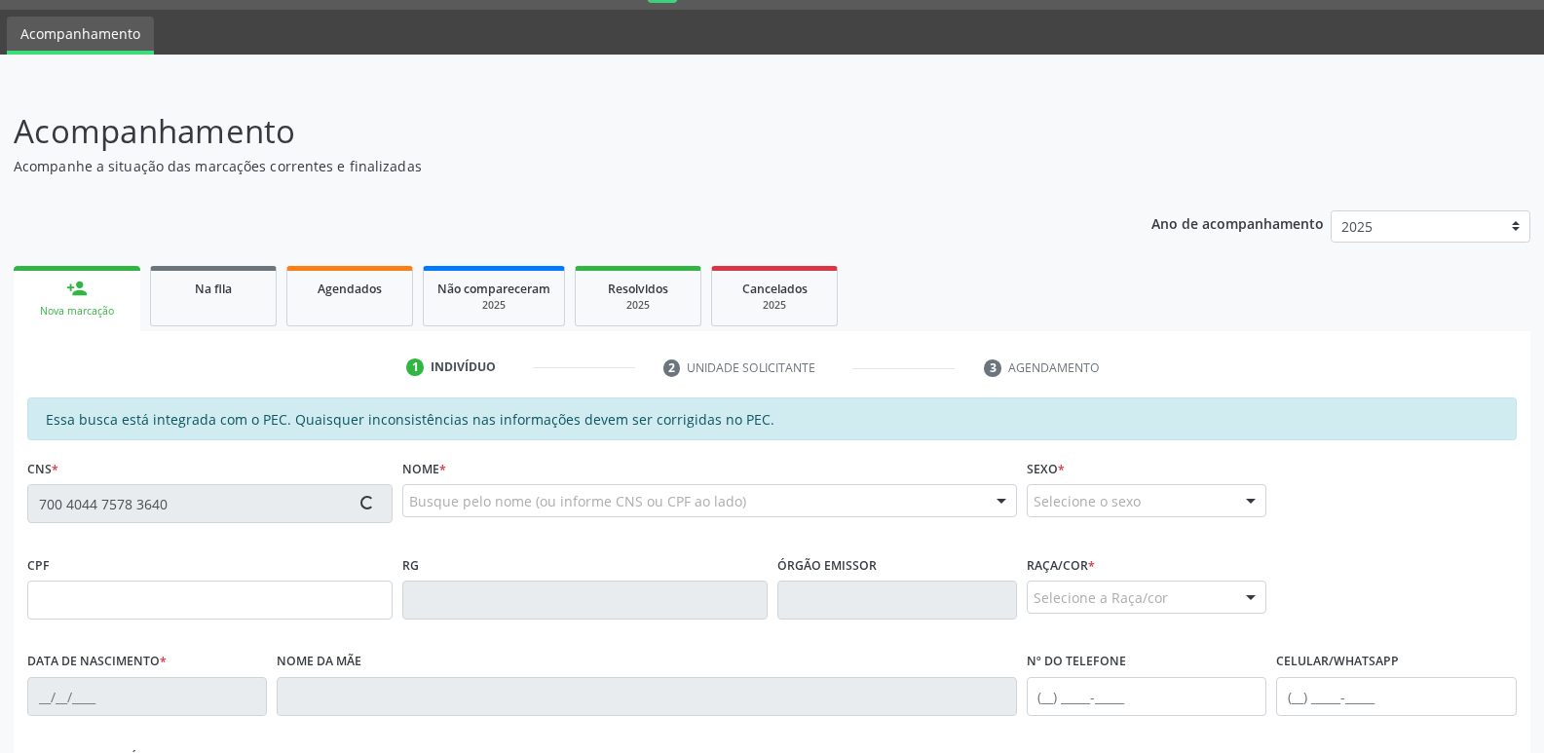
type input "Claudia Maria da Silva"
type input "(82) 99174-2543"
type input "S/N"
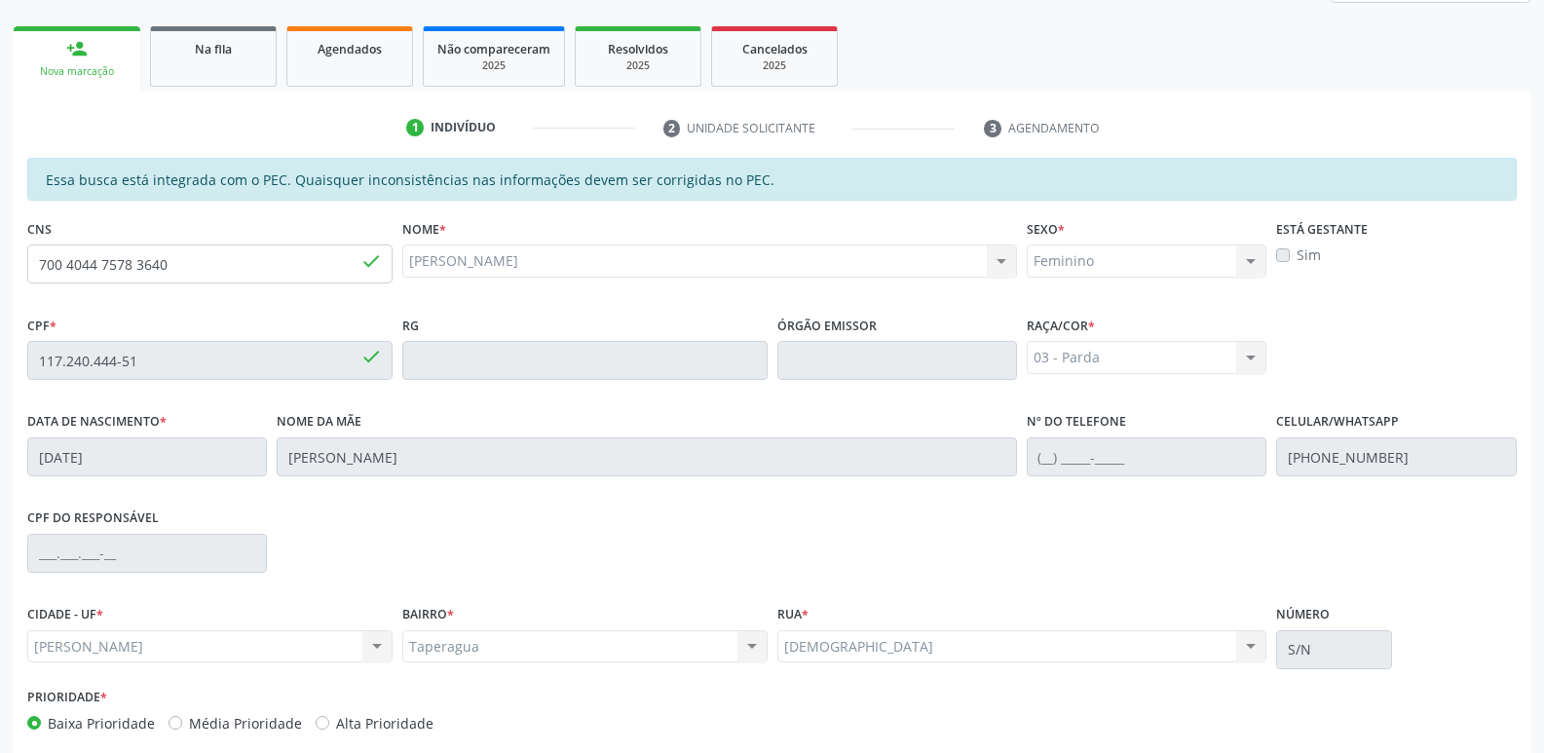
scroll to position [387, 0]
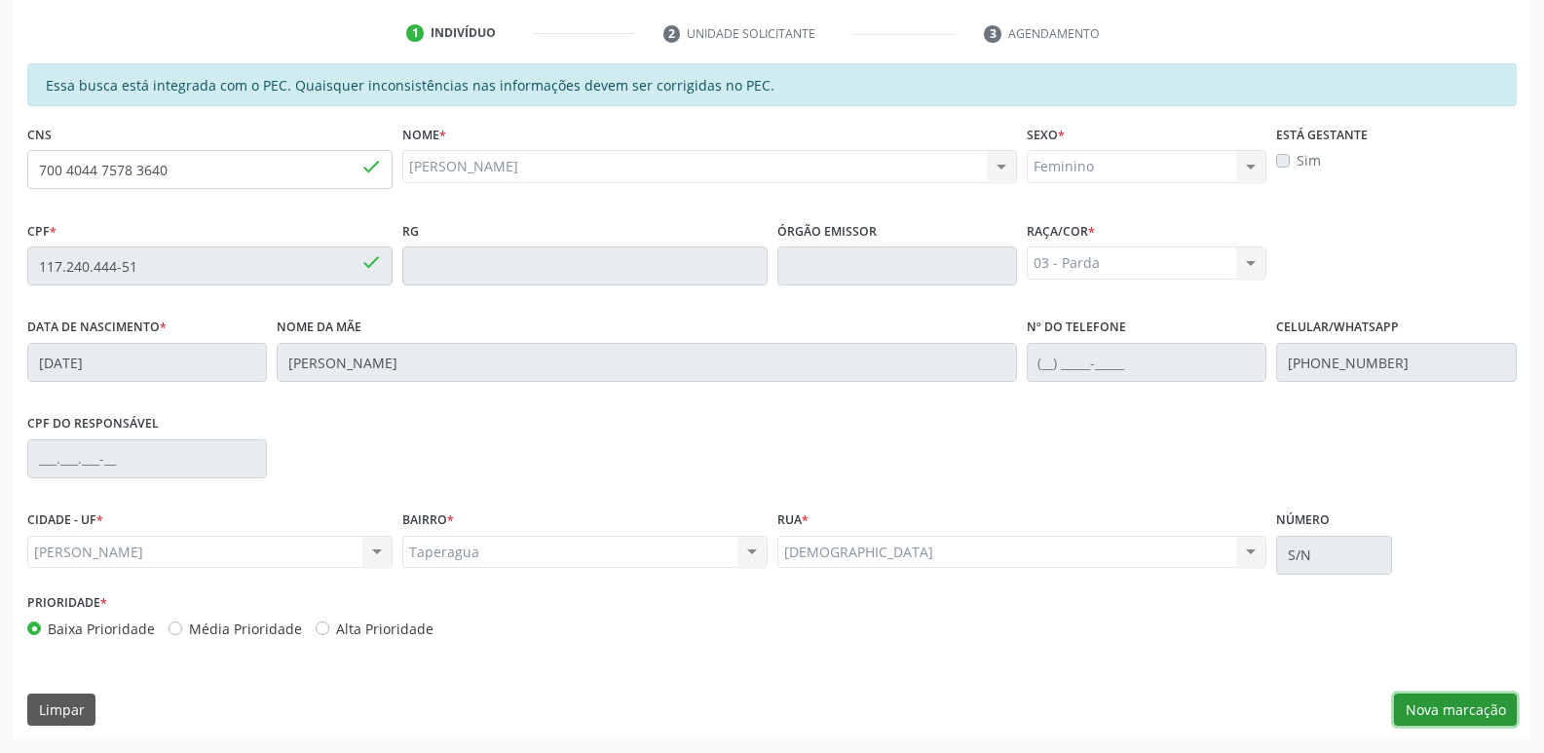
click at [1427, 709] on button "Nova marcação" at bounding box center [1455, 710] width 123 height 33
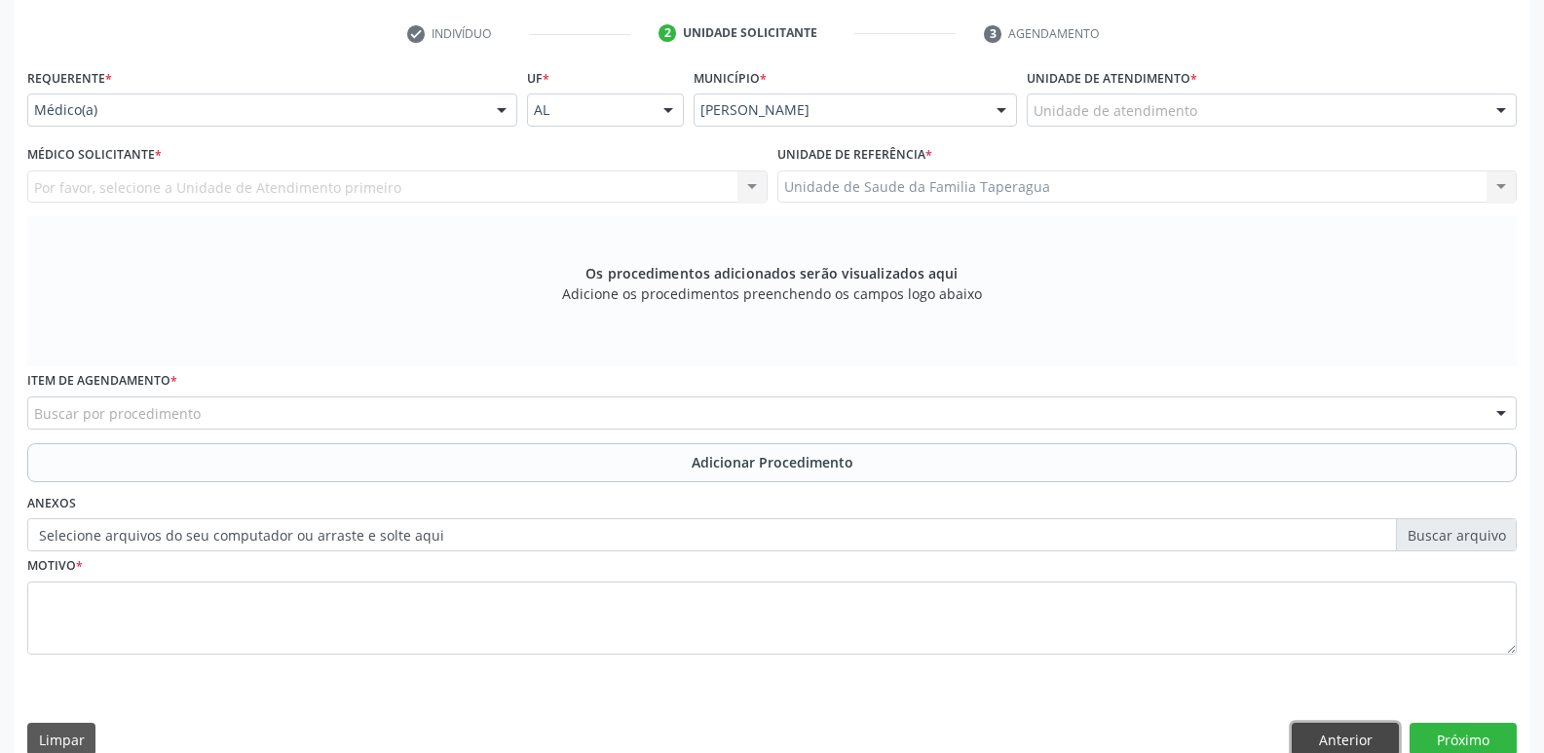
click at [1353, 744] on button "Anterior" at bounding box center [1345, 739] width 107 height 33
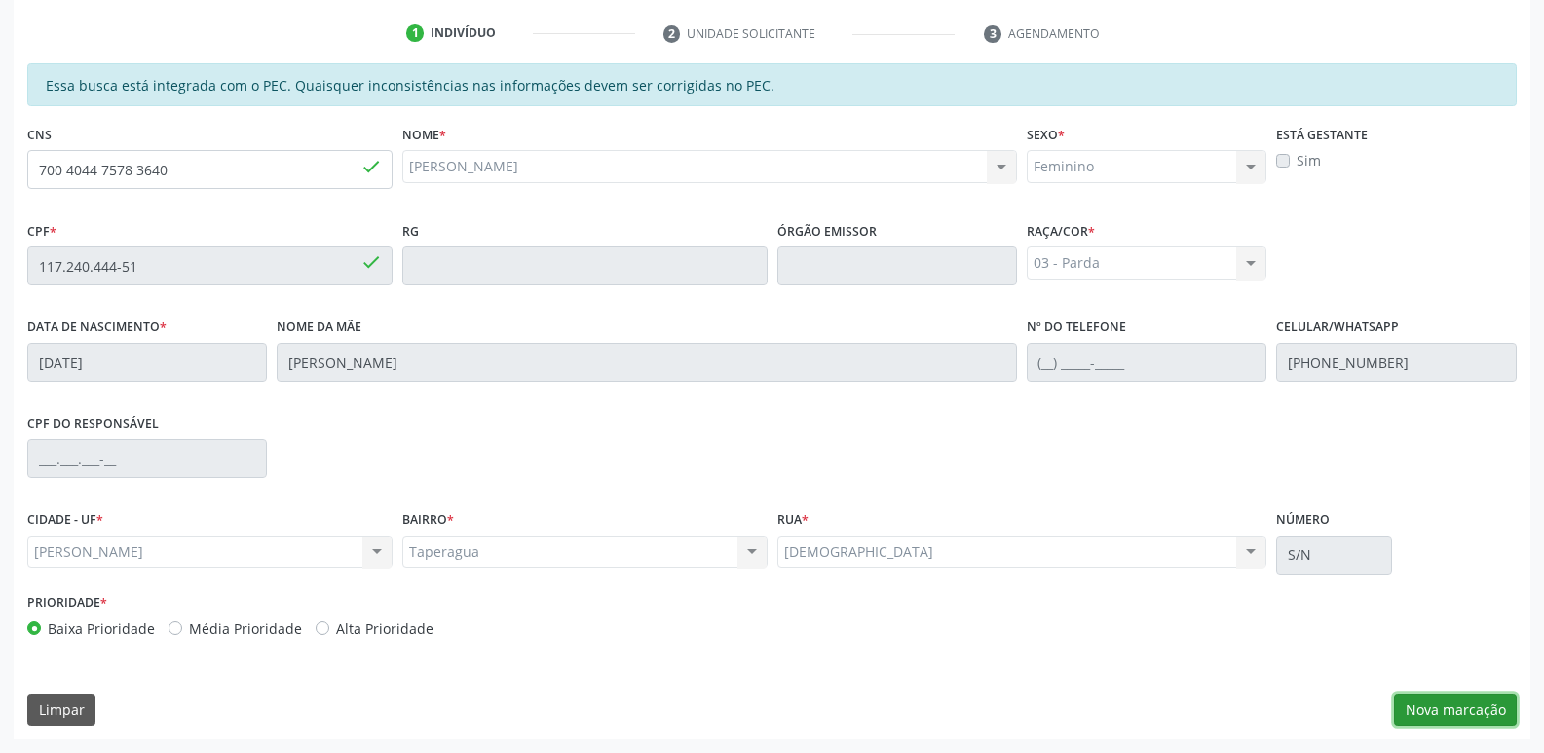
click at [1441, 696] on button "Nova marcação" at bounding box center [1455, 710] width 123 height 33
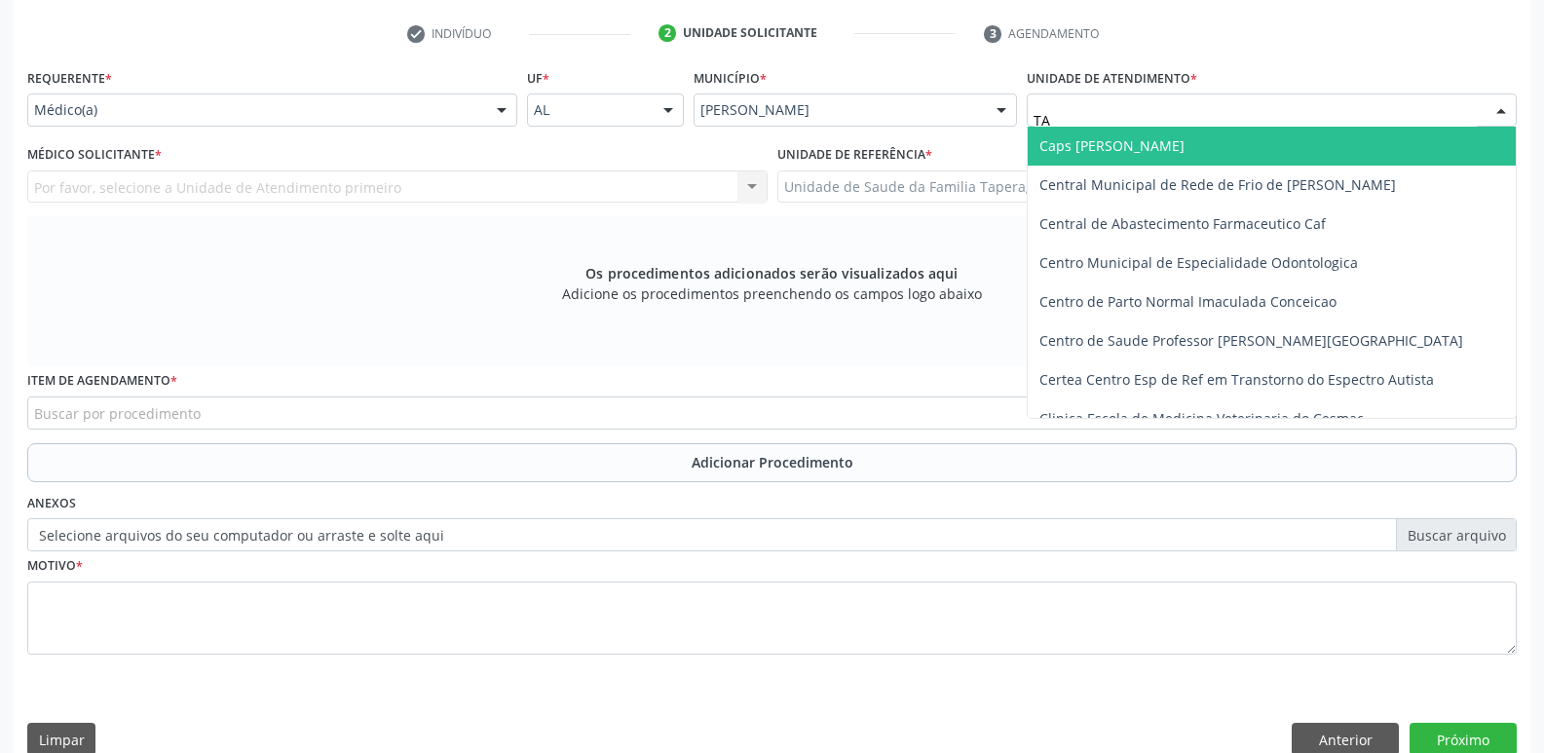
type input "TAP"
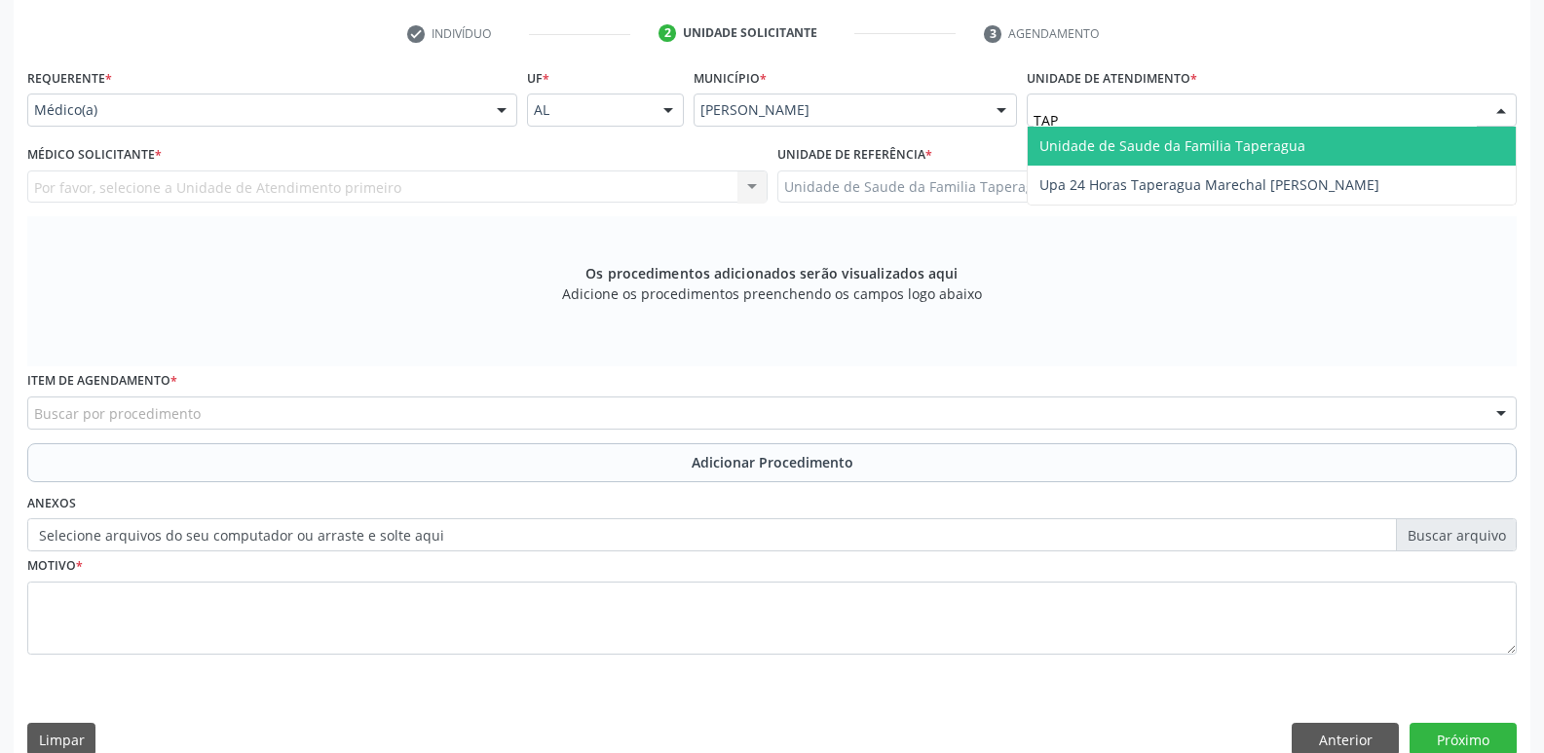
click at [1143, 149] on span "Unidade de Saude da Familia Taperagua" at bounding box center [1172, 145] width 266 height 19
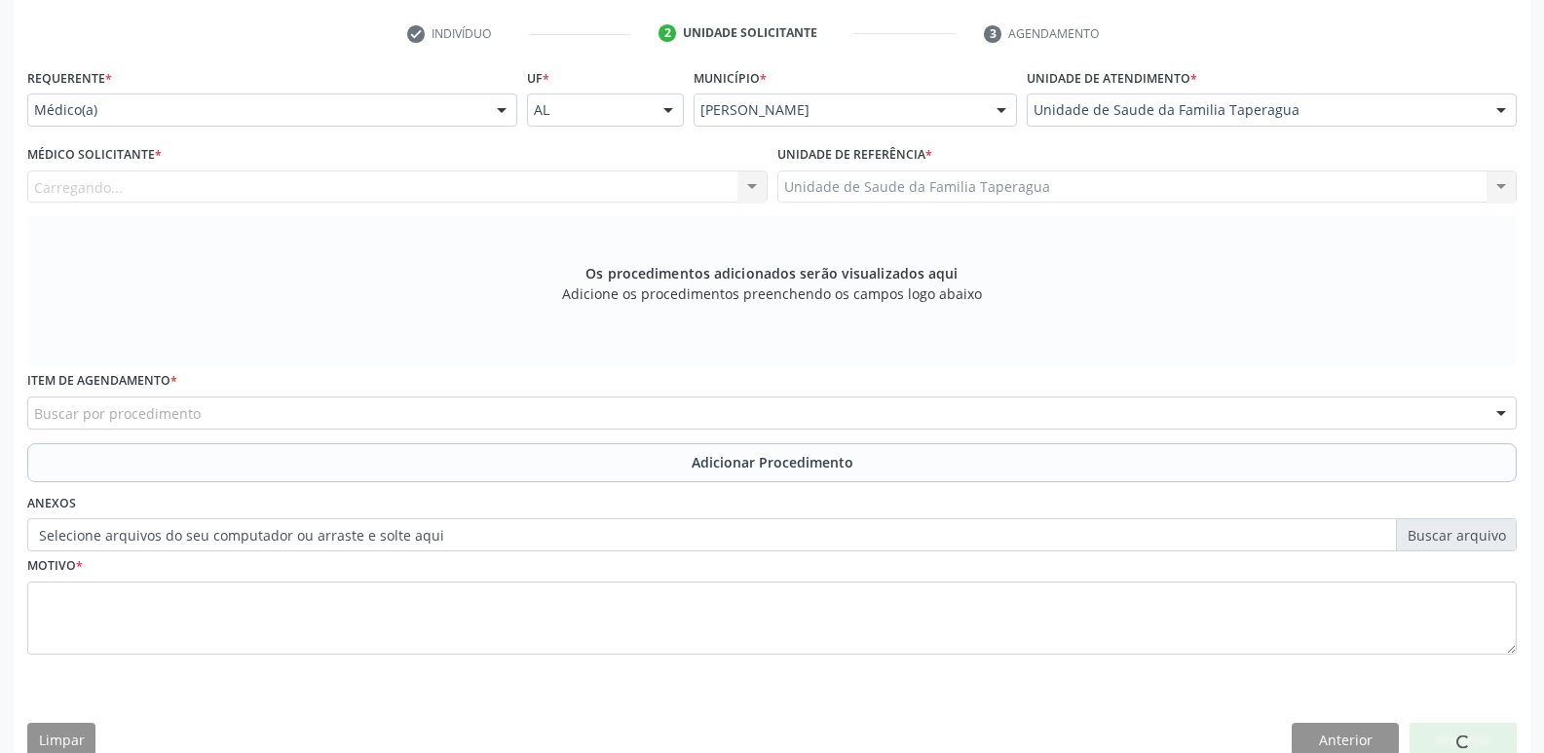
drag, startPoint x: 475, startPoint y: 231, endPoint x: 479, endPoint y: 214, distance: 17.0
click at [479, 217] on div "Os procedimentos adicionados serão visualizados aqui Adicione os procedimentos …" at bounding box center [772, 291] width 1490 height 150
click at [486, 174] on div "Médico solicitante" at bounding box center [397, 186] width 740 height 33
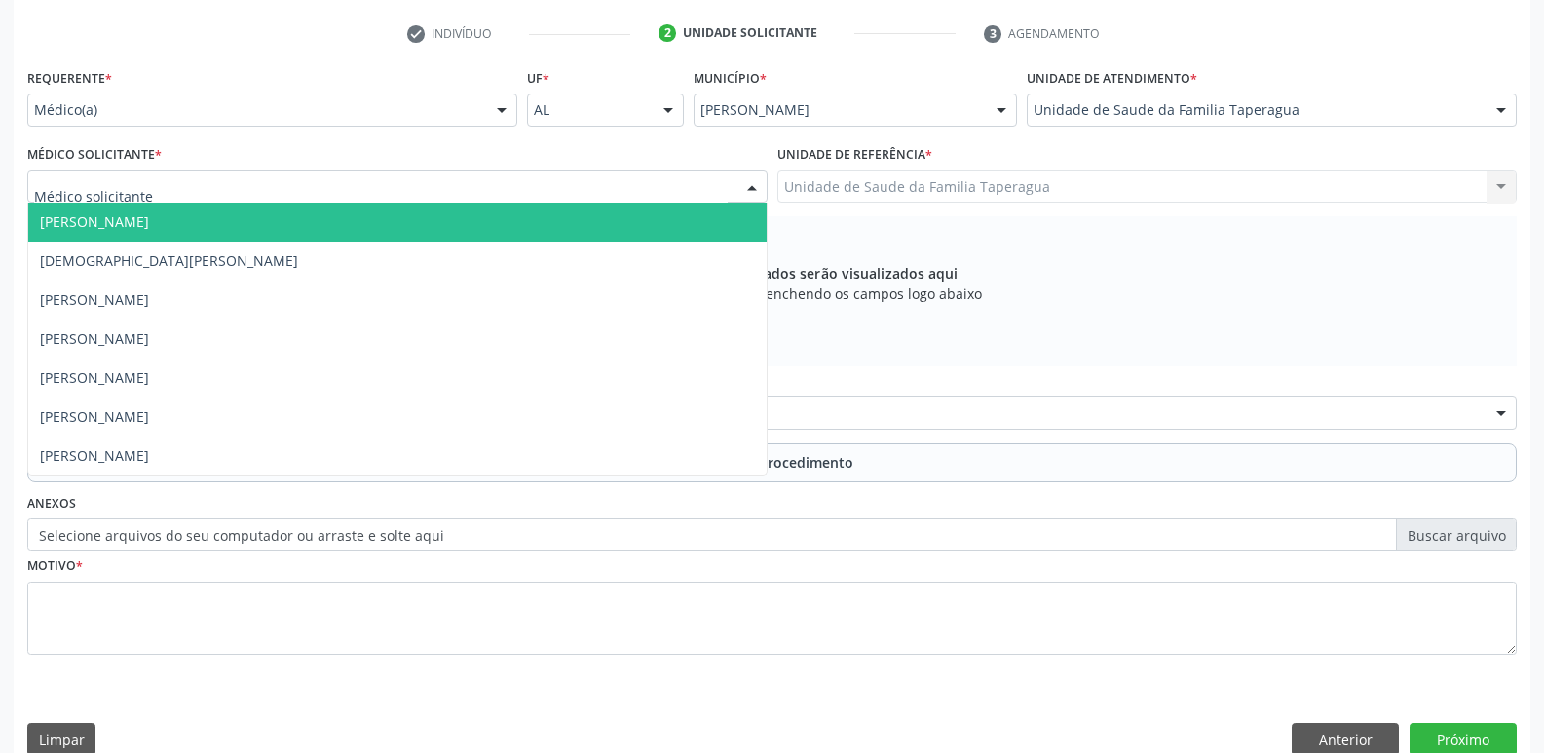
type input "M"
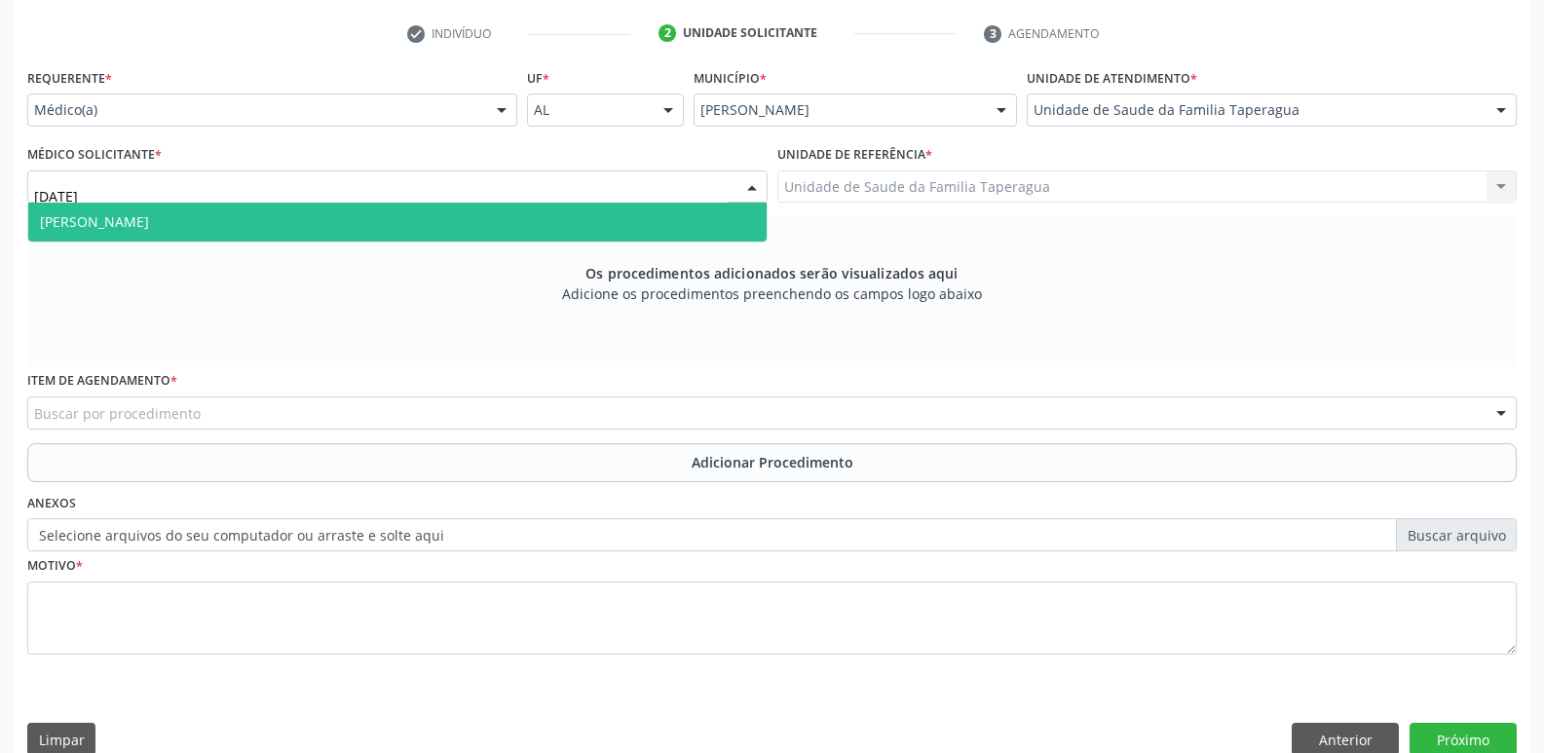
type input "JULI"
click at [489, 217] on span "Julilda Maria de Medeiros" at bounding box center [397, 222] width 738 height 39
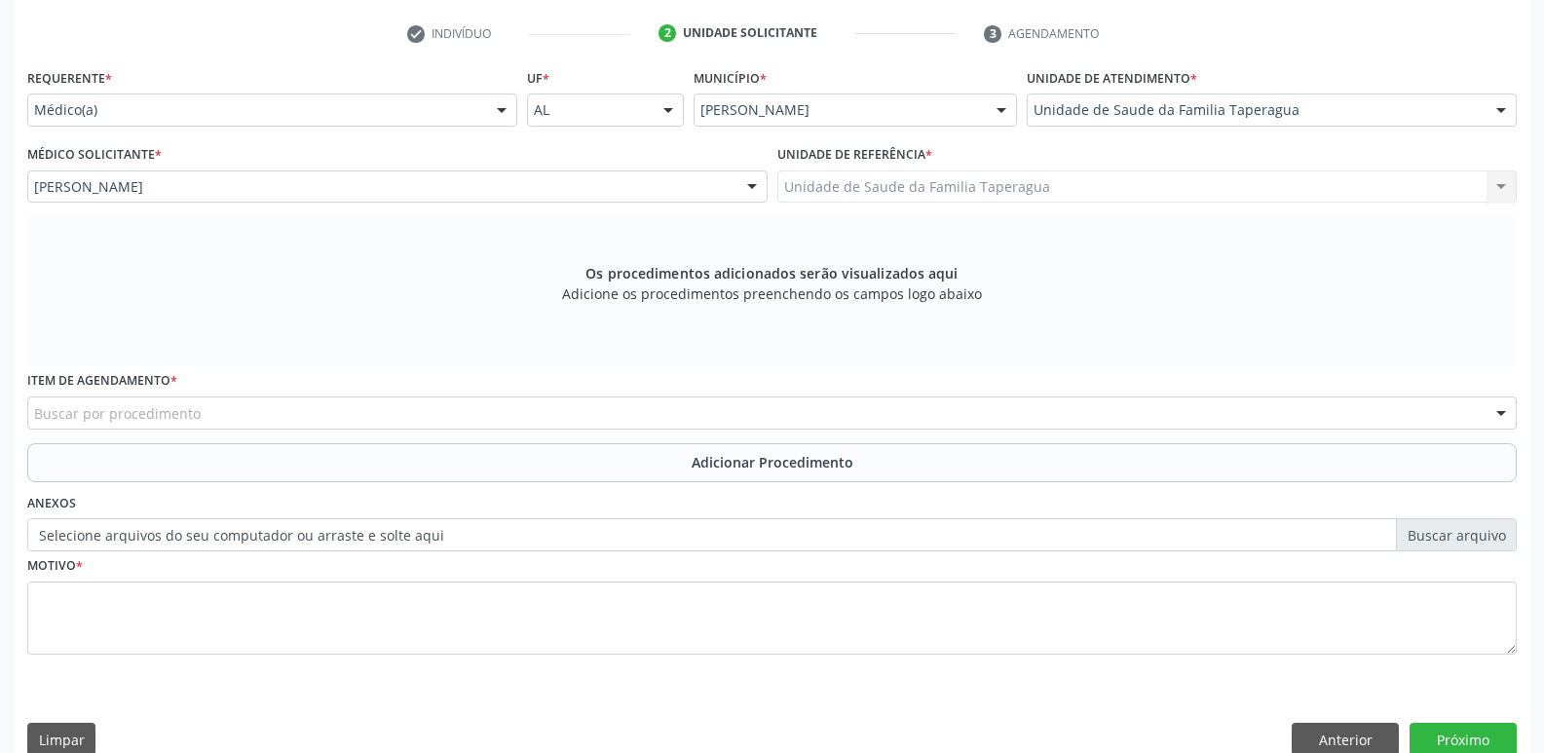
click at [470, 413] on div "Buscar por procedimento" at bounding box center [772, 412] width 1490 height 33
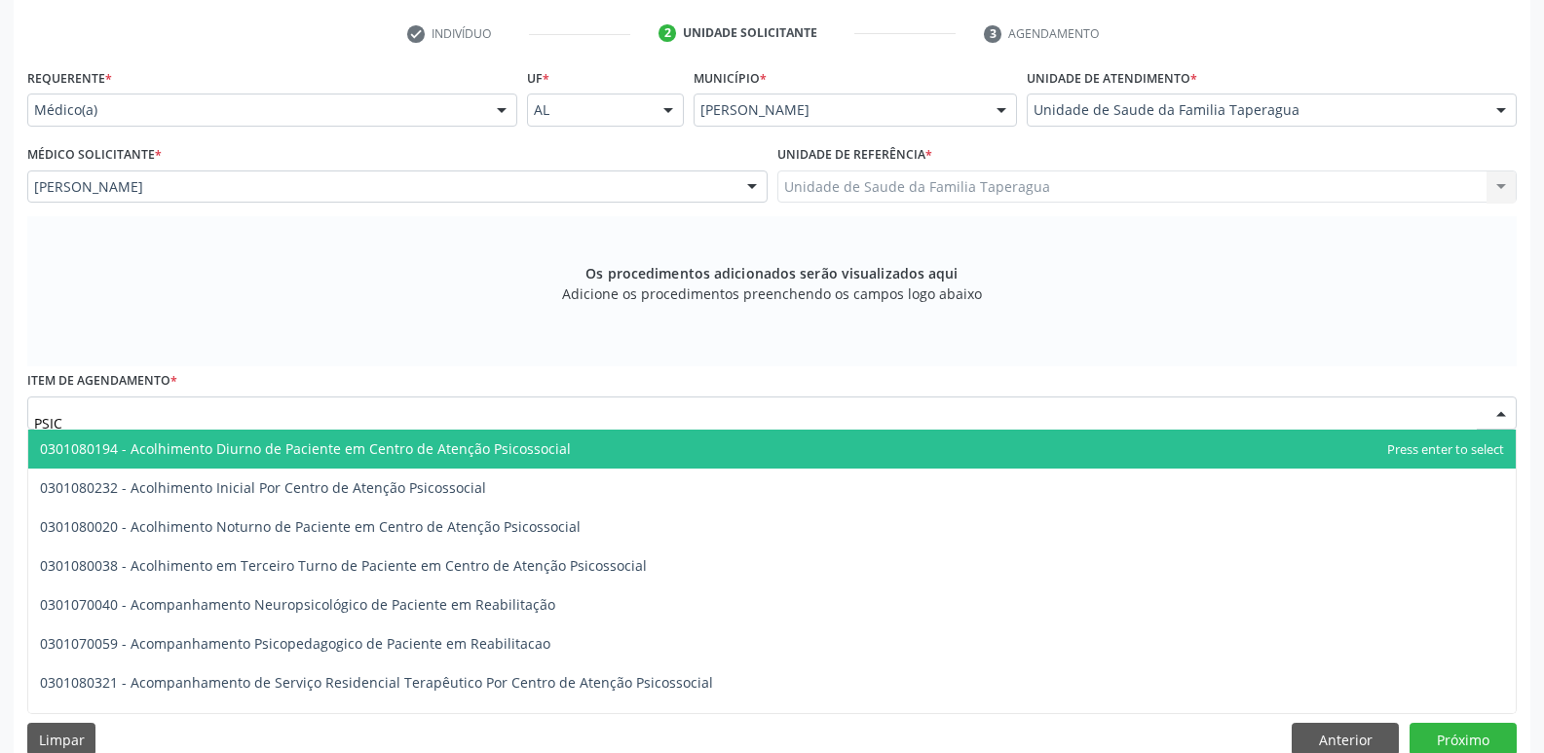
type input "PSICÓ"
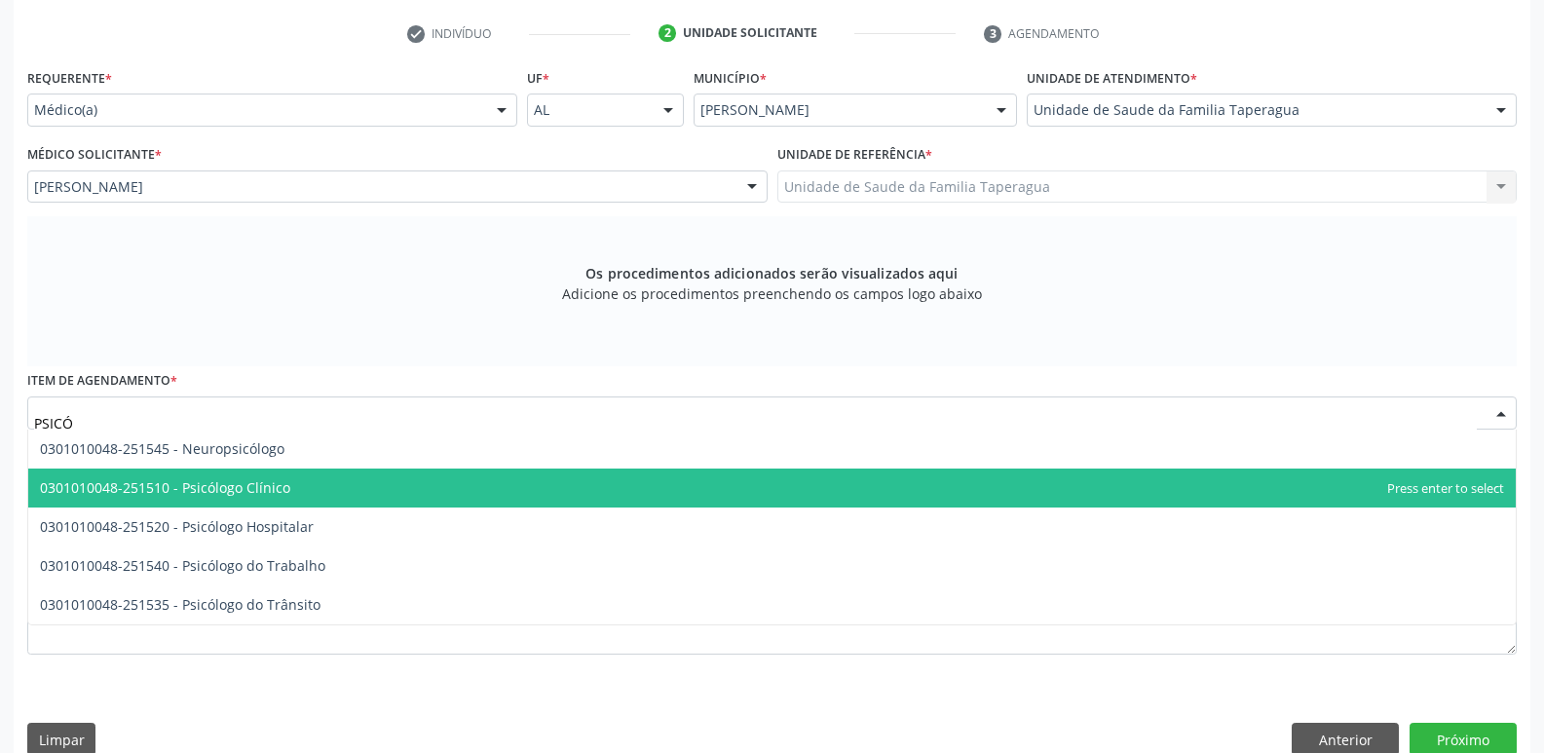
click at [440, 474] on span "0301010048-251510 - Psicólogo Clínico" at bounding box center [772, 488] width 1488 height 39
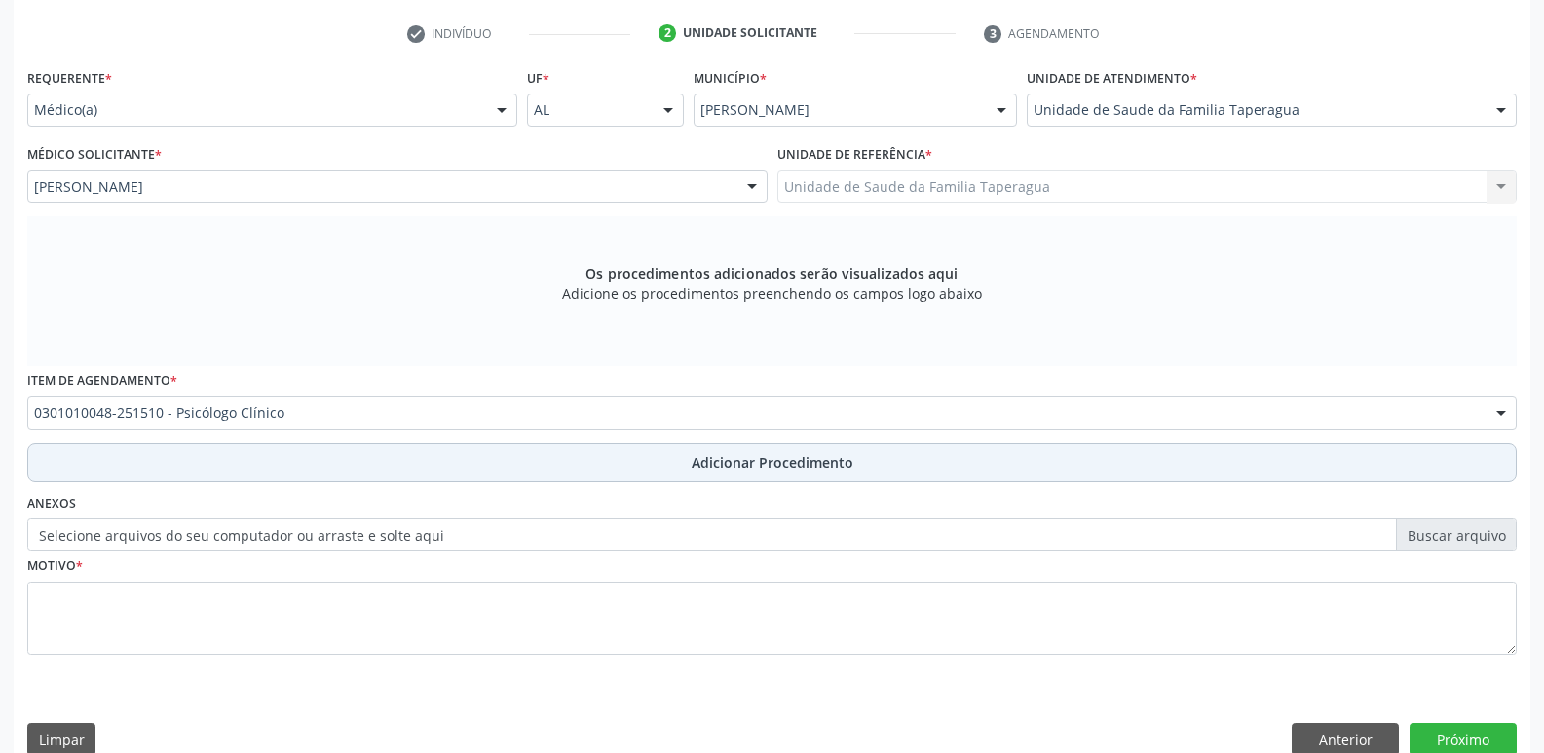
click at [470, 468] on button "Adicionar Procedimento" at bounding box center [772, 462] width 1490 height 39
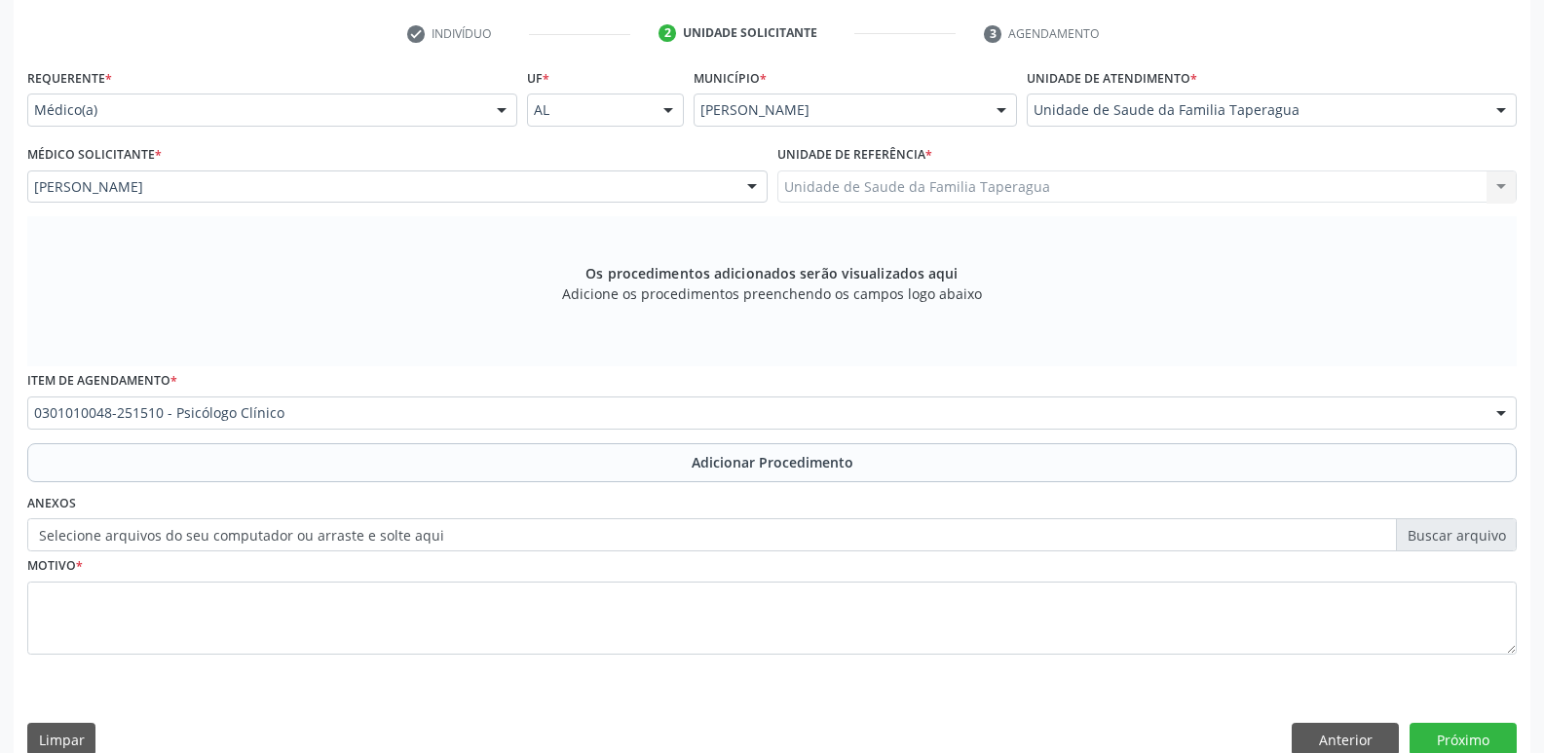
scroll to position [343, 0]
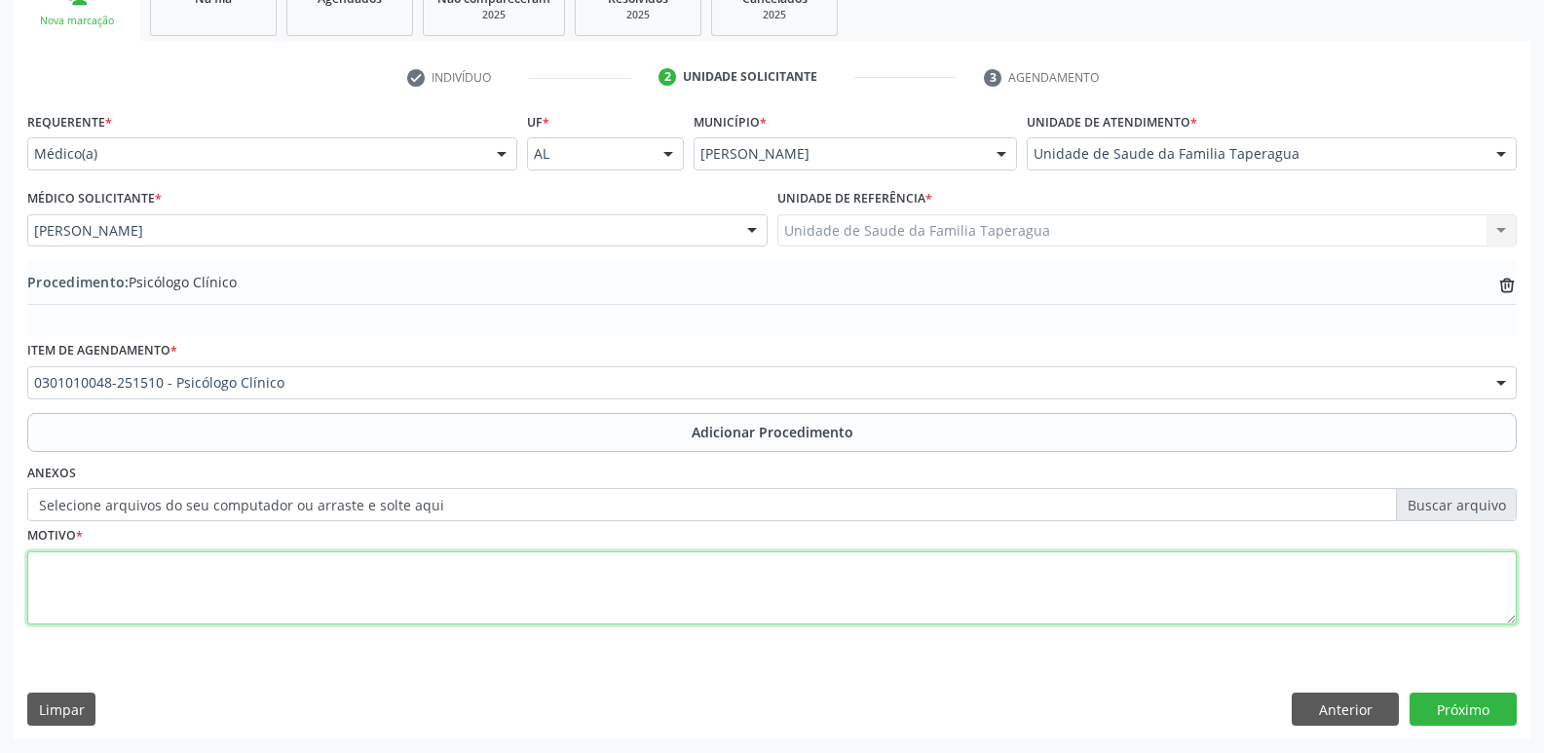
click at [473, 574] on textarea at bounding box center [772, 588] width 1490 height 74
type textarea "AVALIAÇÃO NERVOSISMO"
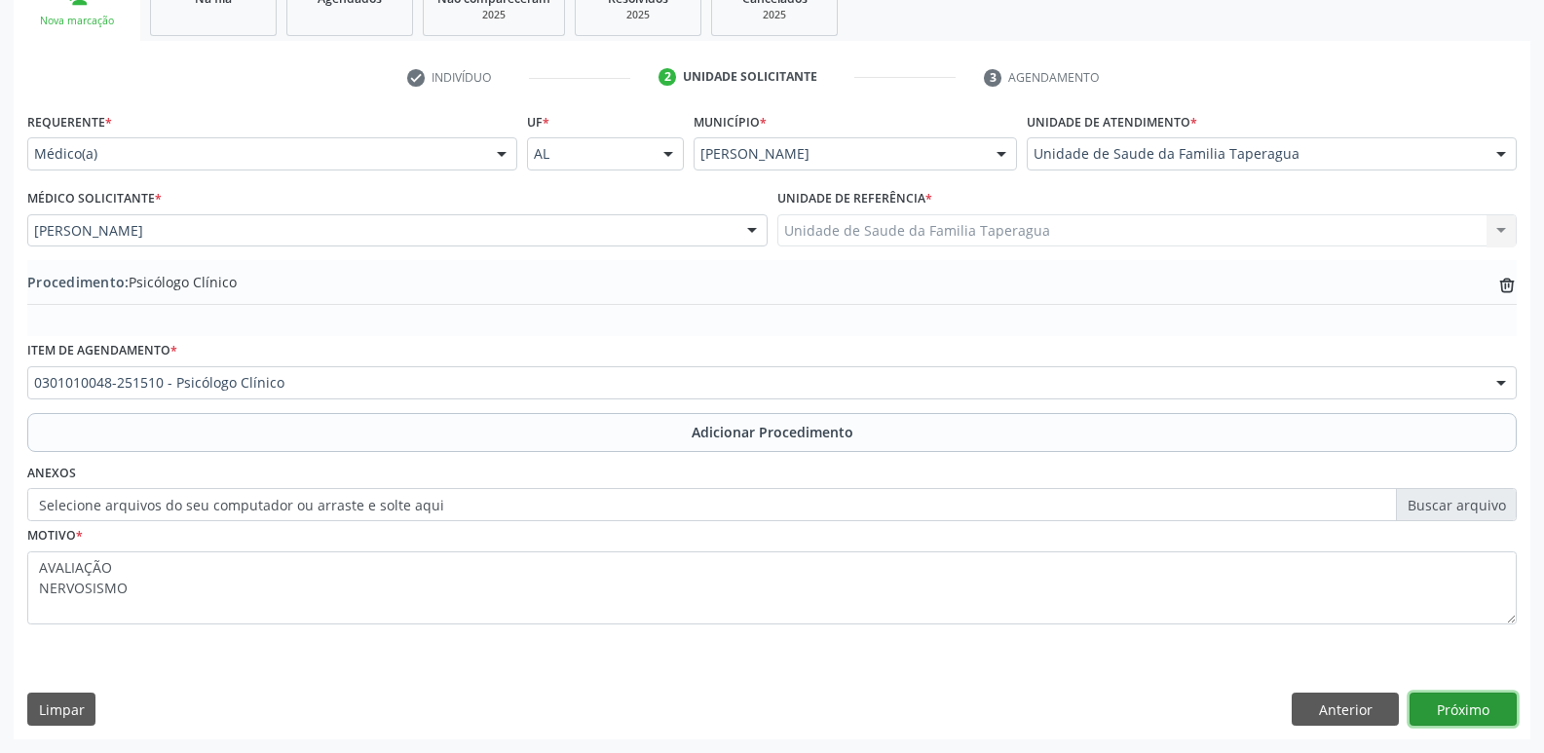
click at [1449, 704] on button "Próximo" at bounding box center [1463, 709] width 107 height 33
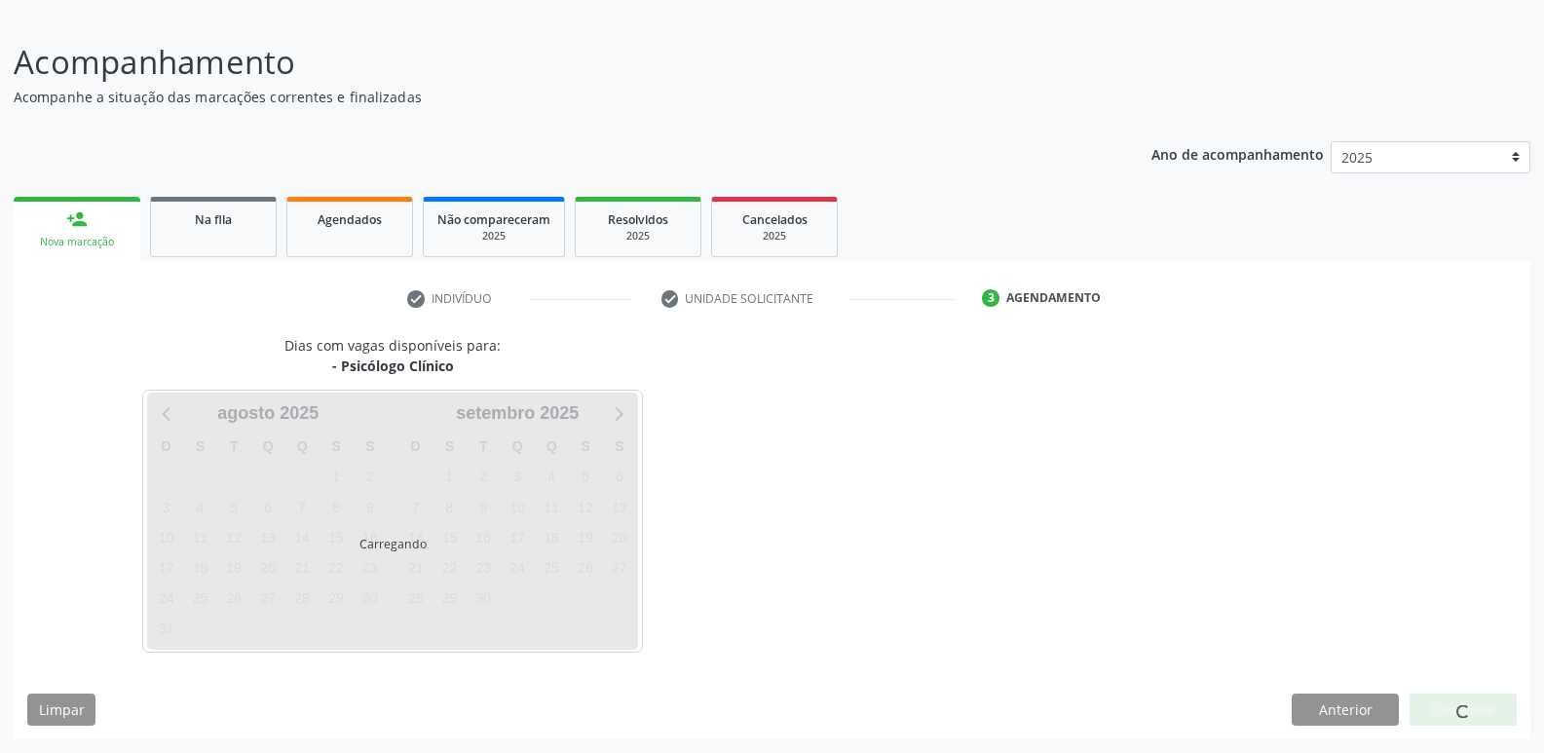
scroll to position [122, 0]
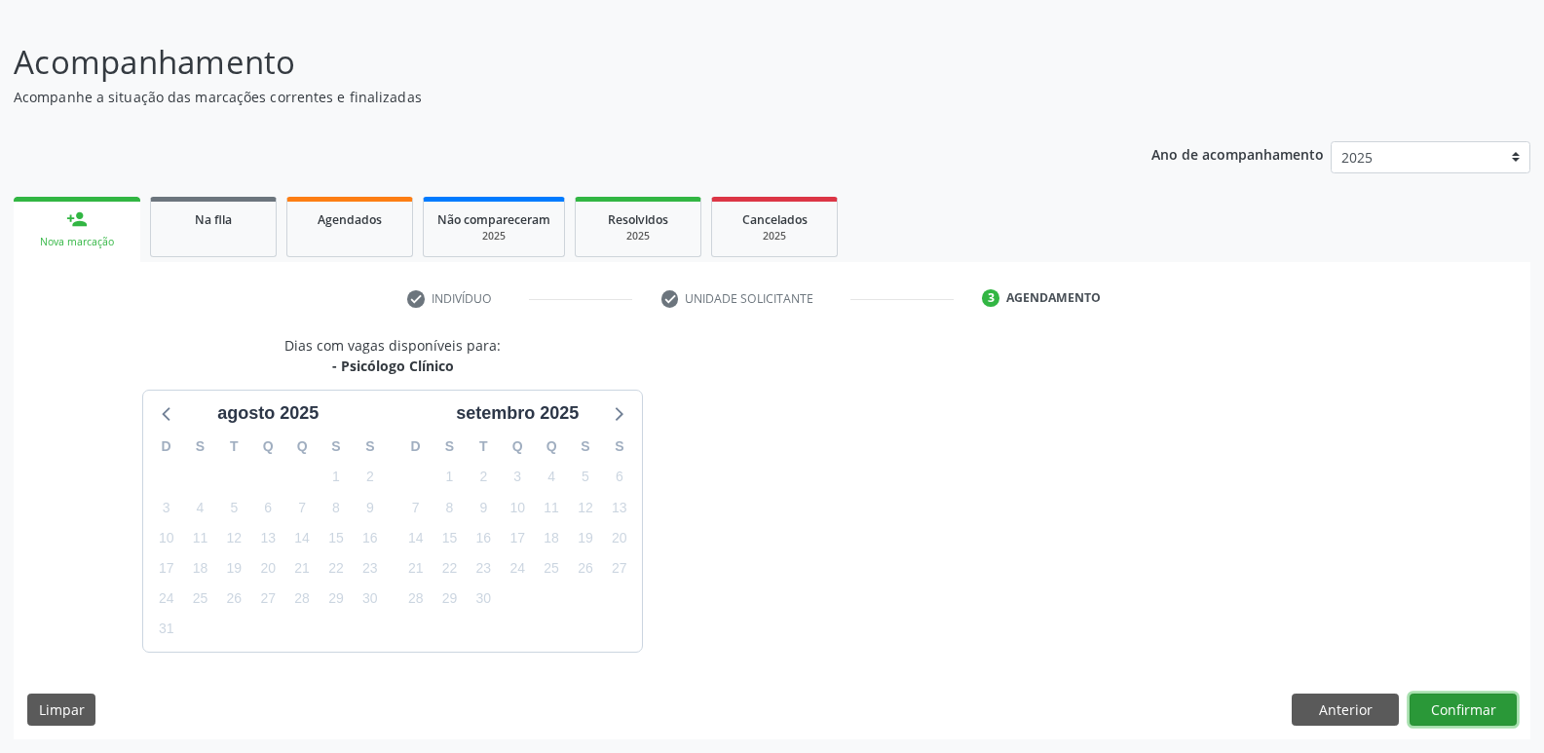
click at [1464, 698] on button "Confirmar" at bounding box center [1463, 710] width 107 height 33
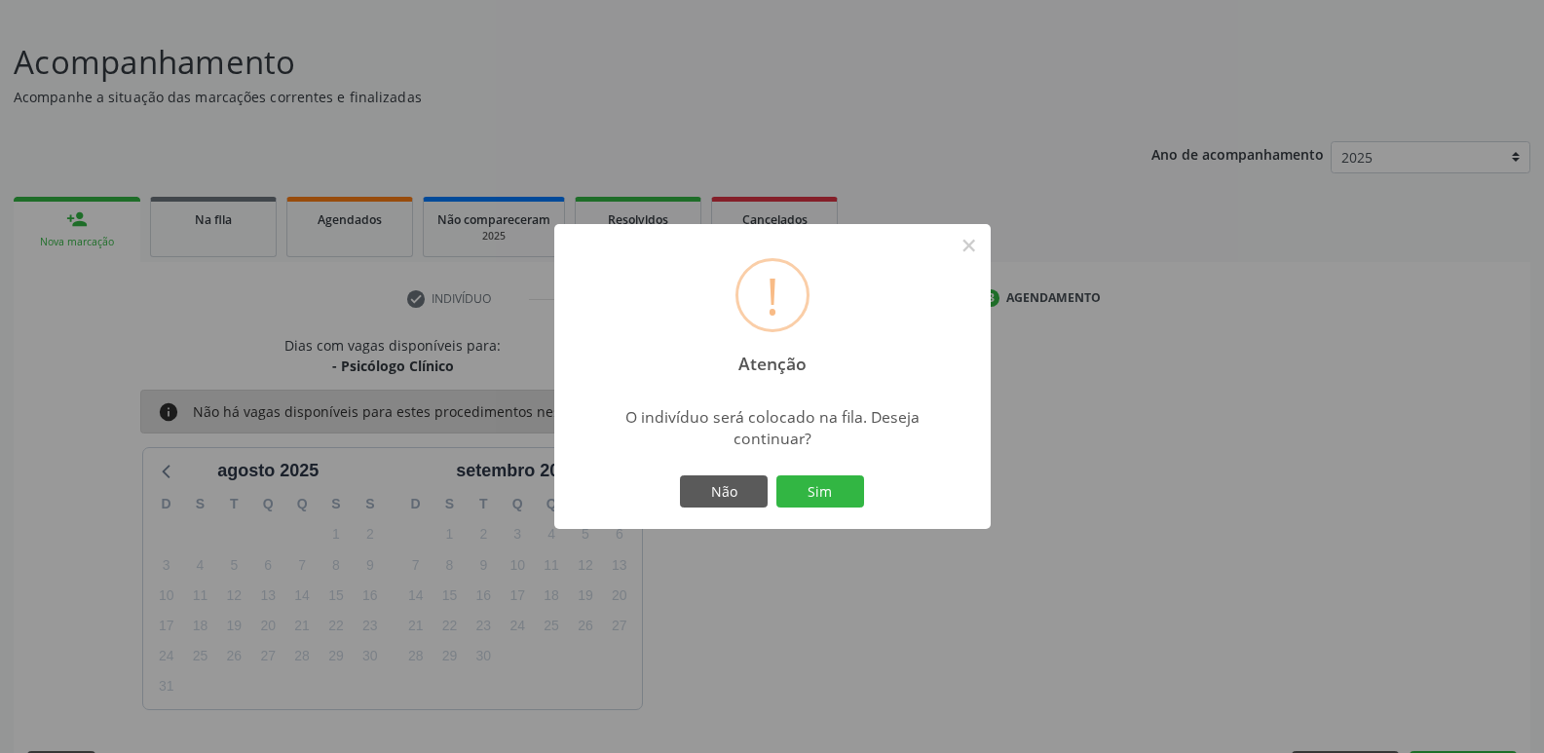
click at [776, 475] on button "Sim" at bounding box center [820, 491] width 88 height 33
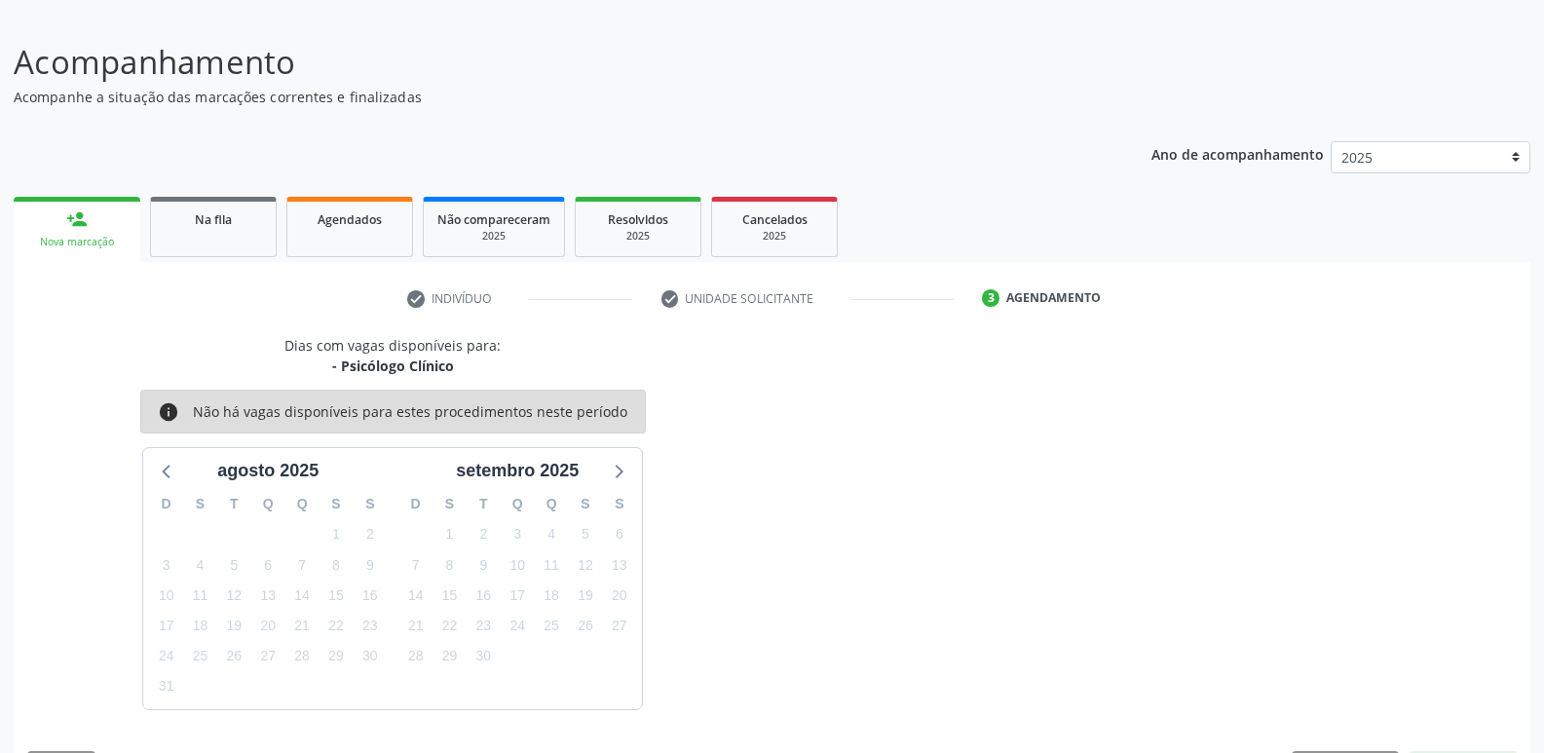
scroll to position [179, 0]
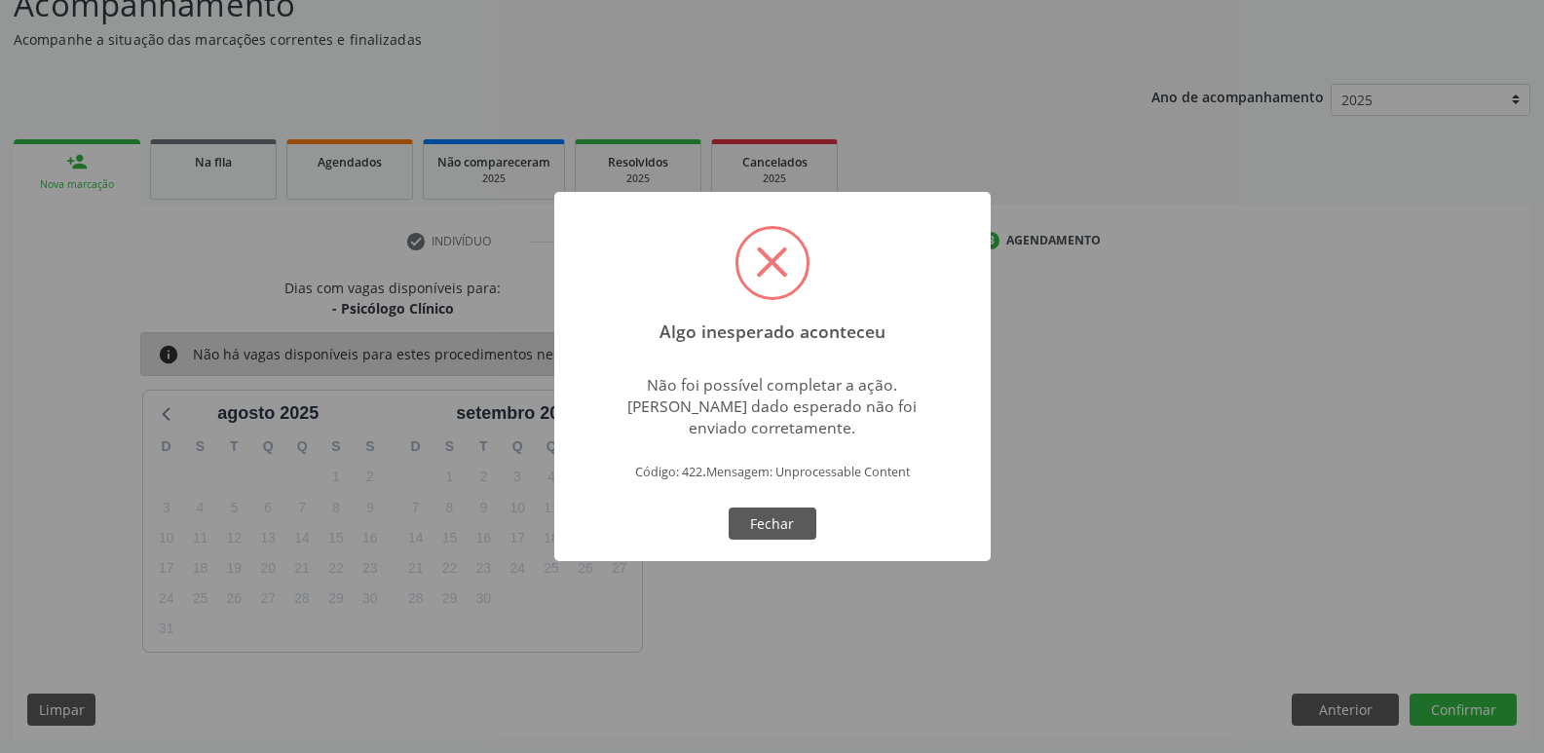
click at [1303, 427] on div "Algo inesperado aconteceu × Não foi possível completar a ação. Algum dado esper…" at bounding box center [772, 376] width 1544 height 753
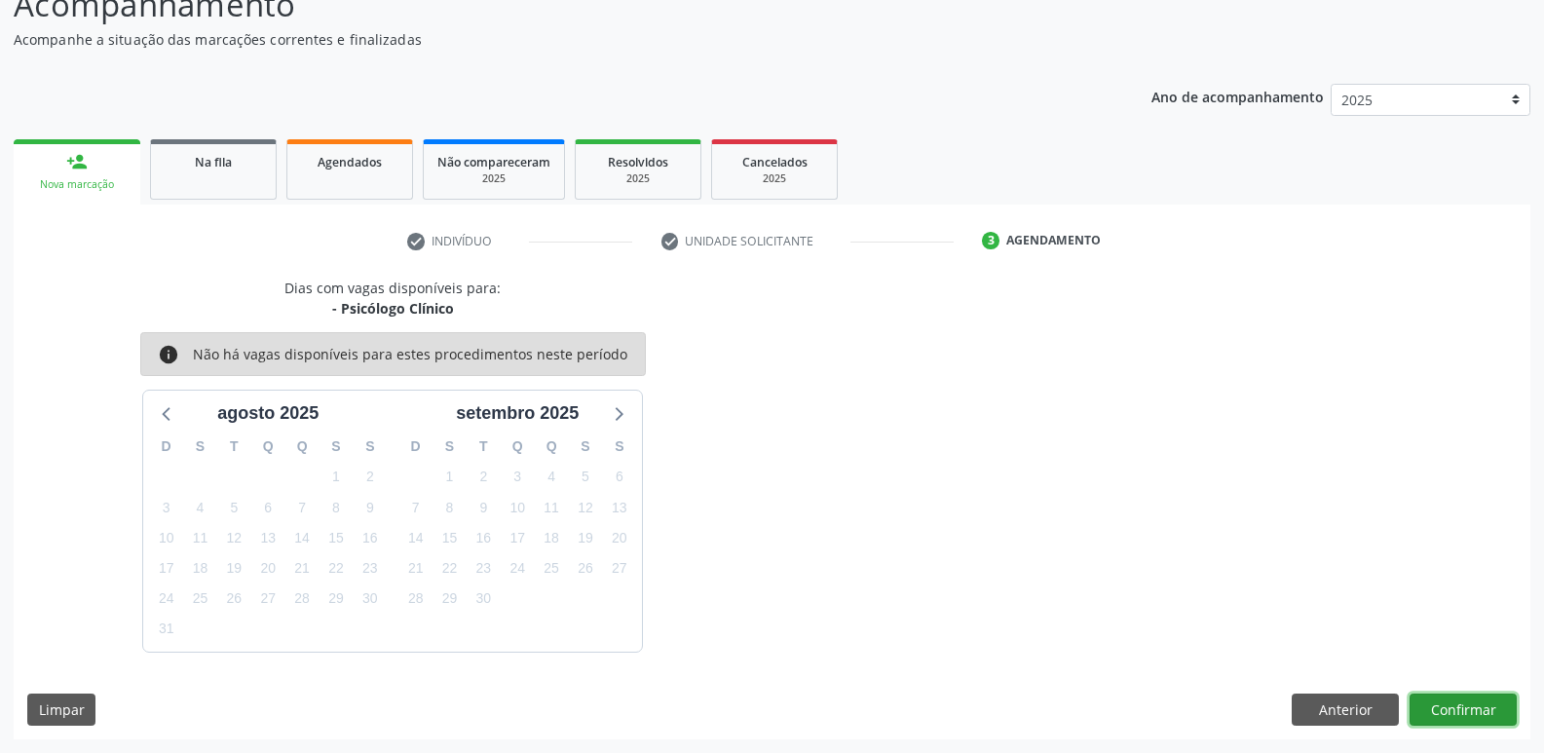
click at [1459, 712] on button "Confirmar" at bounding box center [1463, 710] width 107 height 33
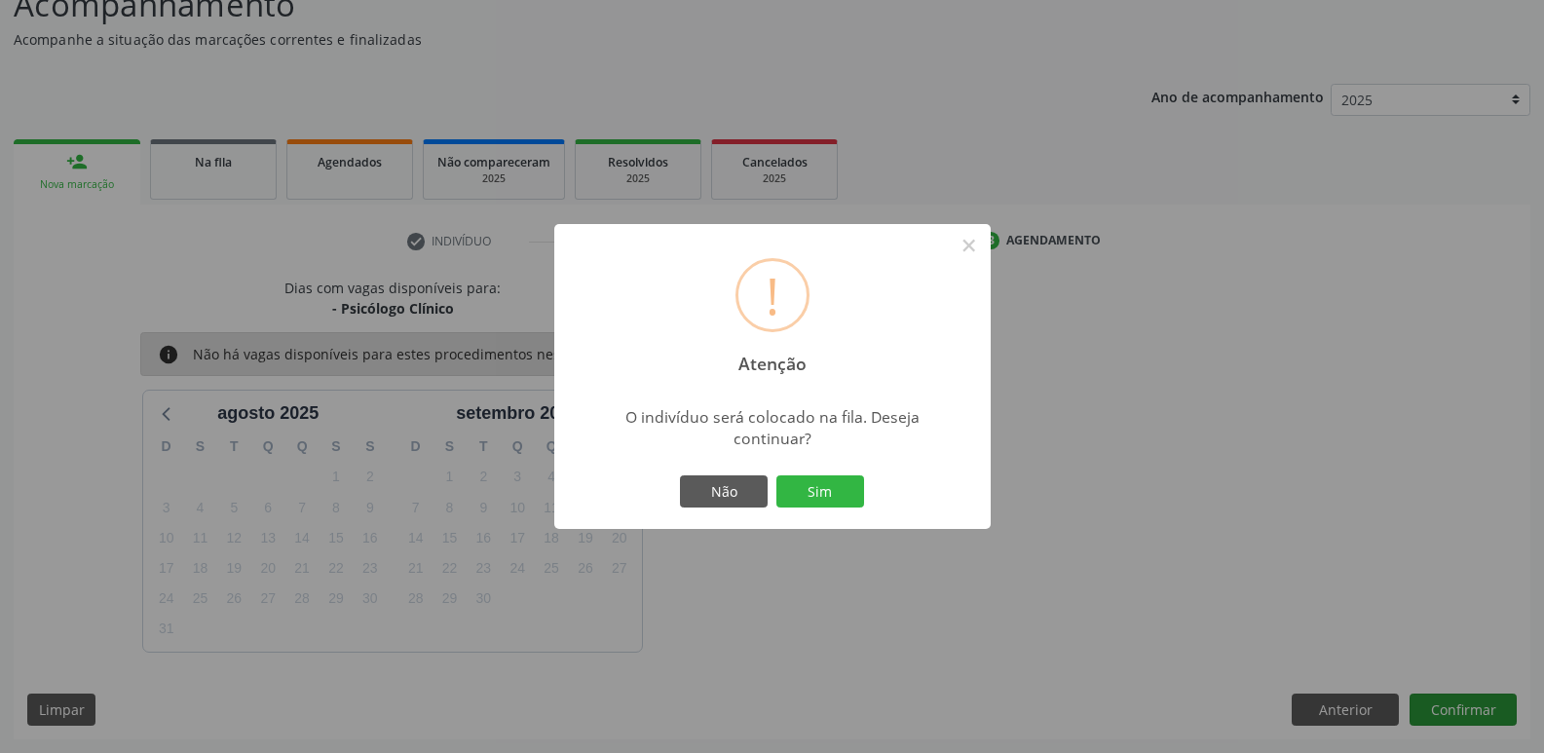
click at [776, 475] on button "Sim" at bounding box center [820, 491] width 88 height 33
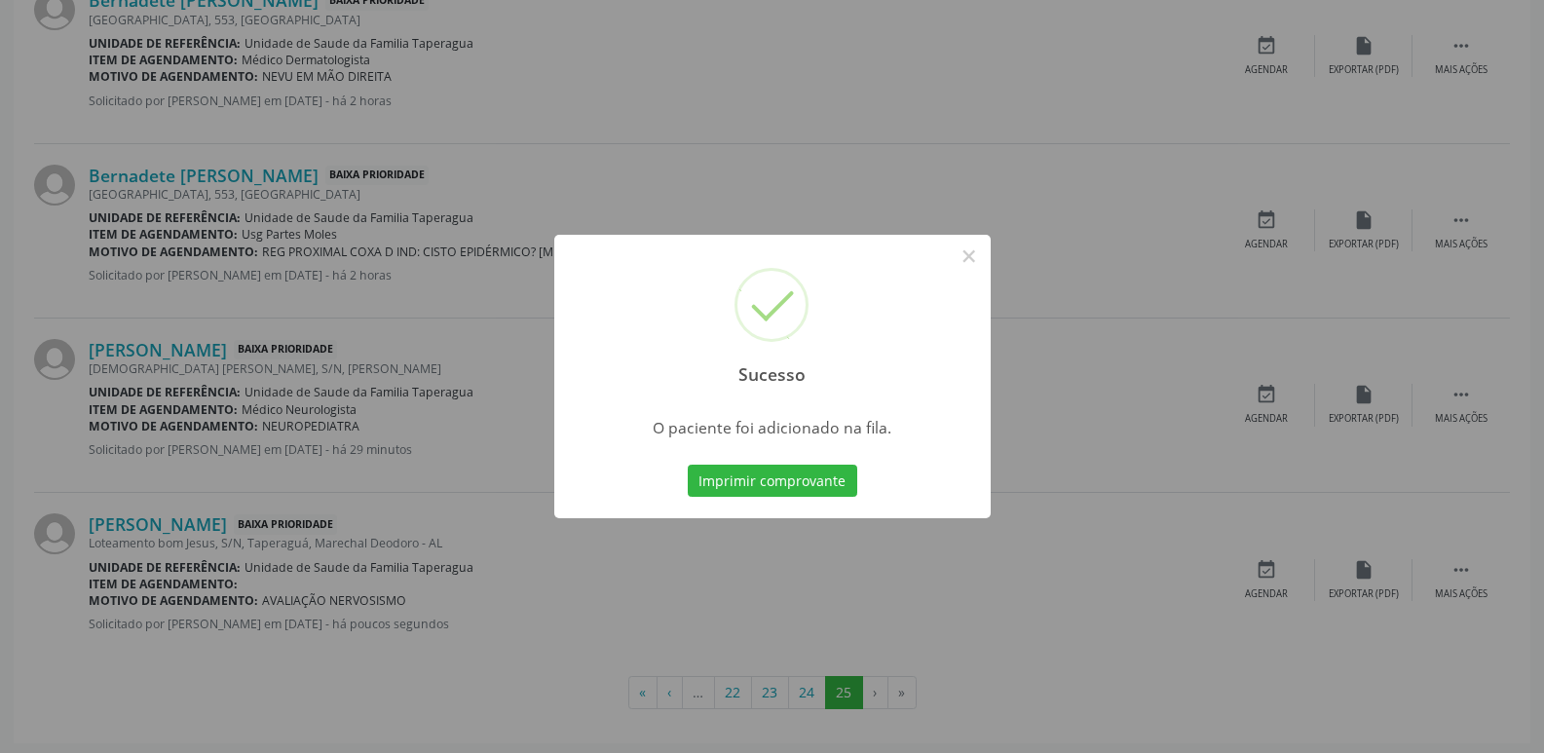
scroll to position [803, 0]
click at [835, 567] on div "Sucesso × O paciente foi adicionado na fila. Imprimir comprovante Cancel" at bounding box center [772, 376] width 1544 height 753
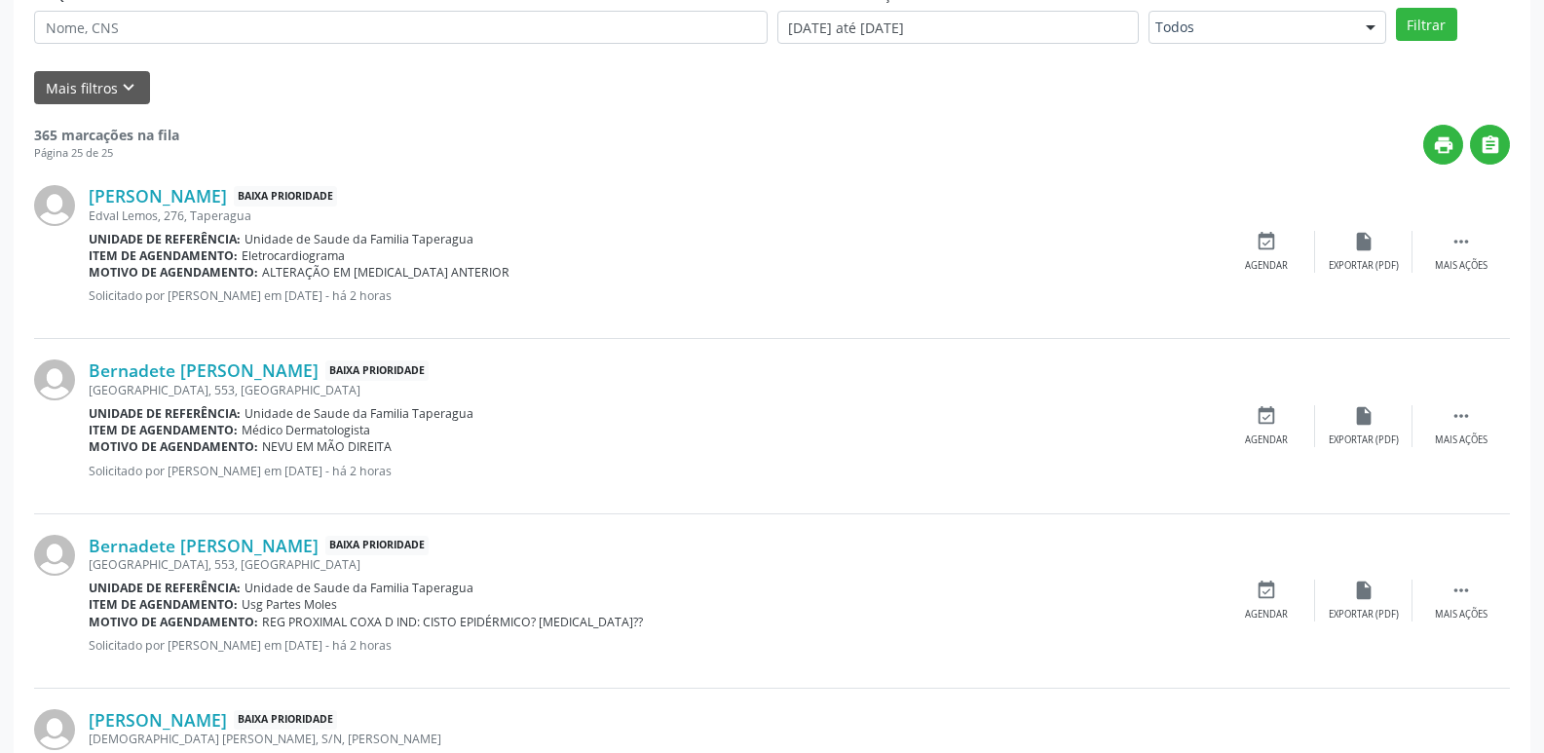
scroll to position [0, 0]
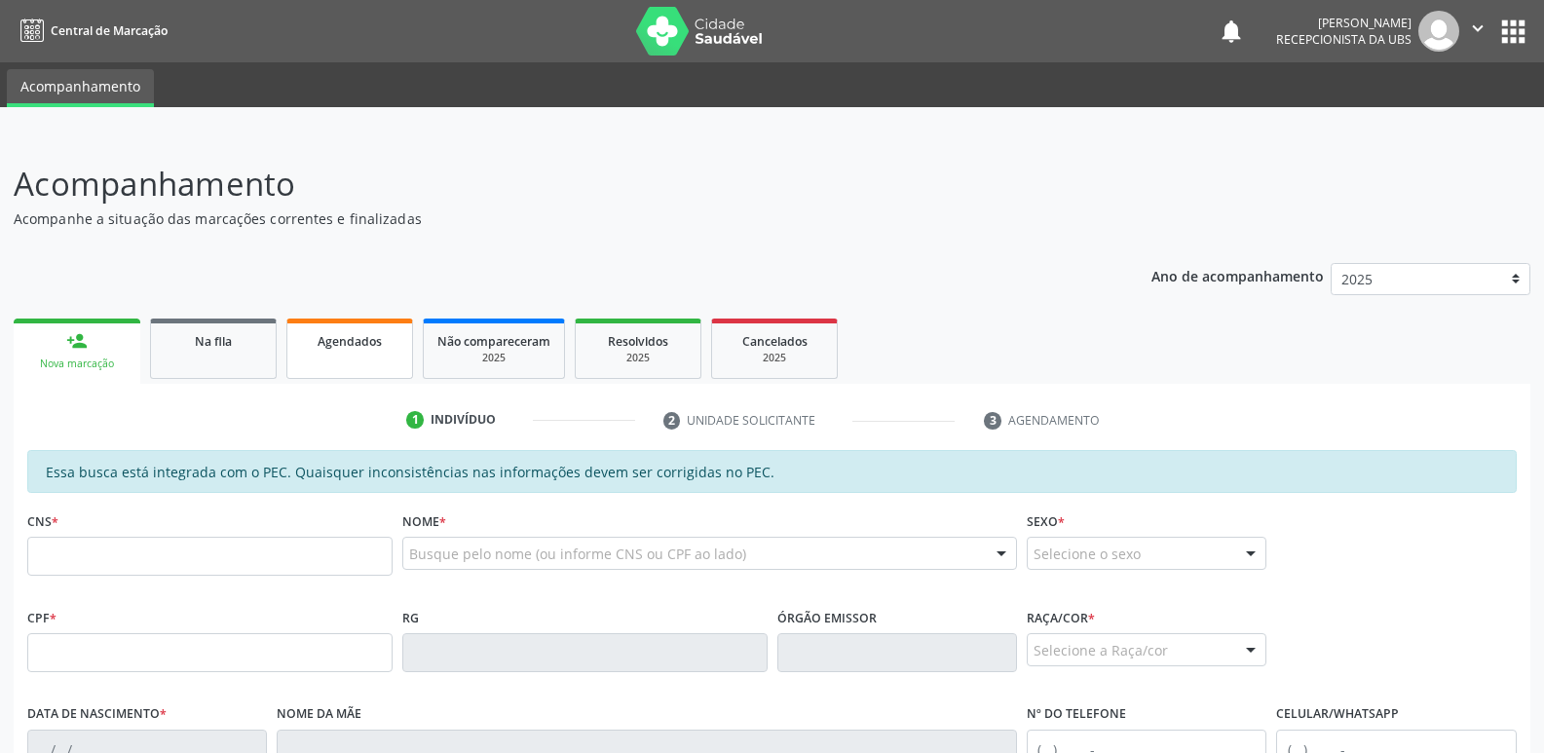
click at [363, 360] on link "Agendados" at bounding box center [349, 349] width 127 height 60
